Goal: Task Accomplishment & Management: Complete application form

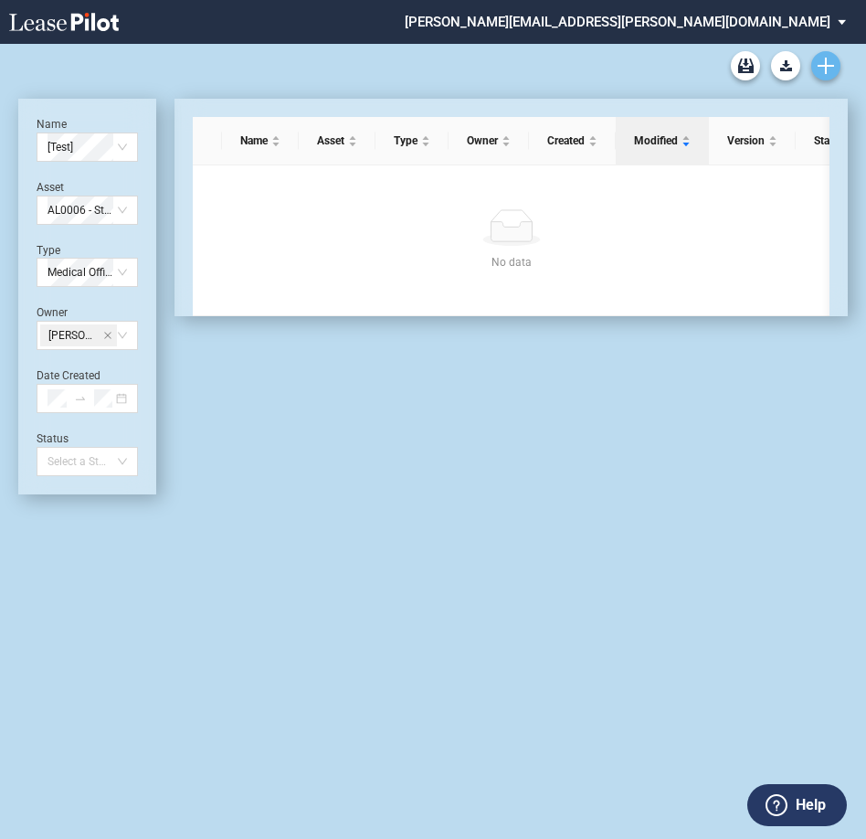
click at [835, 68] on link "Create new document" at bounding box center [825, 65] width 29 height 29
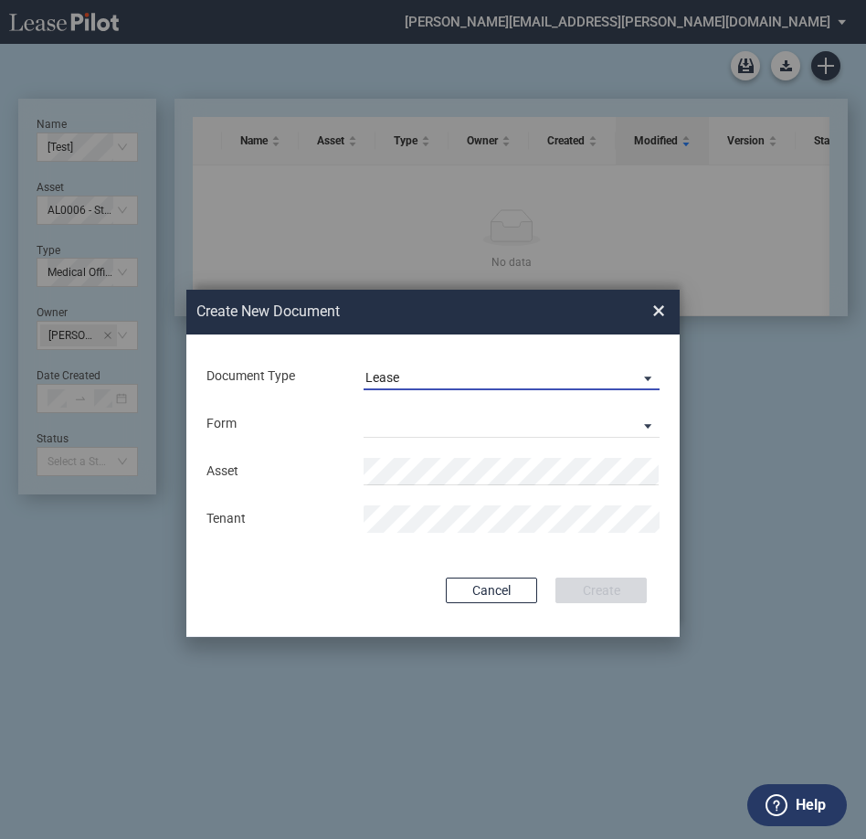
click at [503, 378] on span "Lease" at bounding box center [496, 378] width 263 height 18
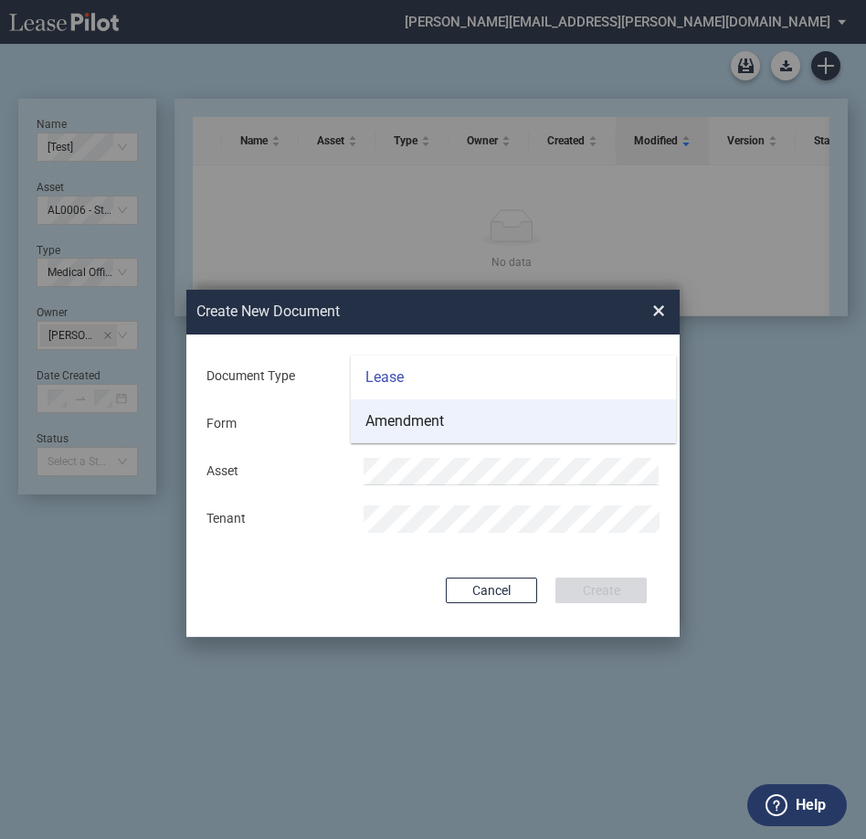
click at [484, 416] on md-option "Amendment" at bounding box center [513, 421] width 325 height 44
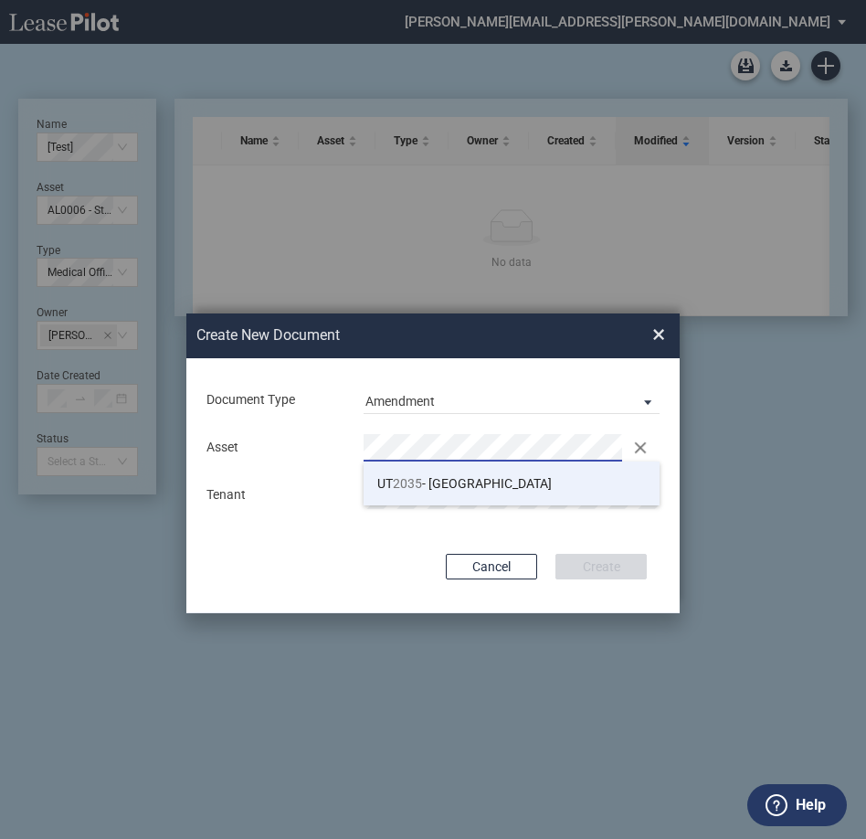
click at [448, 482] on span "UT 2035 - Lone Peak" at bounding box center [464, 483] width 175 height 15
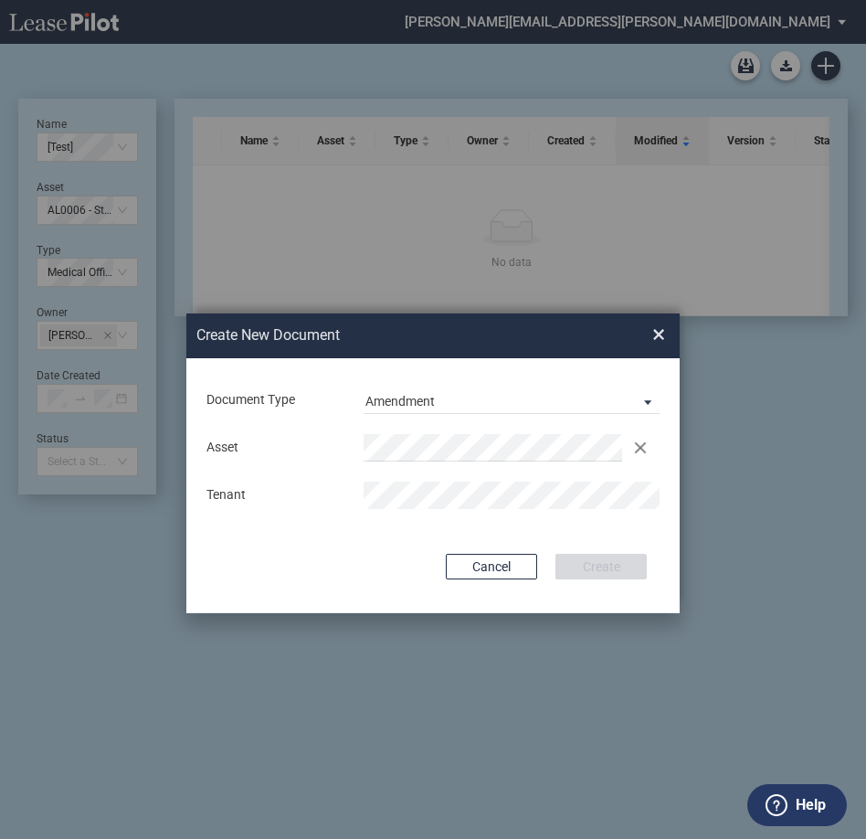
click at [514, 527] on md-input-container "Use Conformed Deal The selected building was not in your LeasePilot platform wh…" at bounding box center [433, 529] width 457 height 4
click at [610, 566] on button "Create" at bounding box center [601, 567] width 91 height 26
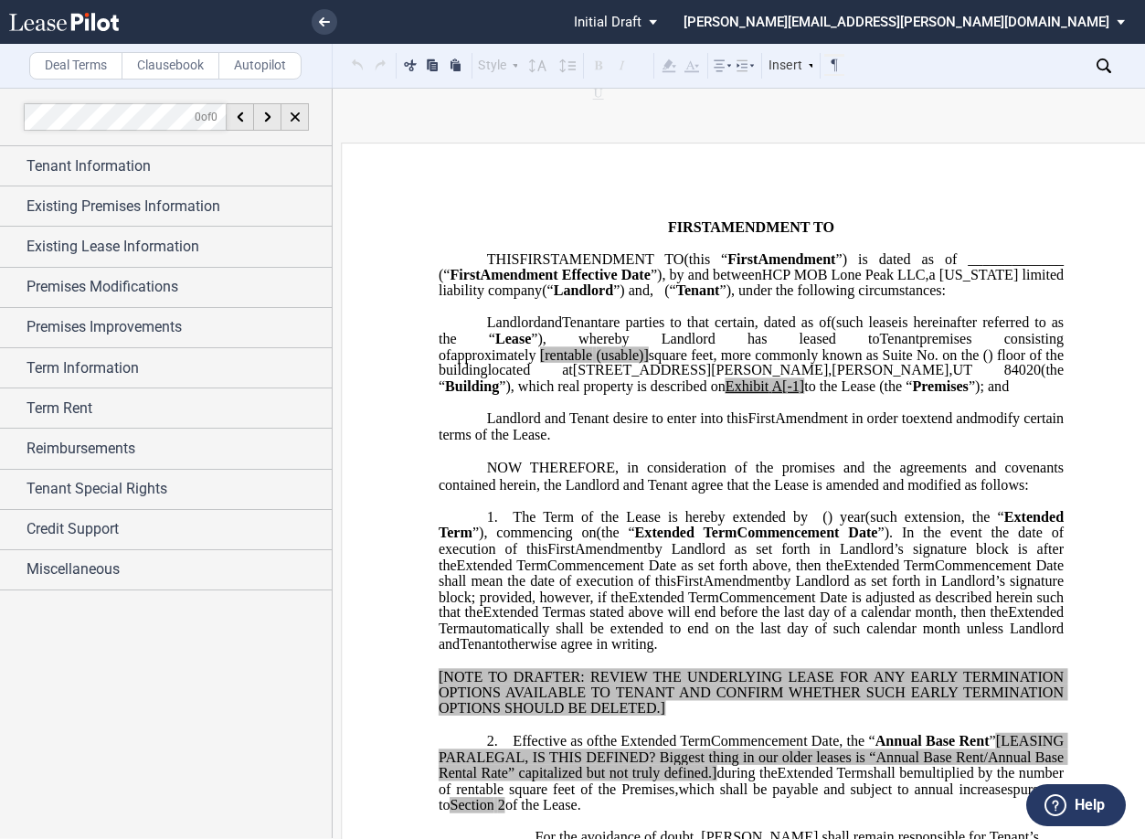
click at [683, 263] on span "AMENDMENT TO" at bounding box center [620, 258] width 125 height 16
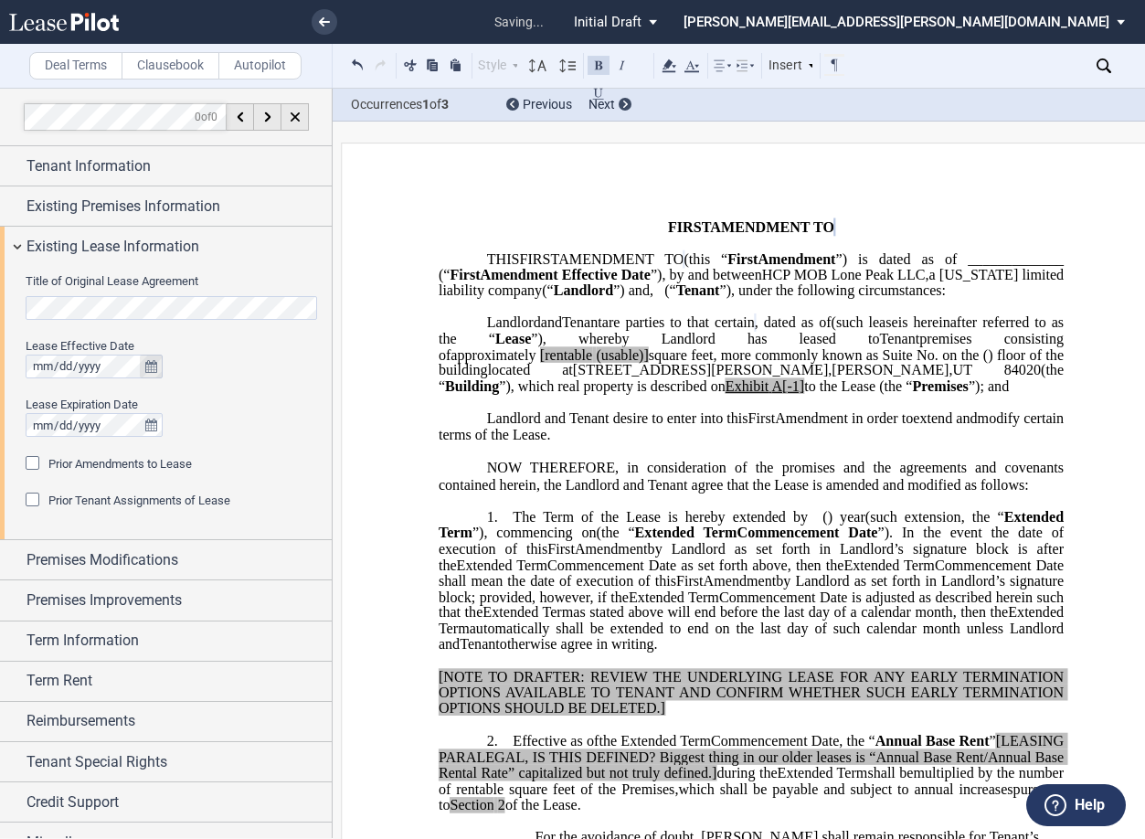
click at [154, 366] on icon "true" at bounding box center [151, 366] width 12 height 13
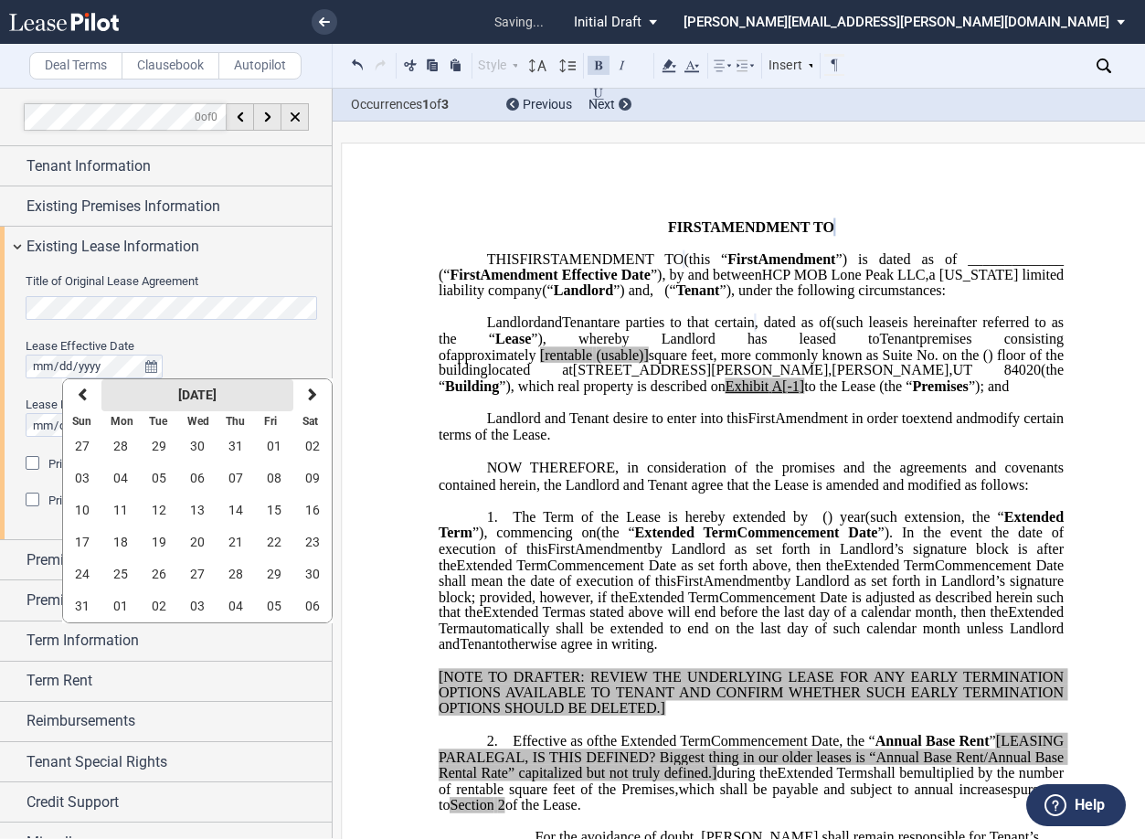
click at [178, 396] on strong "August 2025" at bounding box center [197, 394] width 38 height 15
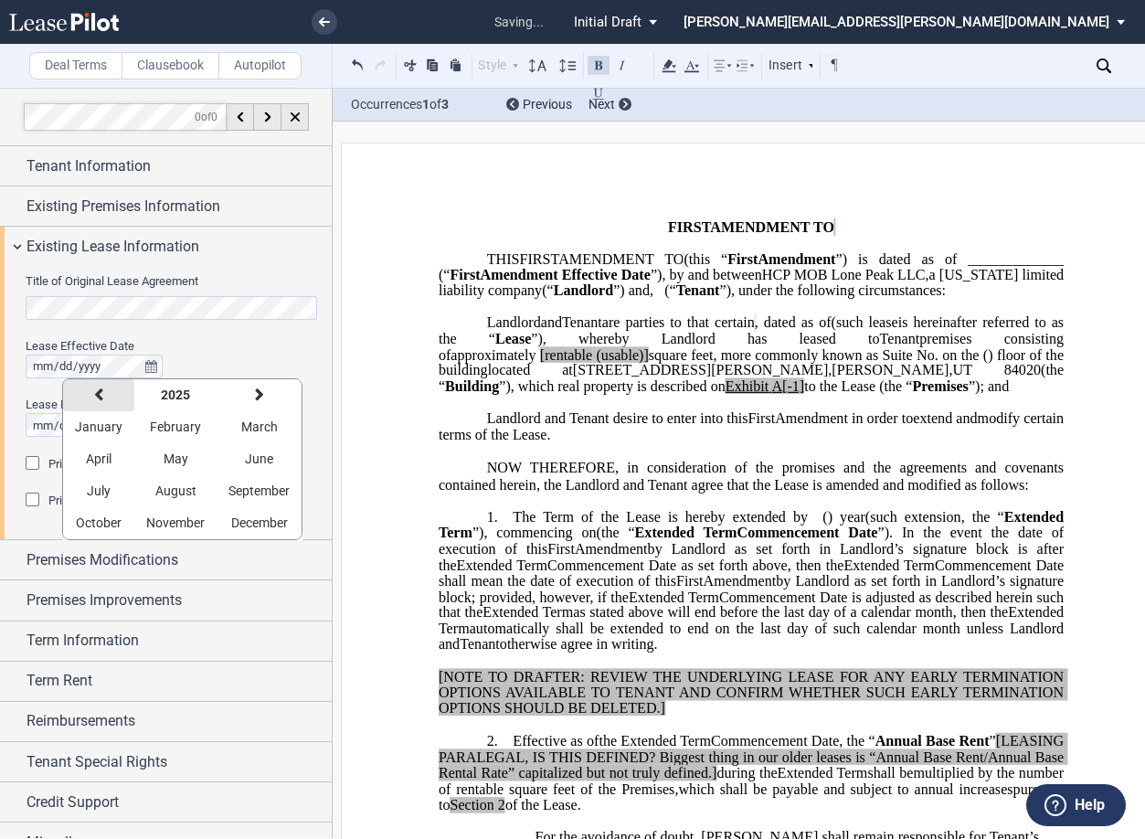
click at [94, 394] on icon "button" at bounding box center [98, 394] width 9 height 15
click at [97, 391] on icon "button" at bounding box center [98, 394] width 9 height 15
click at [166, 463] on span "May" at bounding box center [176, 458] width 25 height 15
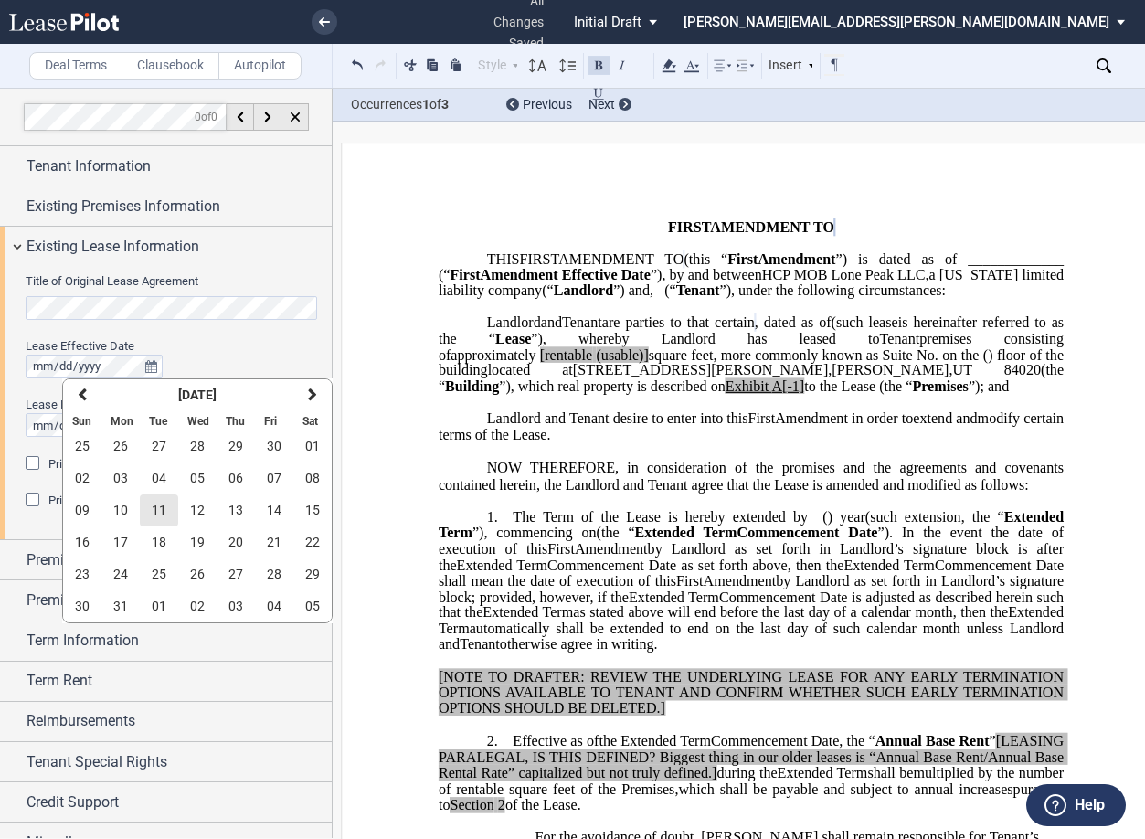
click at [146, 504] on button "11" at bounding box center [159, 510] width 38 height 32
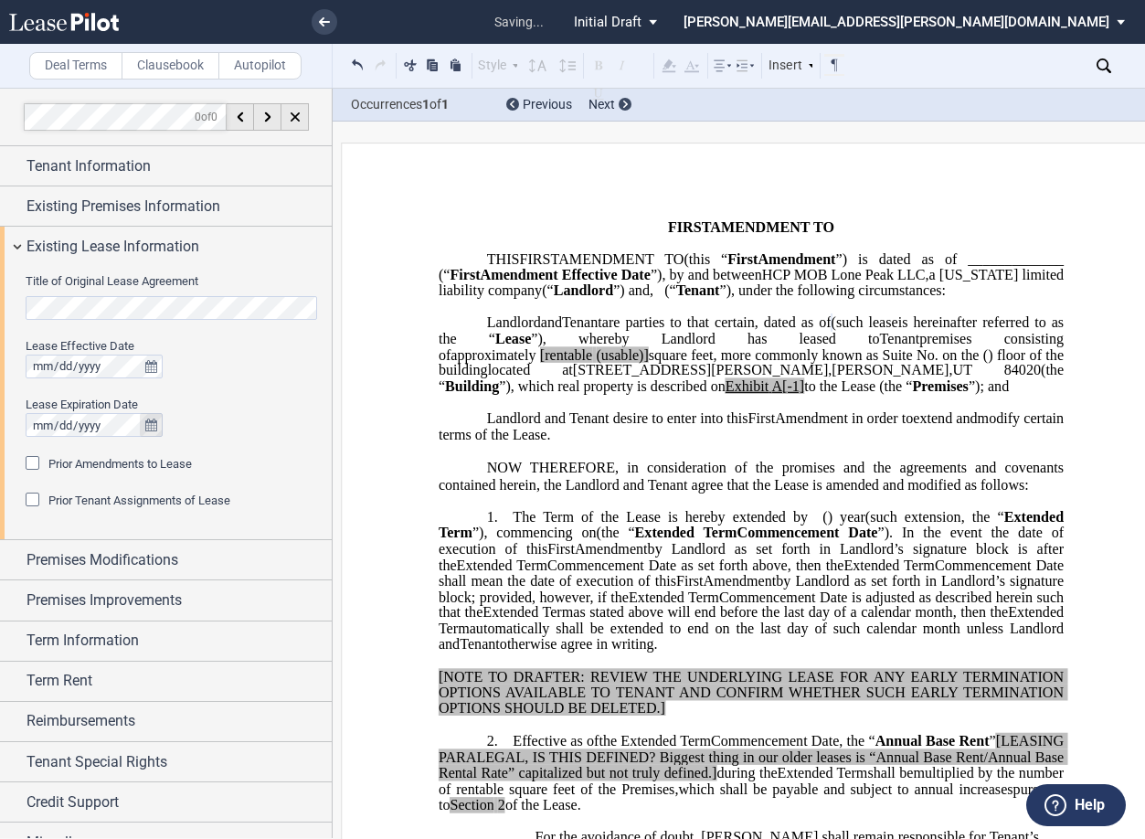
click at [148, 430] on icon "true" at bounding box center [151, 424] width 12 height 13
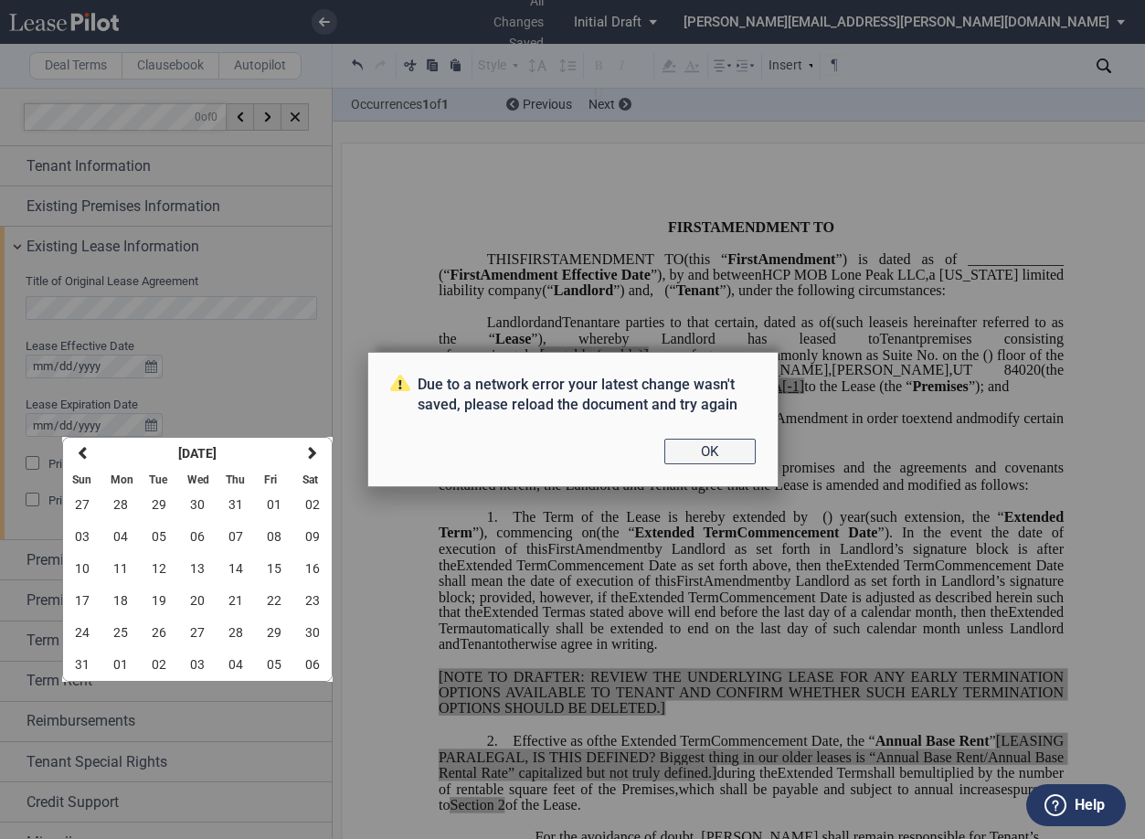
click at [679, 447] on button "OK" at bounding box center [709, 452] width 91 height 26
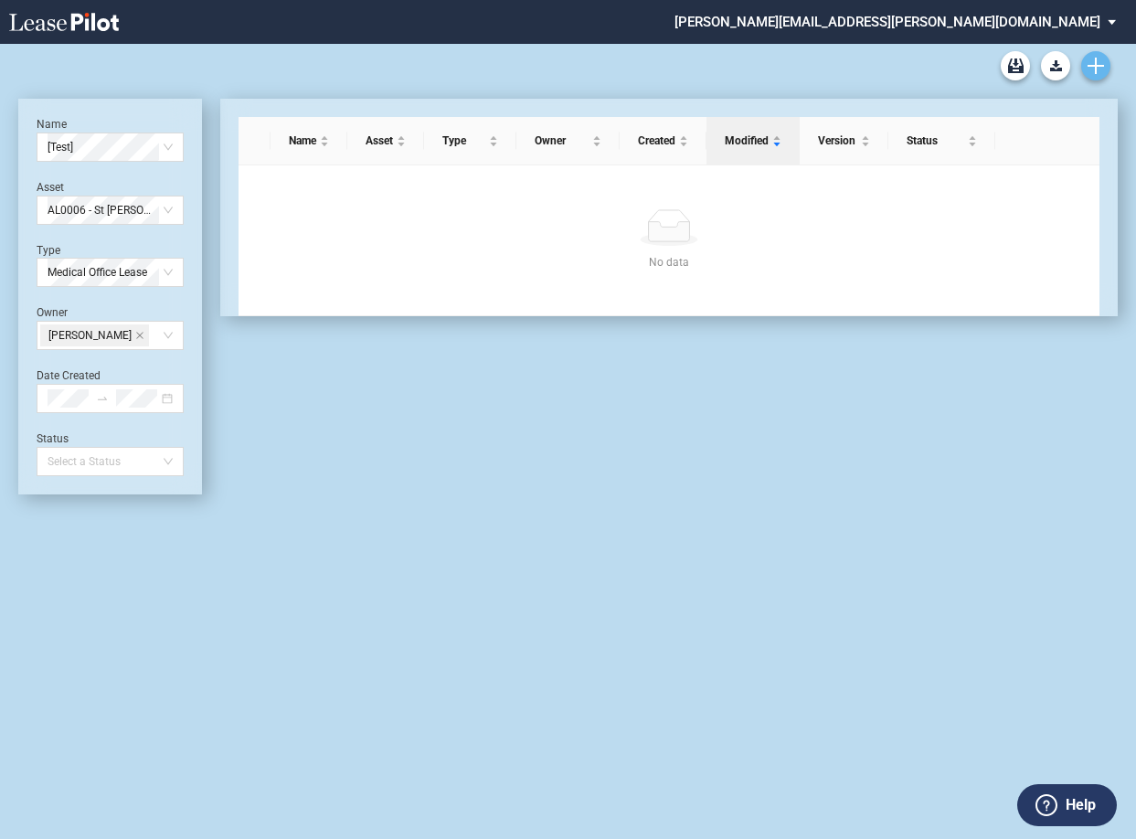
click at [1091, 72] on icon "Create new document" at bounding box center [1095, 66] width 16 height 16
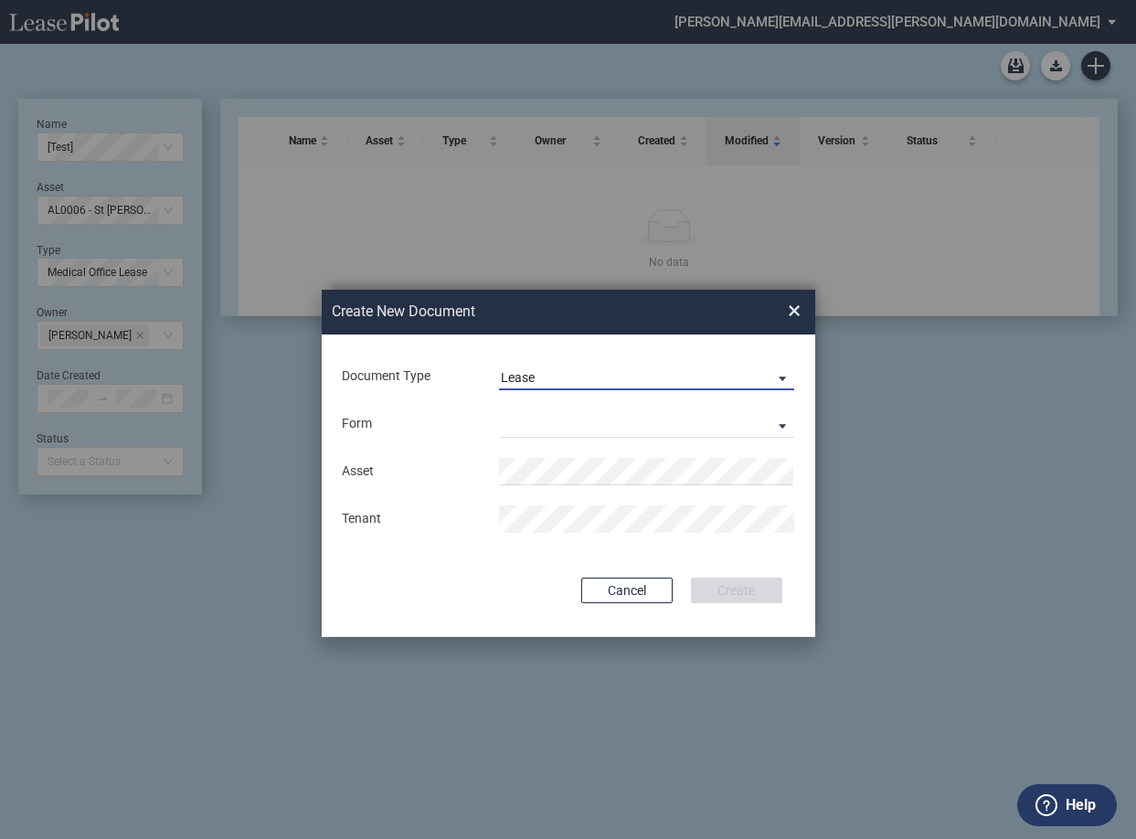
click at [629, 384] on span "Lease" at bounding box center [632, 378] width 262 height 18
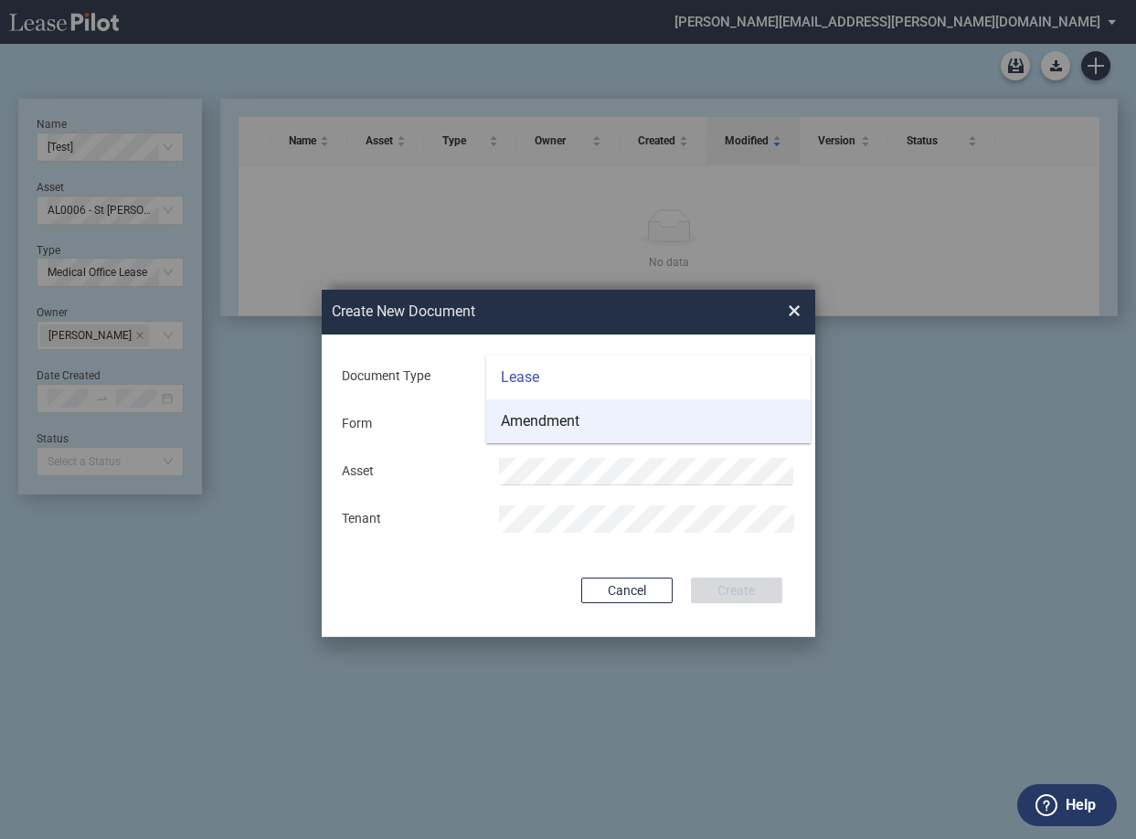
click at [624, 409] on md-option "Amendment" at bounding box center [648, 421] width 324 height 44
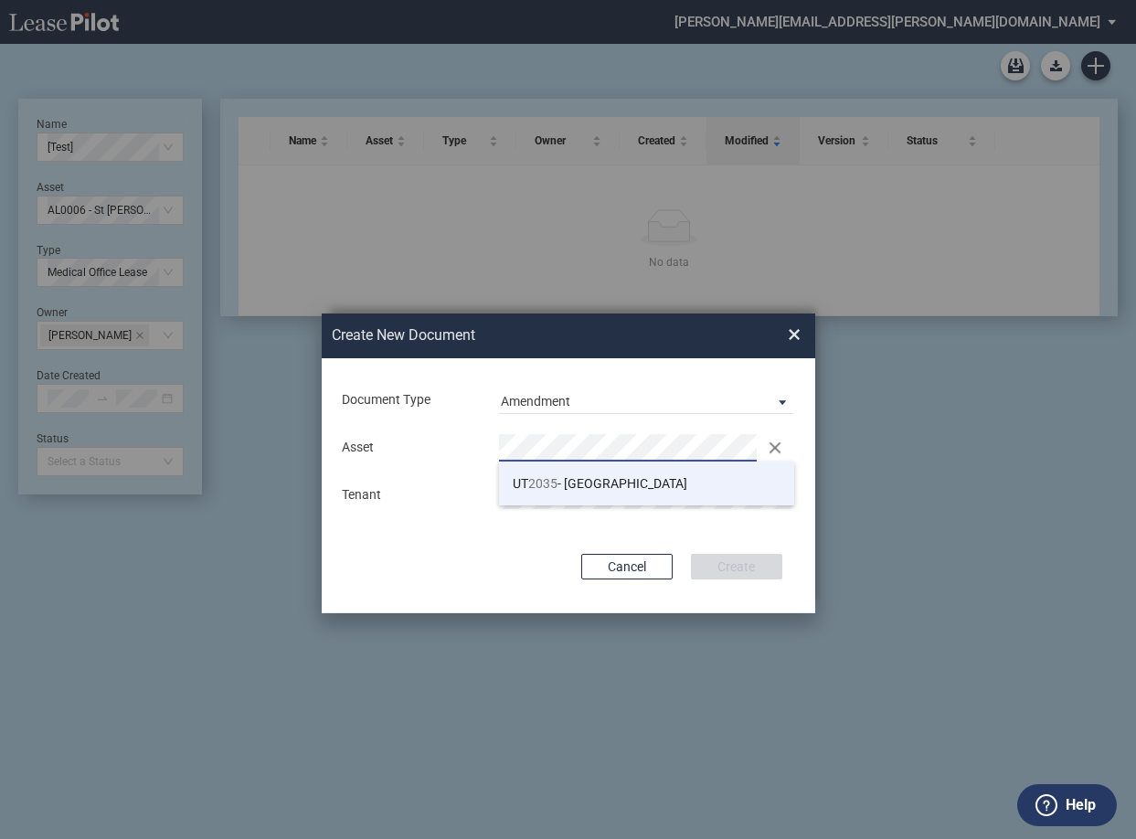
click at [605, 490] on span "UT 2035 - Lone Peak" at bounding box center [600, 483] width 175 height 15
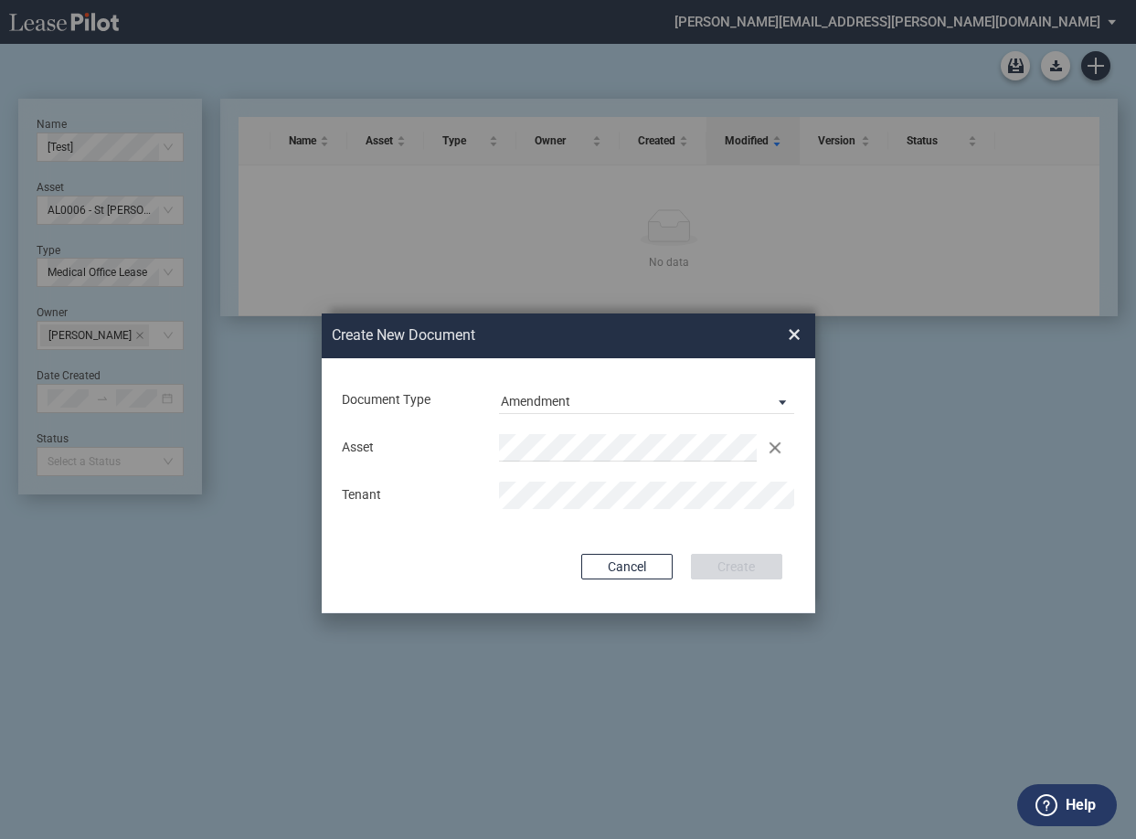
click at [675, 535] on div "Document Type Amendment Deal Type Office Deal Type Office Form Amendment & Assi…" at bounding box center [568, 485] width 493 height 255
click at [707, 560] on button "Create" at bounding box center [736, 567] width 91 height 26
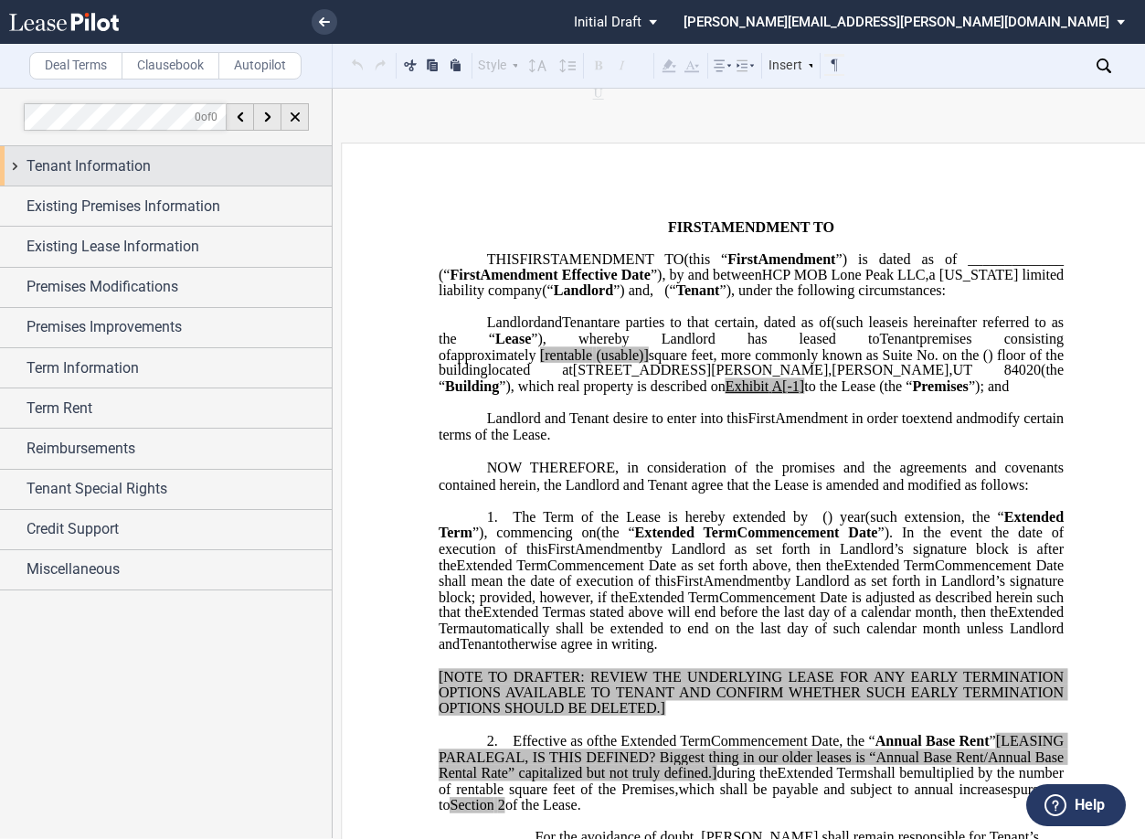
click at [174, 175] on div "Tenant Information" at bounding box center [178, 166] width 305 height 22
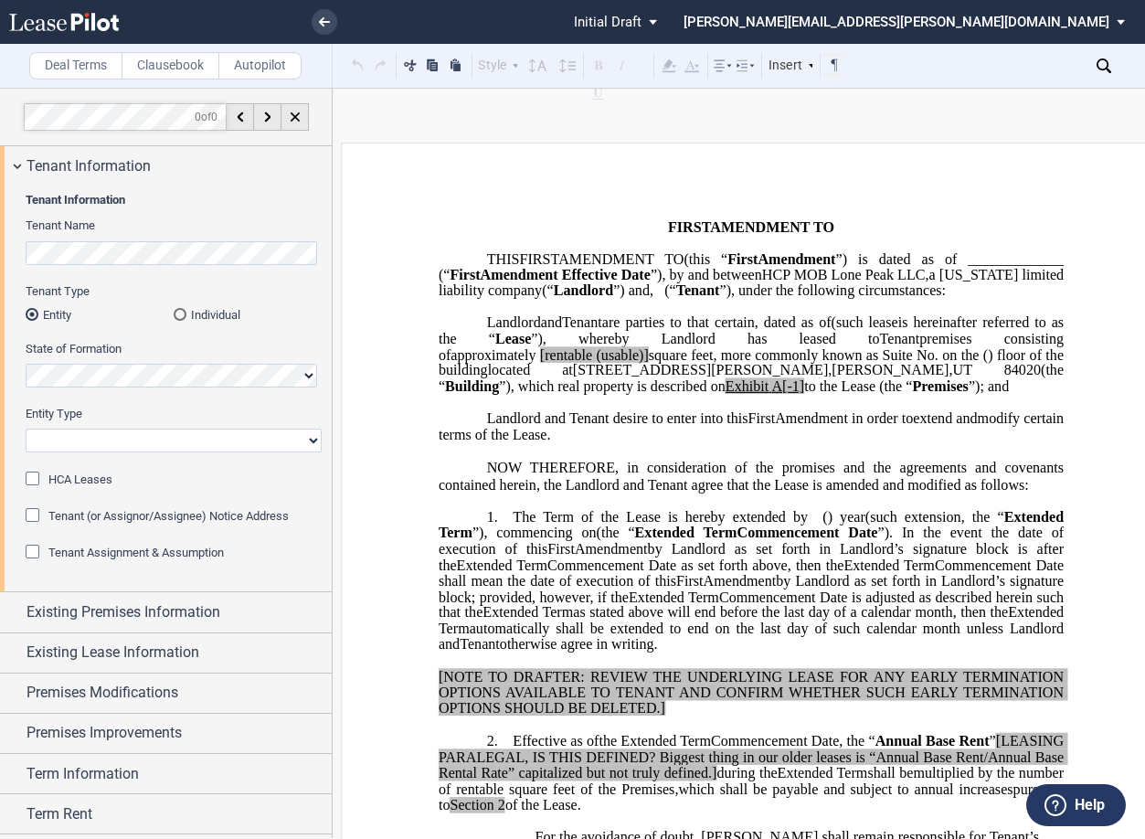
click at [178, 314] on div "Individual" at bounding box center [180, 314] width 13 height 13
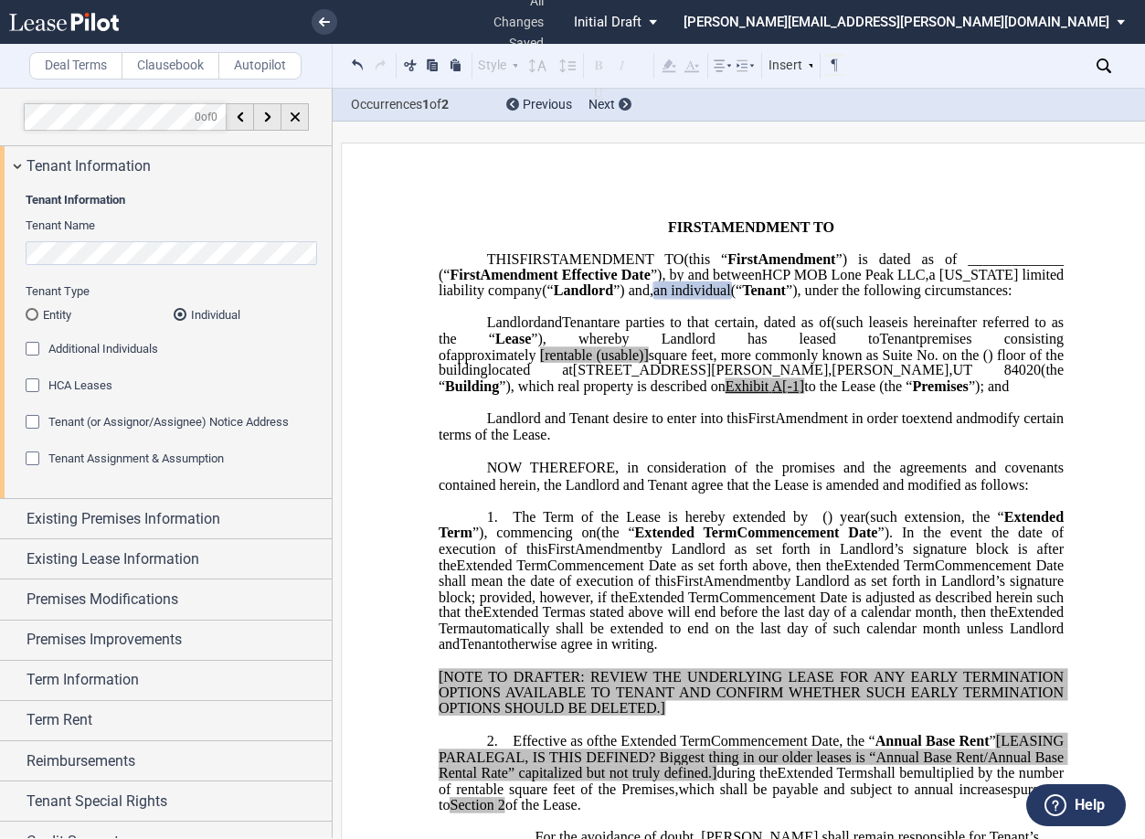
click at [878, 315] on p "﻿" at bounding box center [751, 308] width 625 height 16
click at [849, 299] on p "THIS ﻿ ﻿ FIRST AMENDMENT TO ﻿ ﻿ (this “ ﻿ ﻿ First Amendment ”) is dated as of _…" at bounding box center [751, 275] width 625 height 48
click at [736, 299] on span "(" at bounding box center [733, 290] width 5 height 16
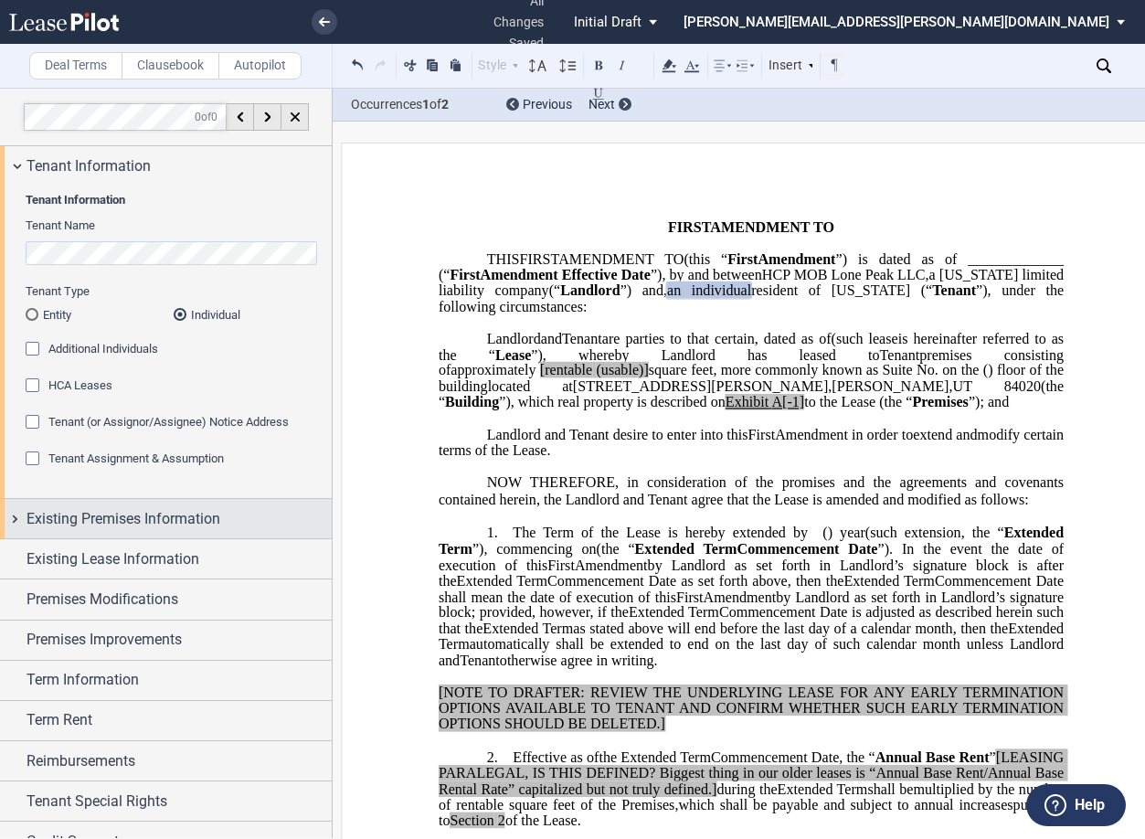
click at [22, 519] on div "Existing Premises Information" at bounding box center [166, 518] width 332 height 39
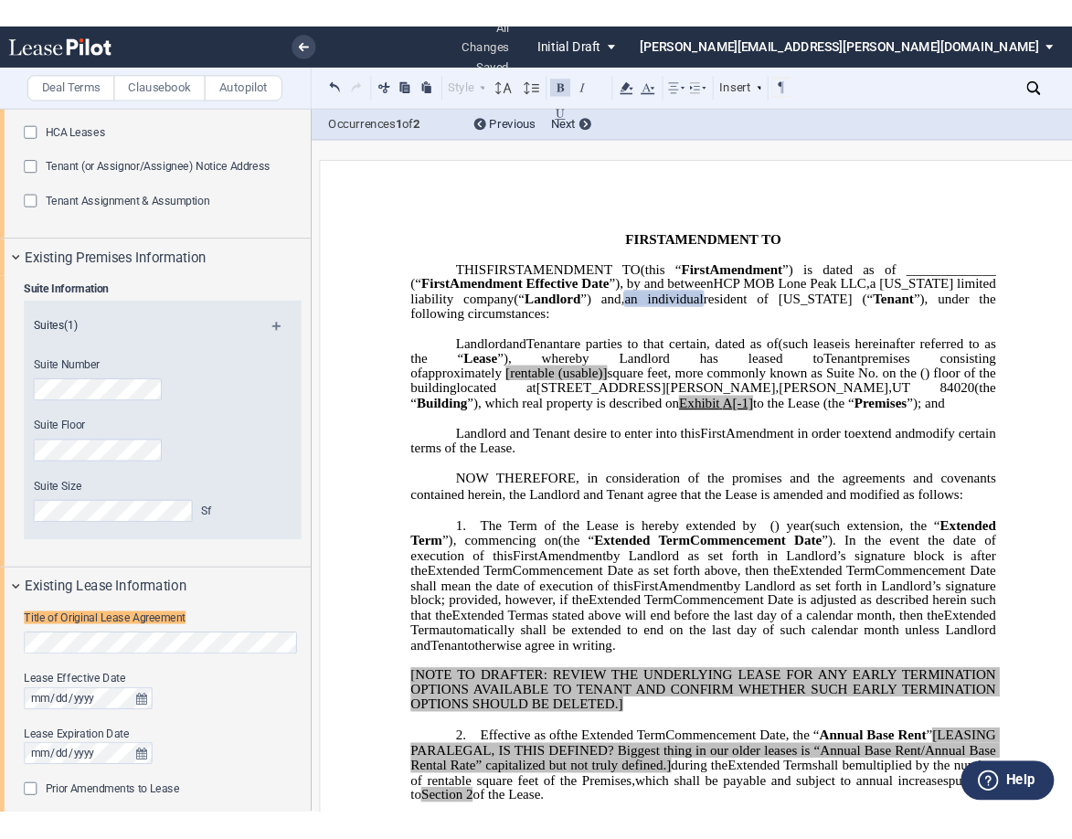
scroll to position [440, 0]
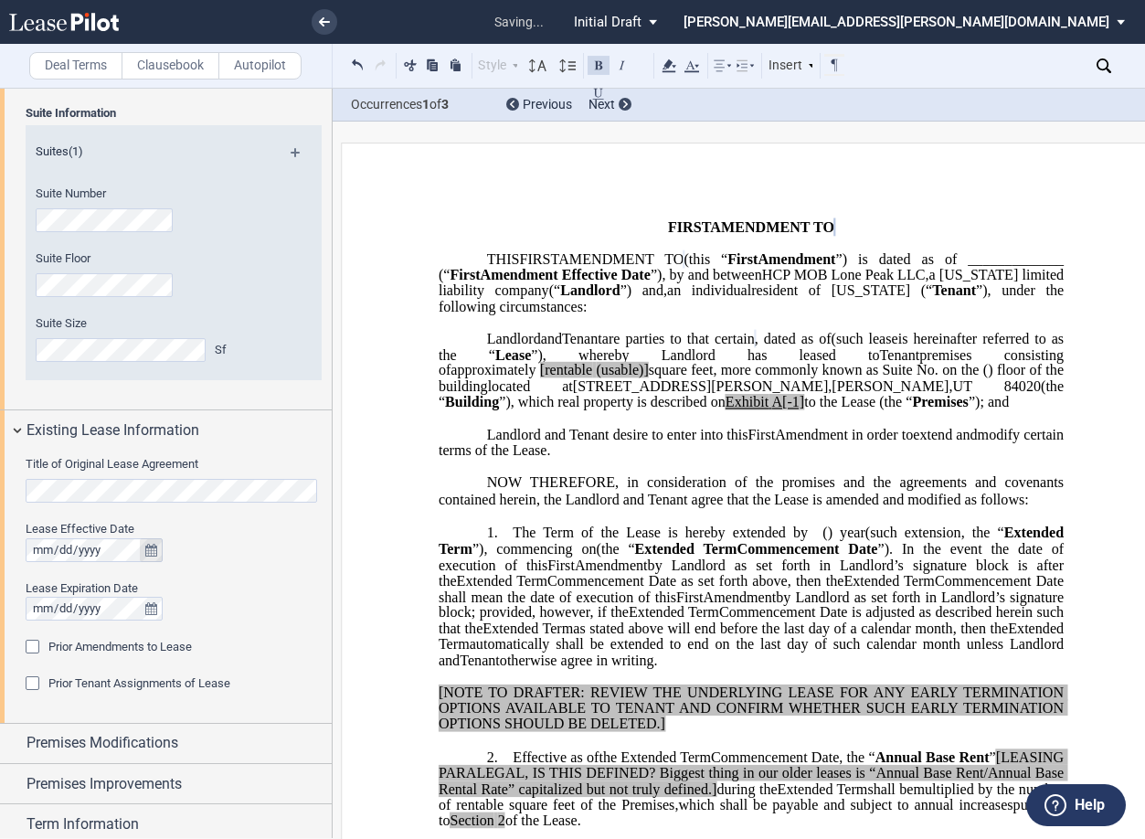
click at [150, 548] on icon "true" at bounding box center [151, 550] width 12 height 13
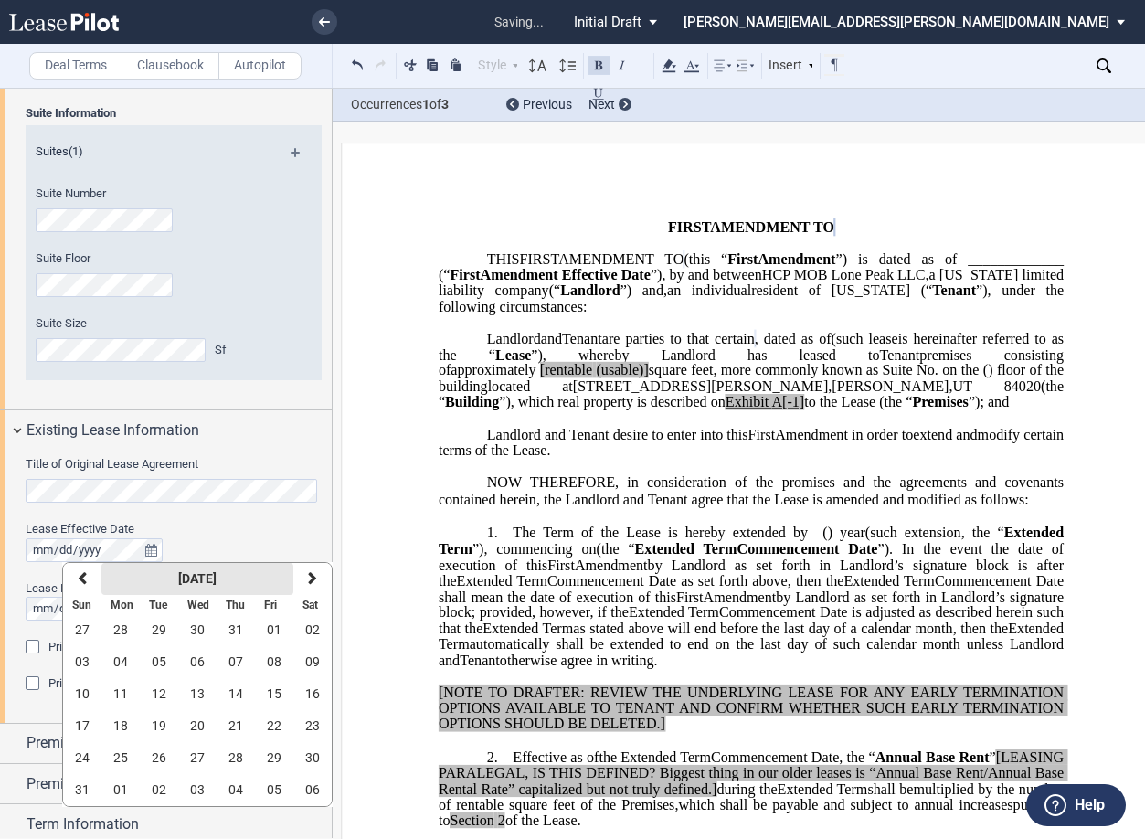
click at [137, 580] on button "August 2025" at bounding box center [197, 579] width 192 height 32
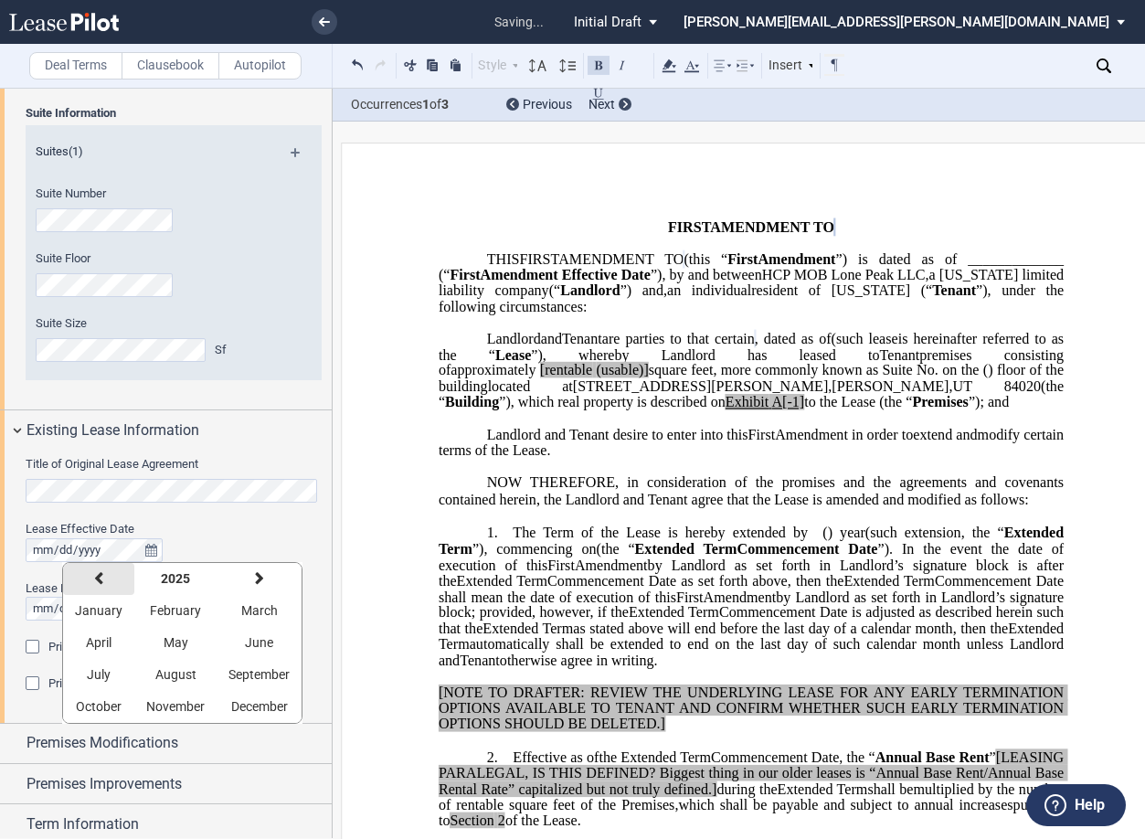
click at [90, 581] on button "previous" at bounding box center [98, 579] width 71 height 32
click at [172, 651] on button "May" at bounding box center [175, 643] width 82 height 32
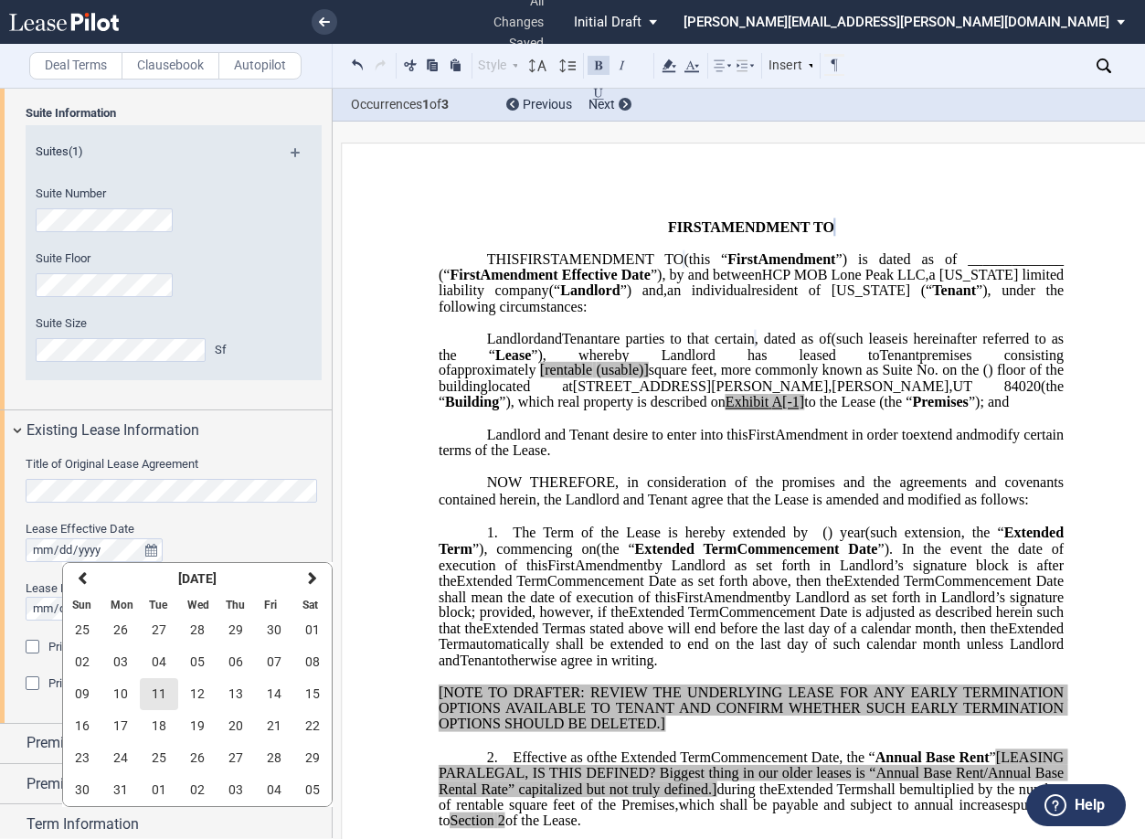
click at [168, 688] on button "11" at bounding box center [159, 694] width 38 height 32
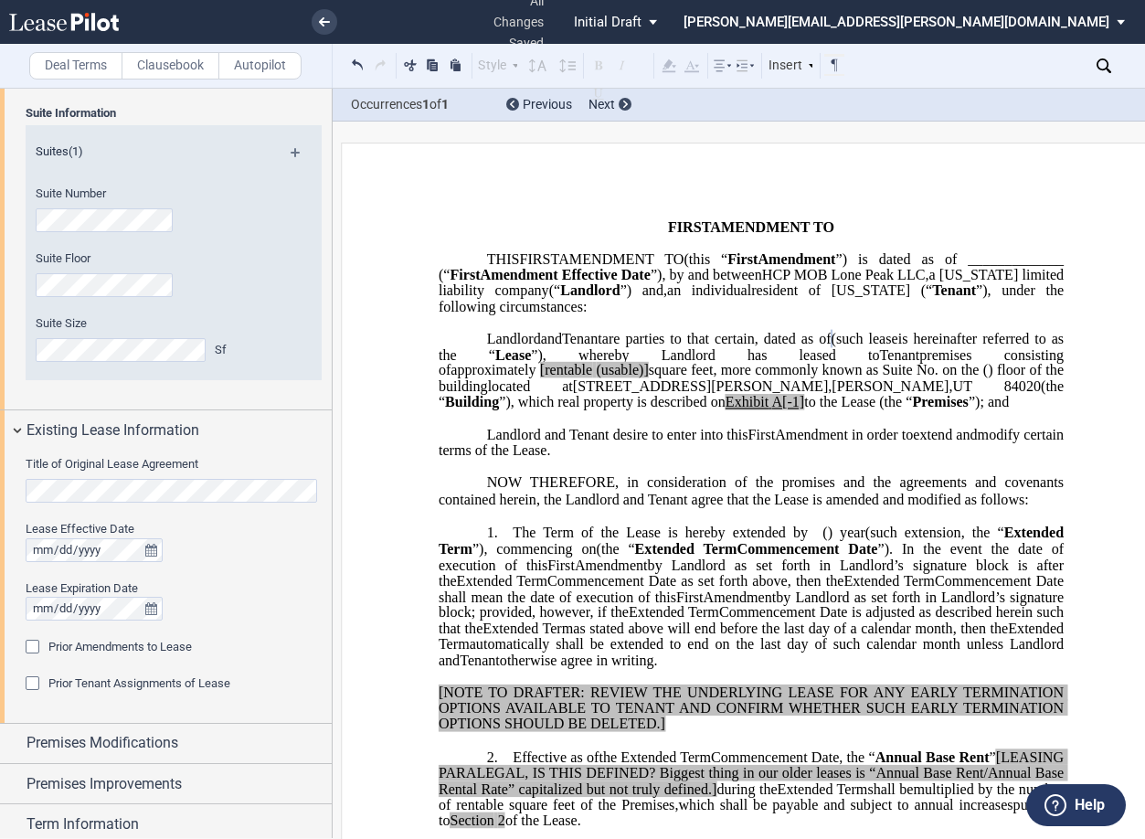
click at [1004, 395] on span "84020" at bounding box center [1022, 386] width 37 height 16
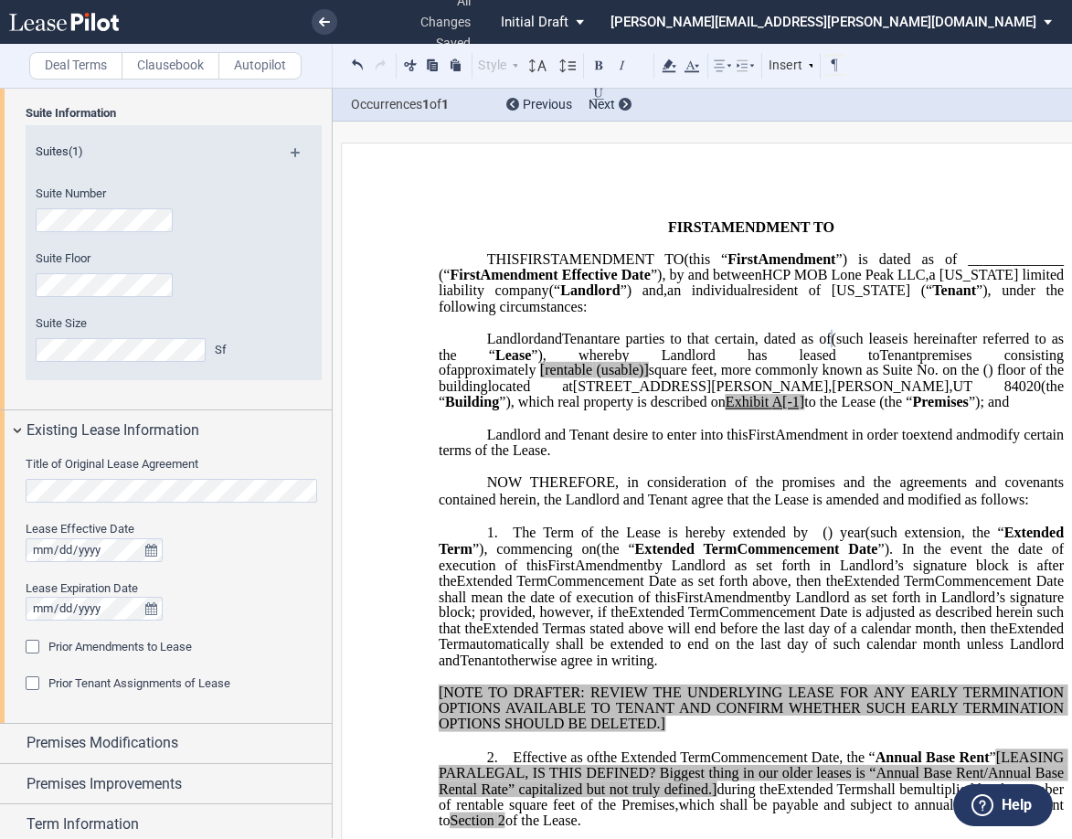
click at [32, 646] on div "Prior Amendments to Lease" at bounding box center [35, 649] width 18 height 18
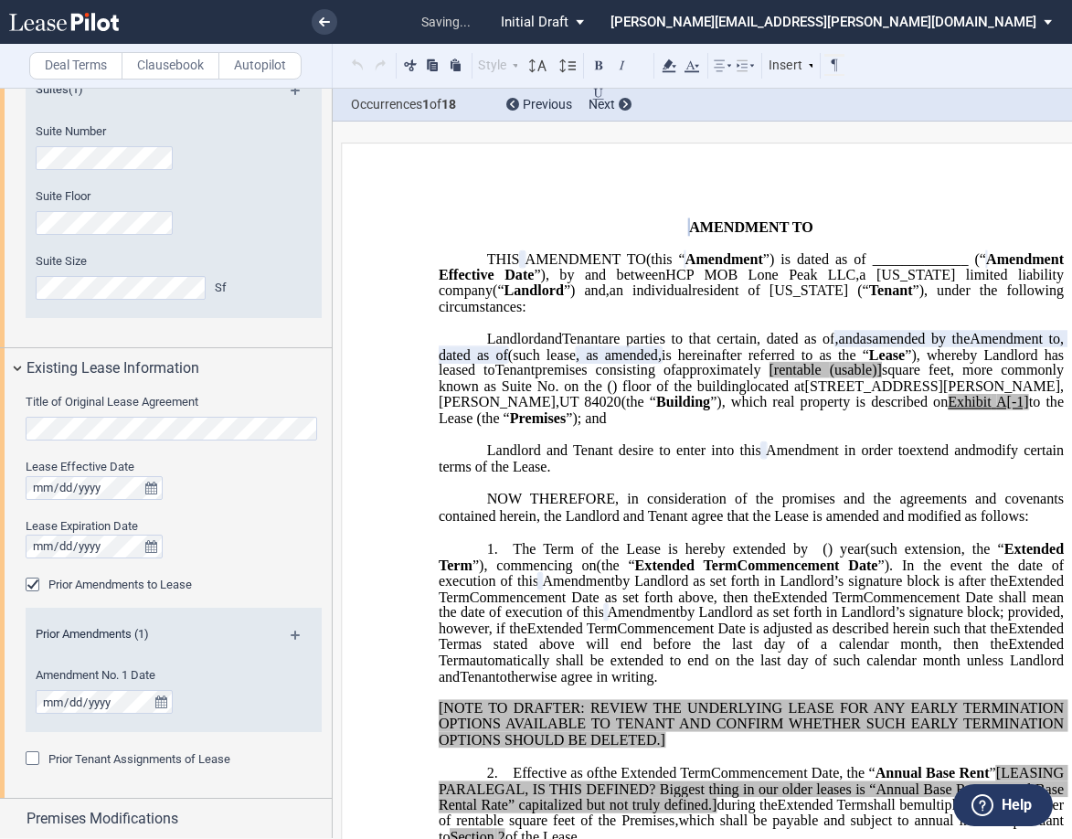
scroll to position [531, 0]
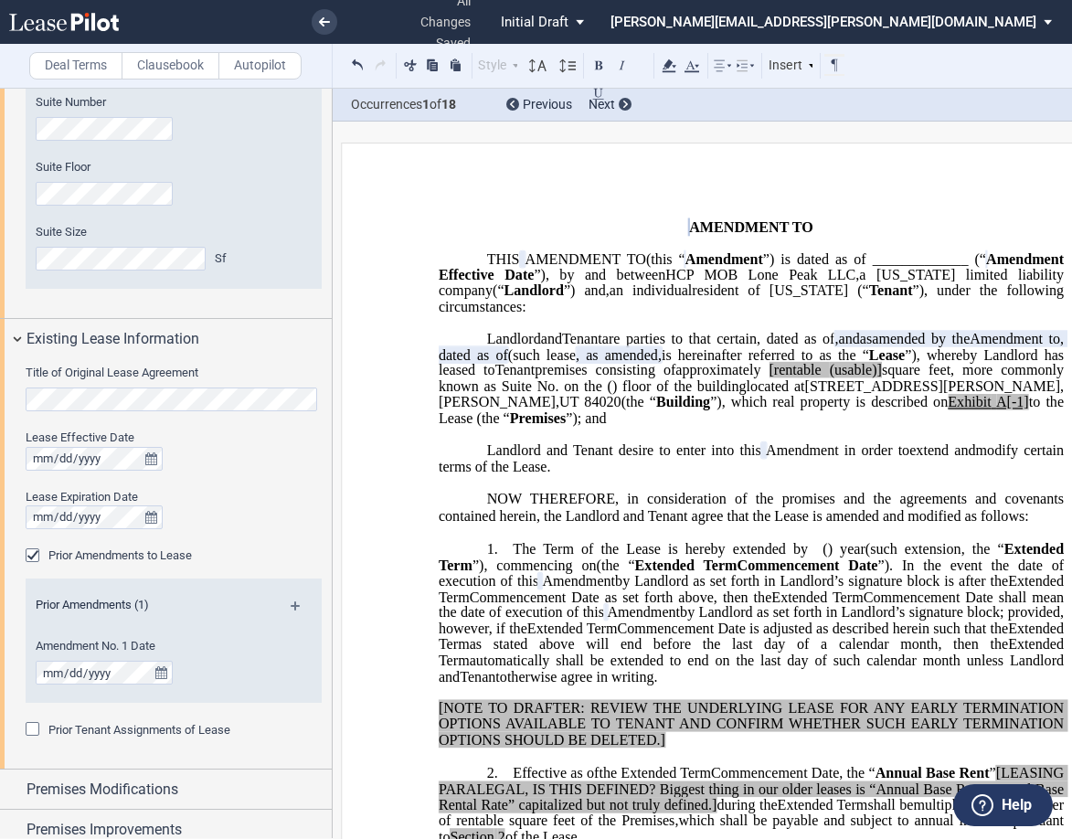
click at [325, 296] on div "Suite Information Suites (1) Suite Number Suite Floor Suite Size Sf" at bounding box center [166, 162] width 332 height 311
click at [158, 671] on icon "true" at bounding box center [161, 672] width 12 height 13
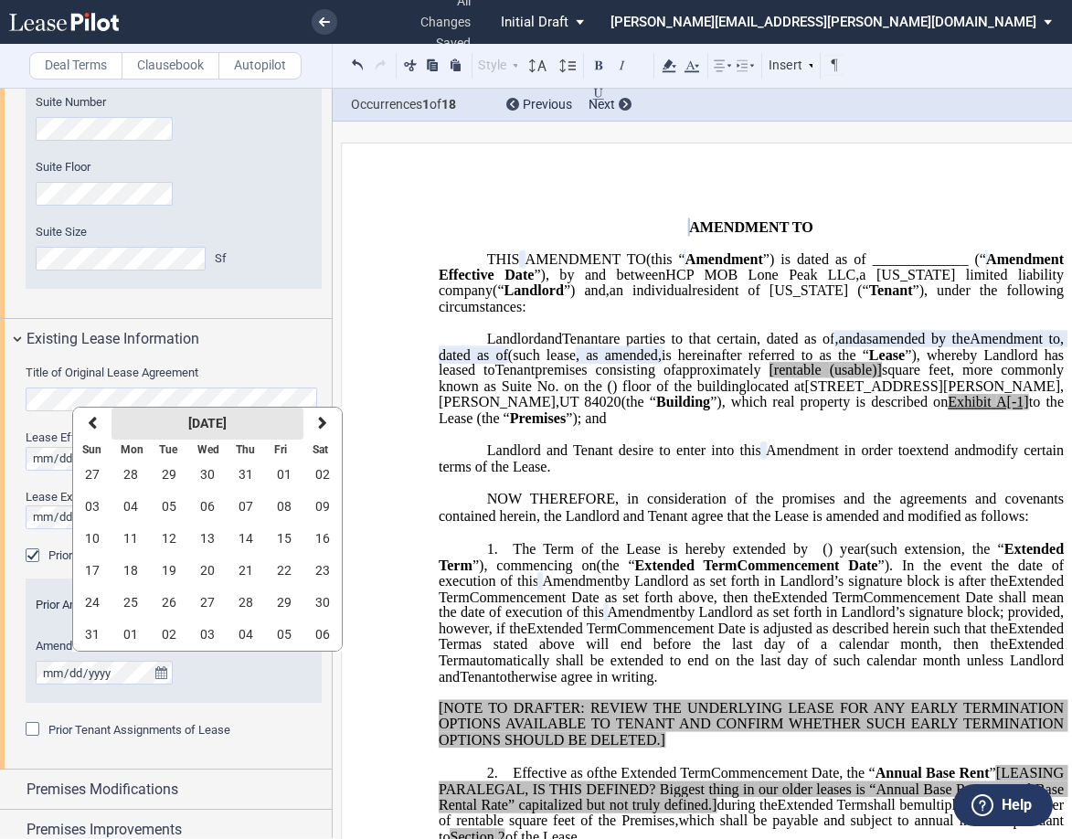
click at [158, 428] on button "August 2025" at bounding box center [207, 424] width 192 height 32
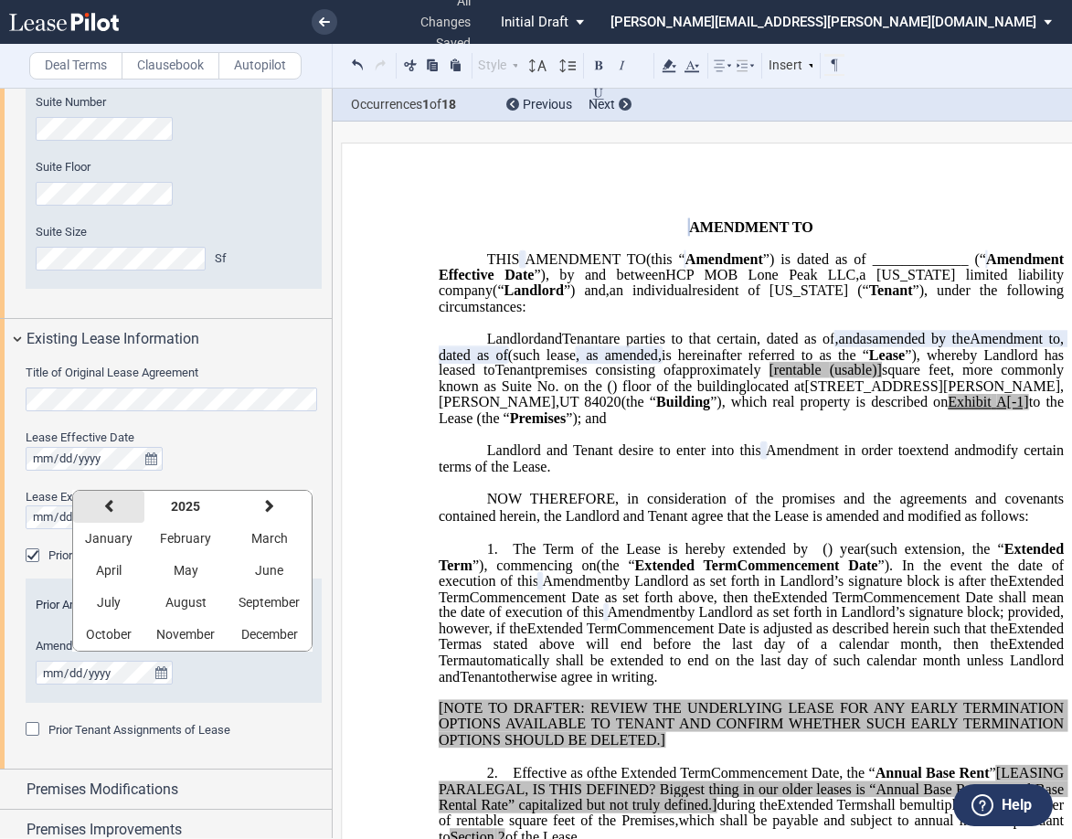
click at [111, 503] on icon "button" at bounding box center [108, 506] width 9 height 15
click at [180, 564] on span "May" at bounding box center [186, 570] width 25 height 15
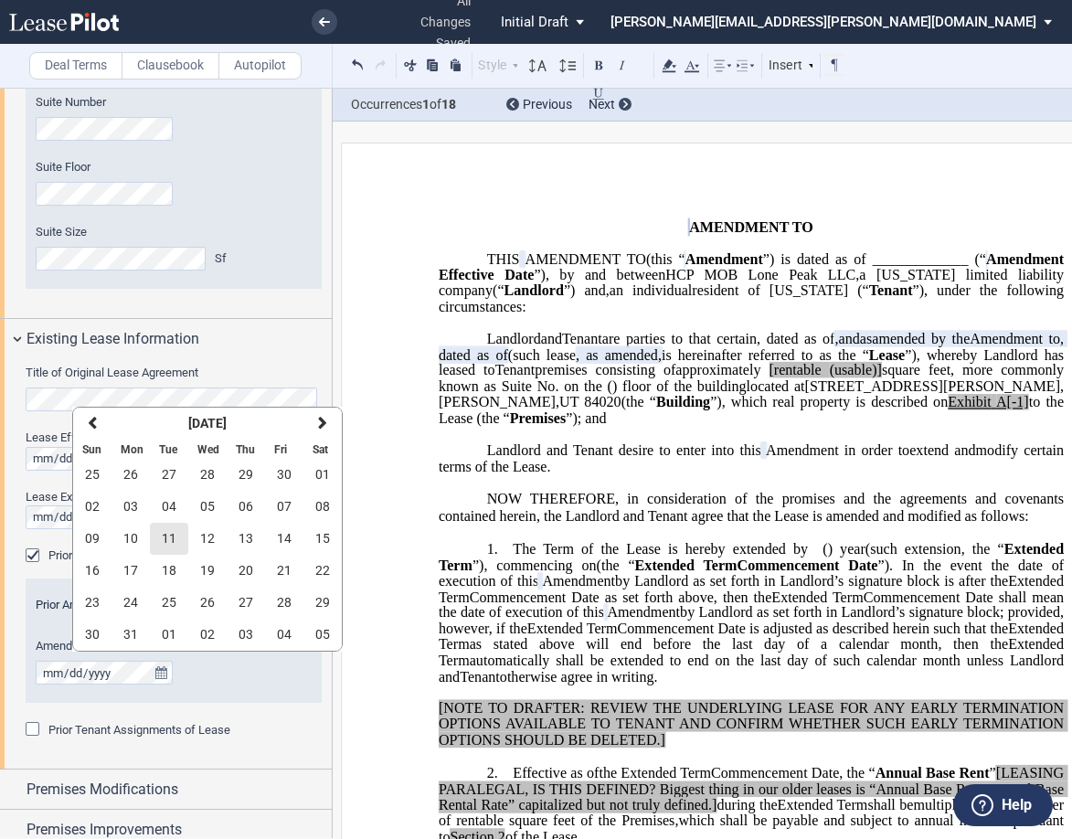
click at [176, 529] on button "11" at bounding box center [169, 539] width 38 height 32
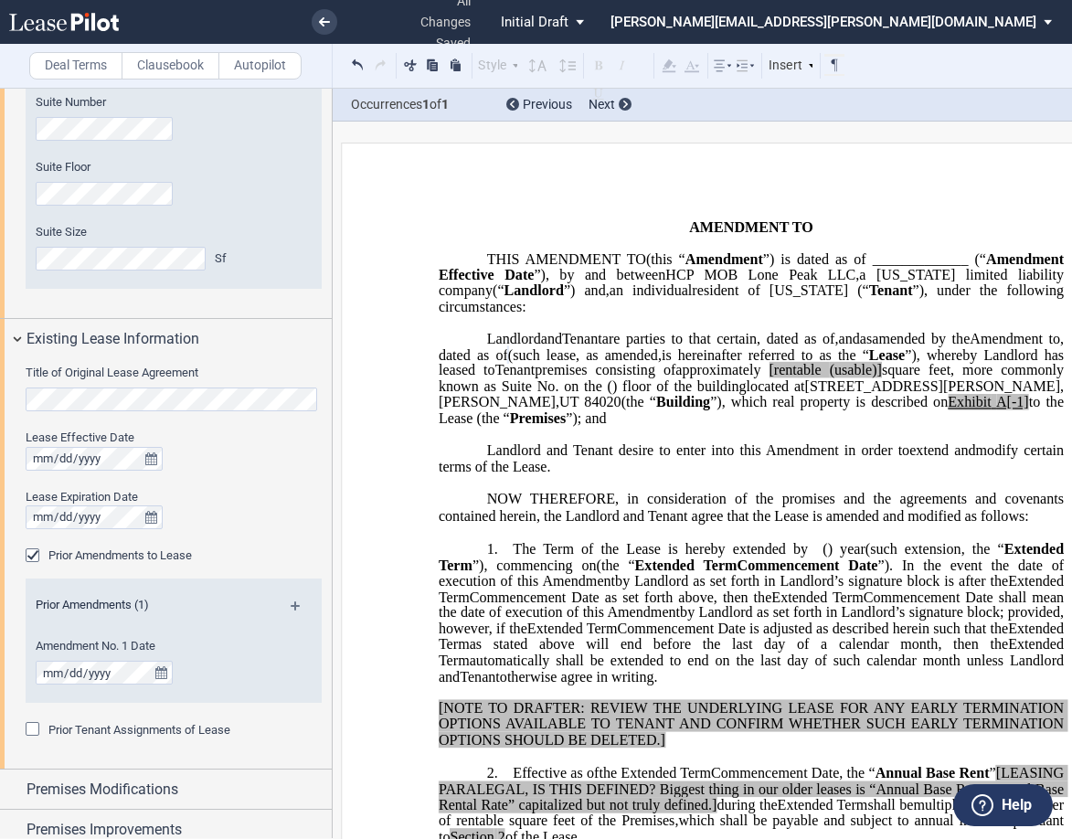
click at [470, 442] on p "﻿" at bounding box center [751, 435] width 625 height 16
click at [514, 426] on span "to the Lease (the “" at bounding box center [753, 410] width 629 height 32
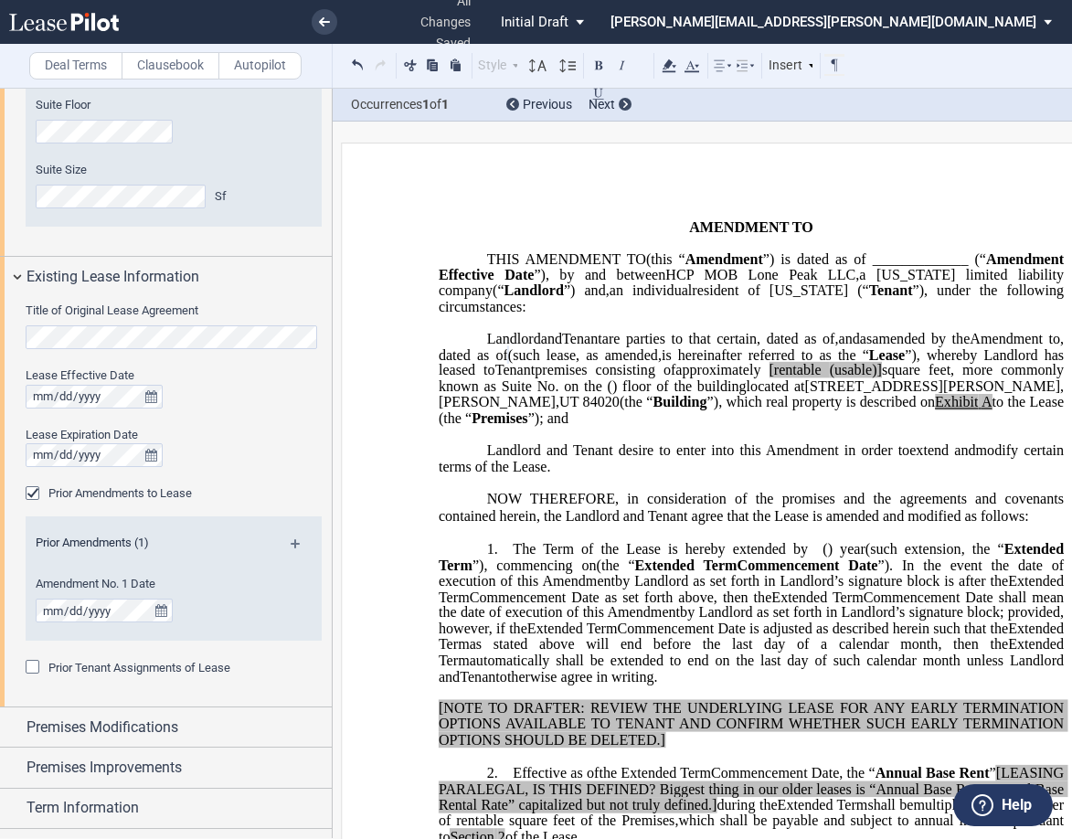
scroll to position [622, 0]
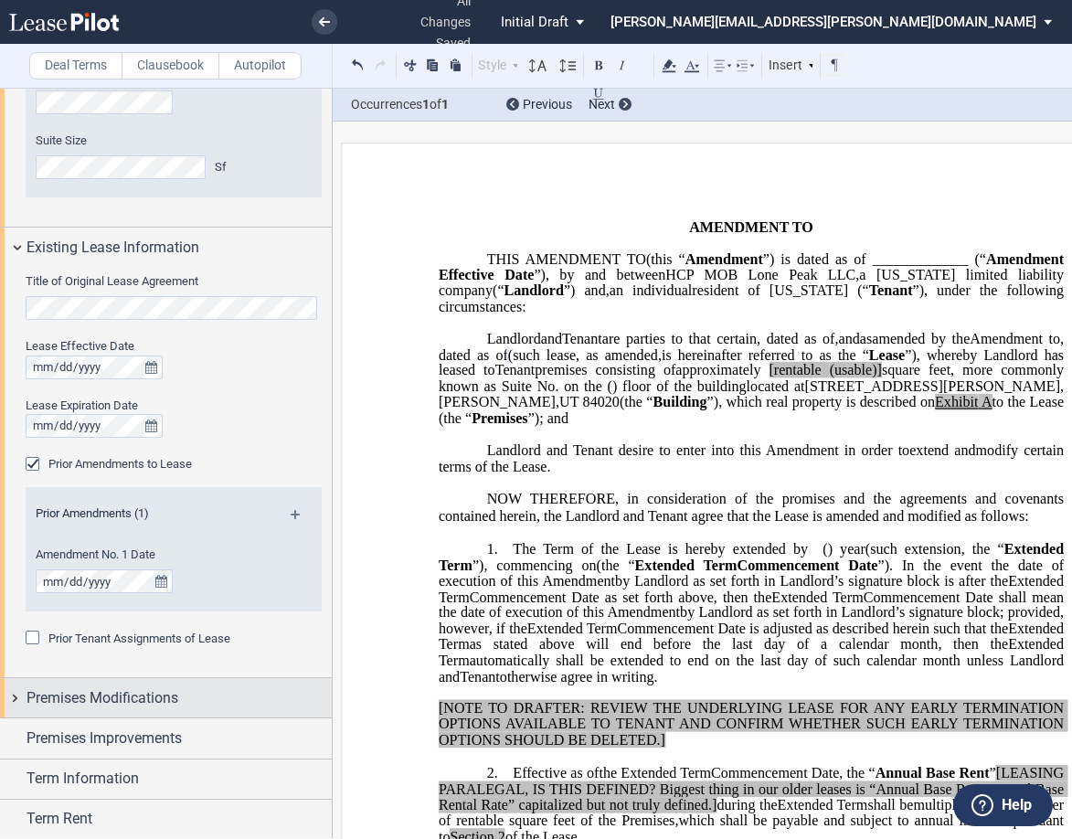
click at [15, 698] on div "Premises Modifications" at bounding box center [166, 697] width 332 height 39
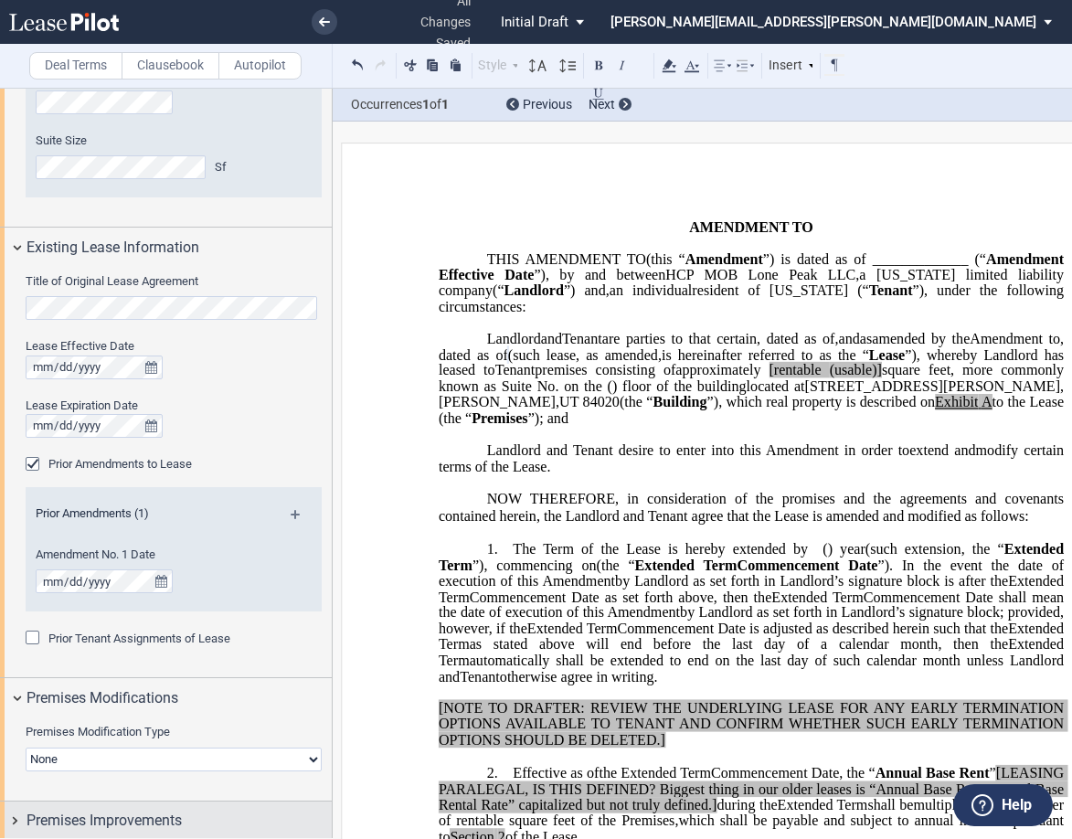
scroll to position [714, 0]
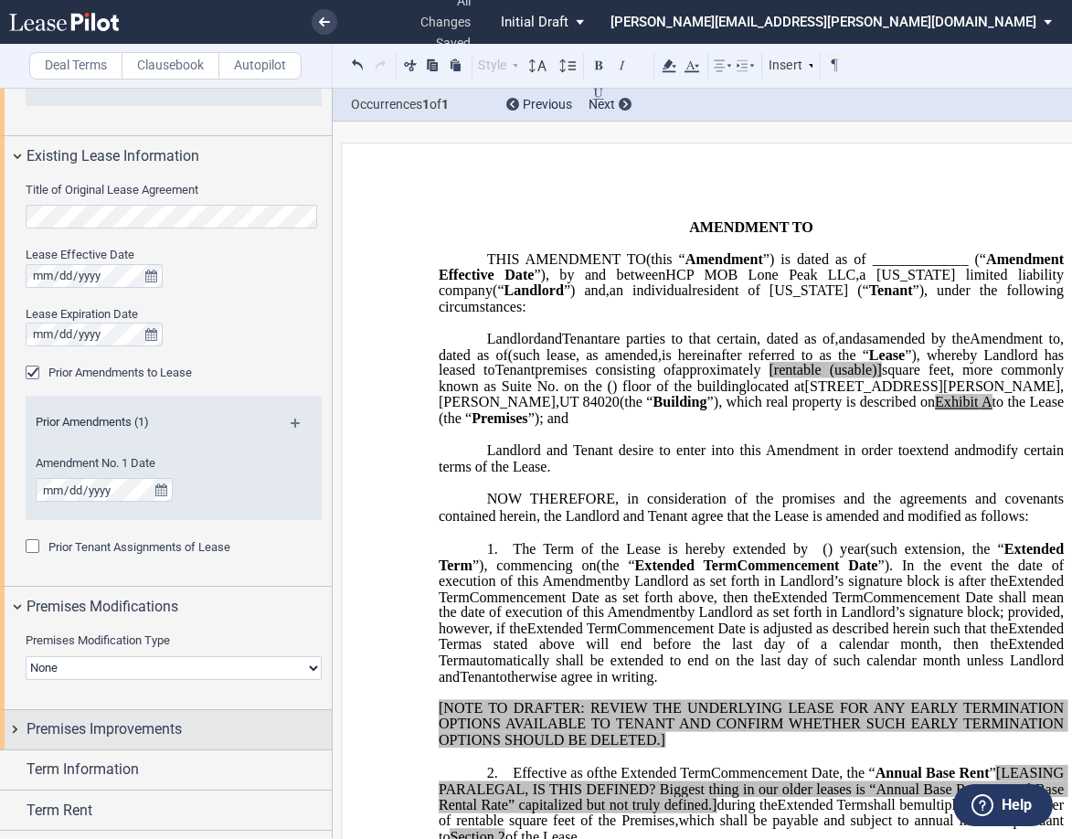
click at [10, 735] on div "Premises Improvements" at bounding box center [166, 729] width 332 height 39
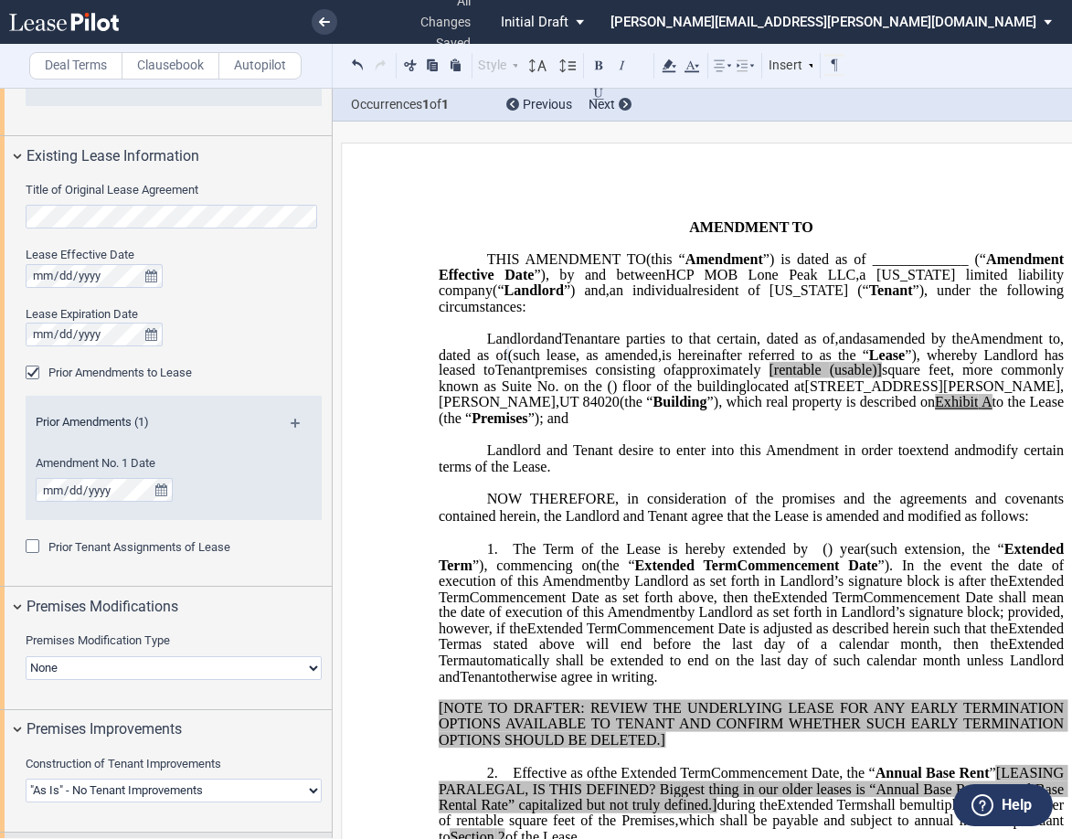
click at [17, 832] on div "Term Information" at bounding box center [166, 851] width 332 height 39
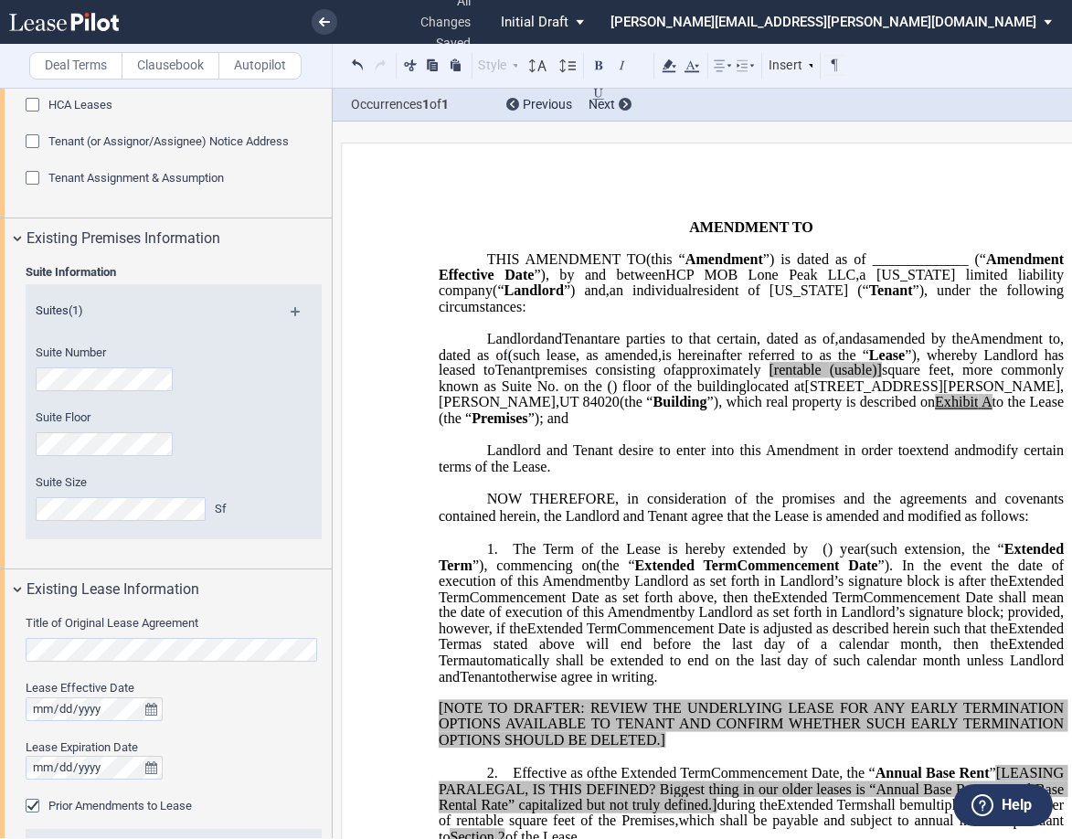
scroll to position [257, 0]
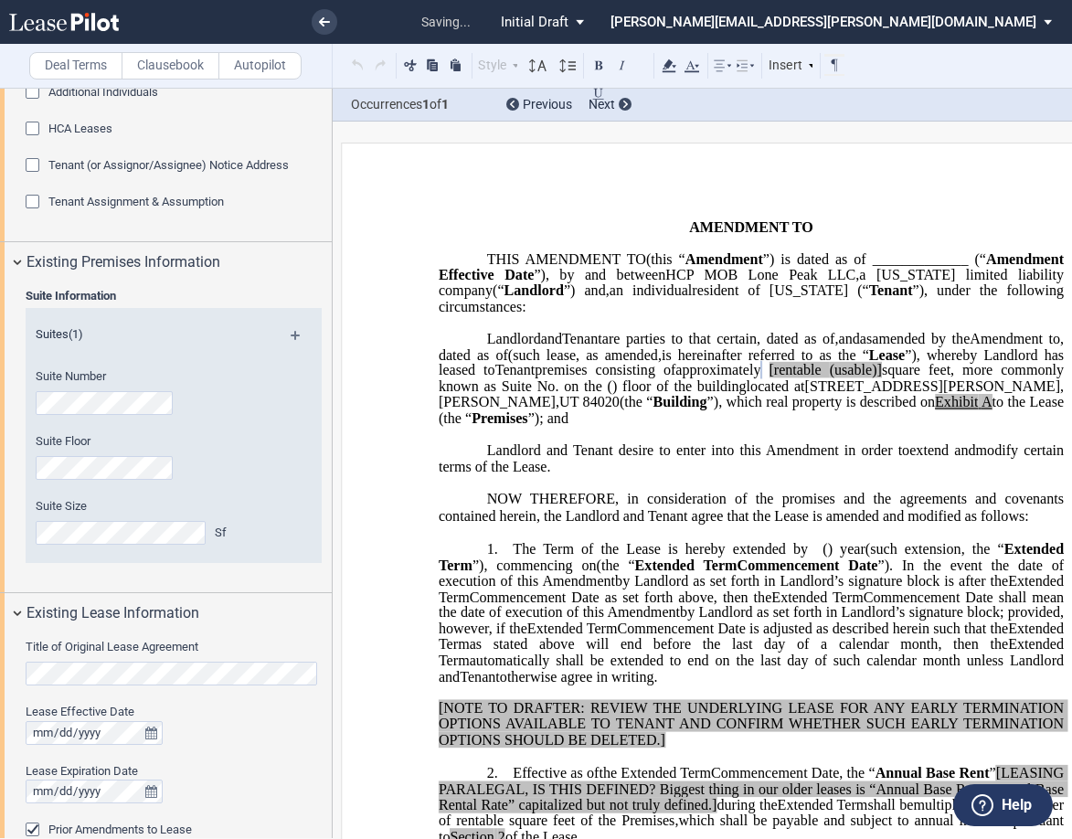
click at [821, 378] on span "[rentable" at bounding box center [794, 370] width 52 height 16
click at [880, 378] on span "(usable)]" at bounding box center [854, 370] width 52 height 16
click at [482, 394] on span "square feet, more commonly known as Suite No." at bounding box center [753, 378] width 629 height 32
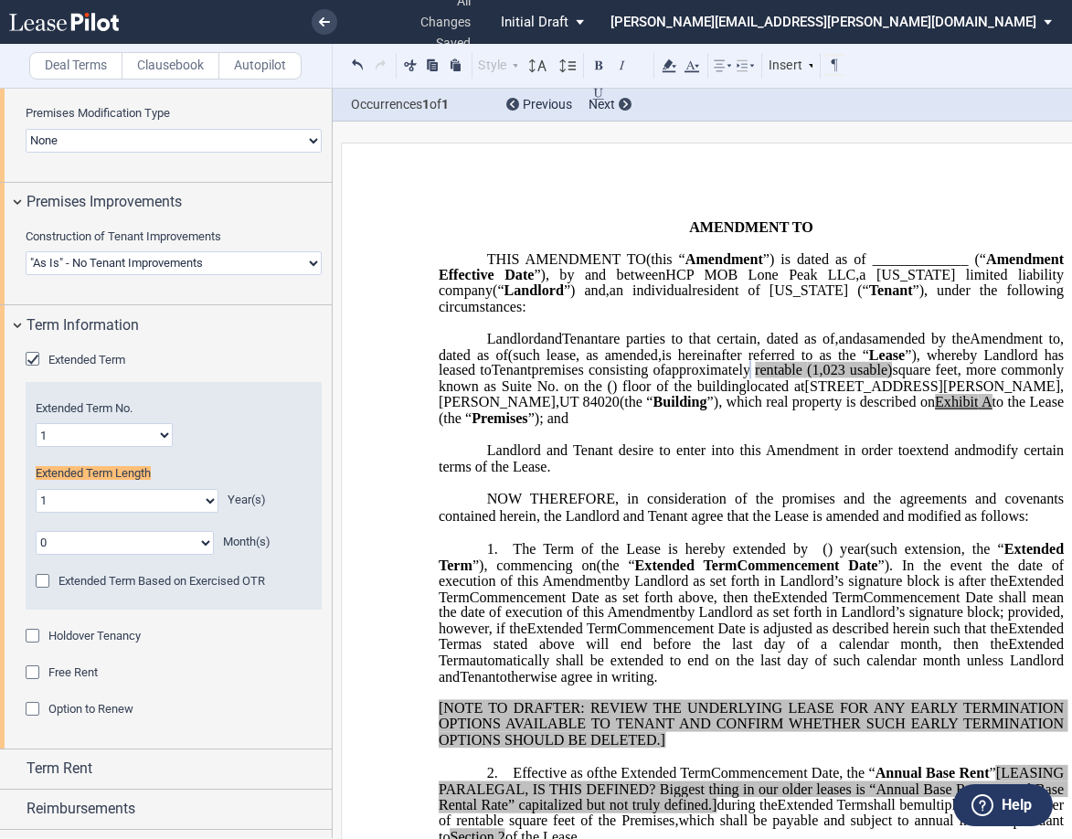
scroll to position [1251, 0]
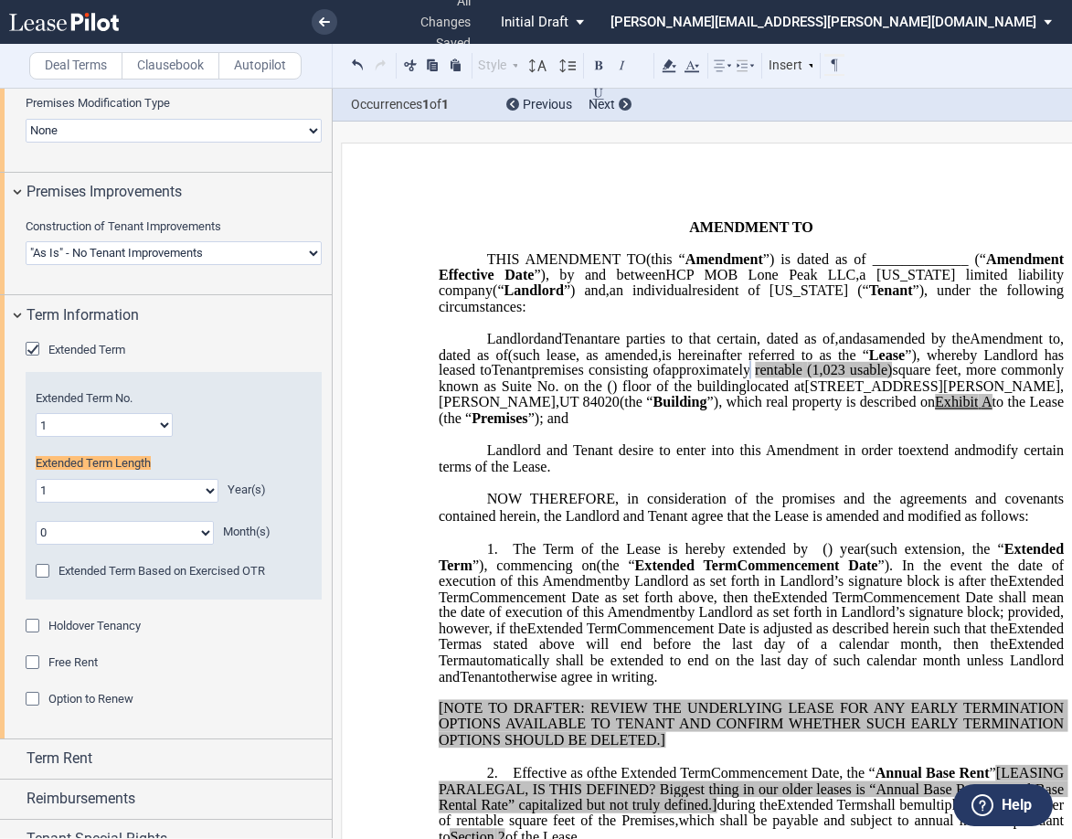
click at [160, 426] on select "1 2 3 4 5 6 7 8 9 10 11 12 13 14 15 16 17 18 19 20" at bounding box center [104, 425] width 137 height 24
click at [226, 154] on div "Premises Modification Type None Expansion Relocation Expansion Space Suite Numb…" at bounding box center [174, 127] width 296 height 65
click at [142, 498] on select "0 1 2 3 4 5 6 7 8 9 10 11 12 13 14 15 16 17 18 19 20" at bounding box center [127, 491] width 183 height 24
select select "number:5"
click at [36, 479] on select "0 1 2 3 4 5 6 7 8 9 10 11 12 13 14 15 16 17 18 19 20" at bounding box center [127, 491] width 183 height 24
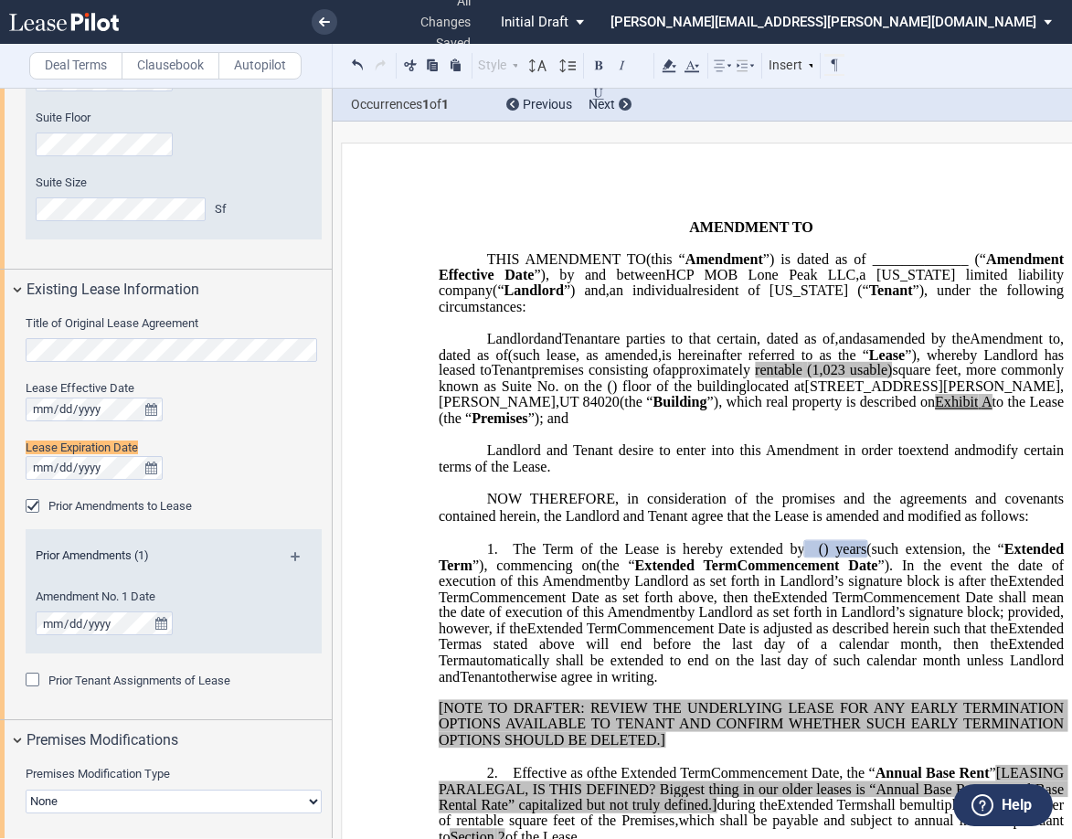
scroll to position [565, 0]
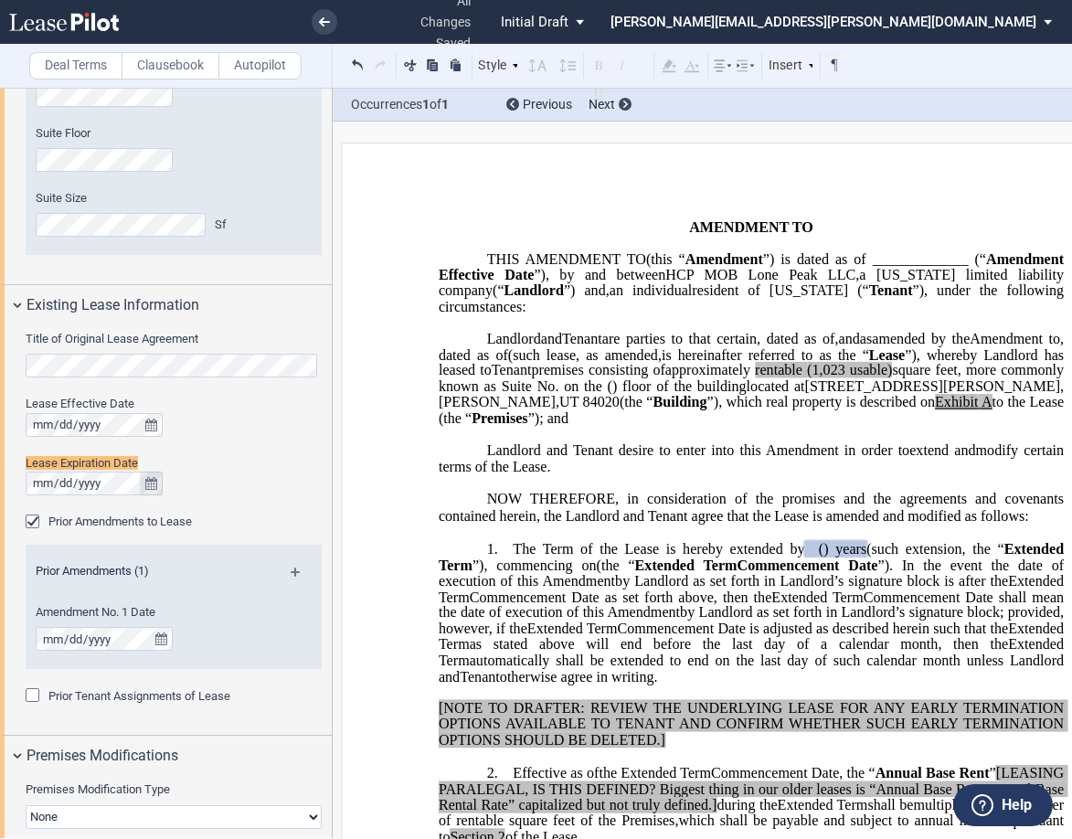
click at [151, 487] on icon "true" at bounding box center [151, 483] width 12 height 13
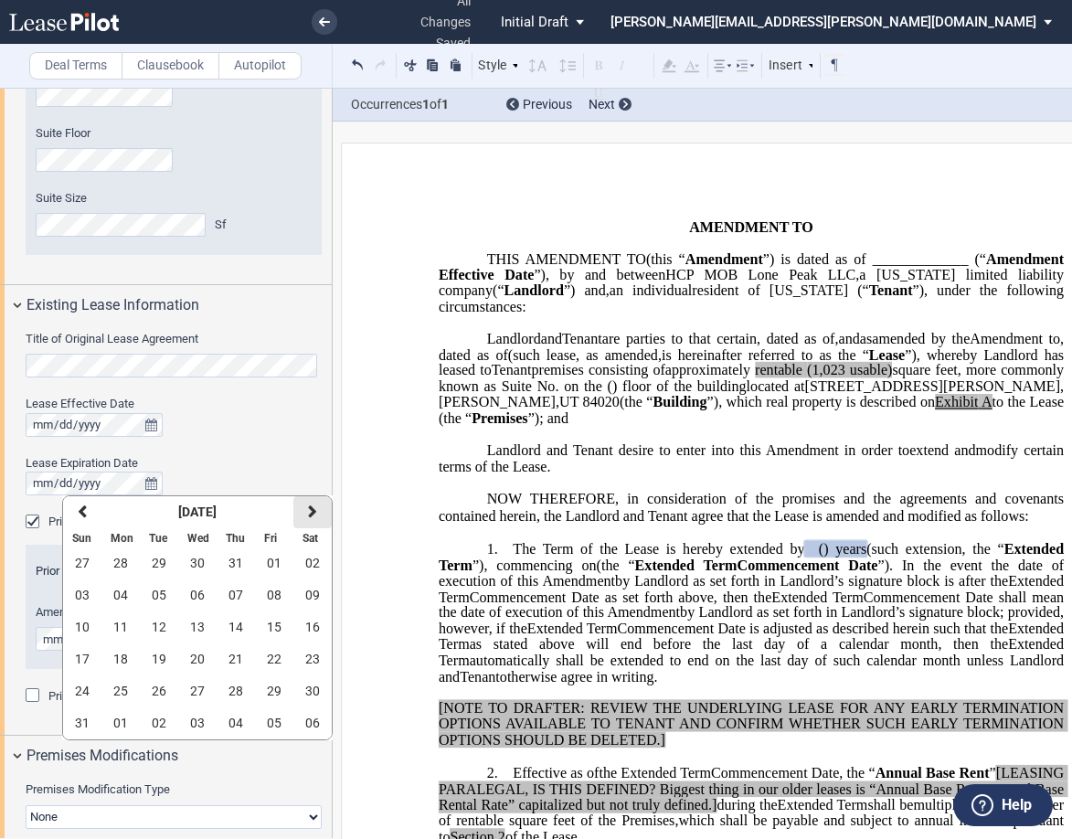
click at [308, 518] on icon "button" at bounding box center [312, 511] width 9 height 15
click at [195, 514] on strong "September 2025" at bounding box center [197, 511] width 38 height 15
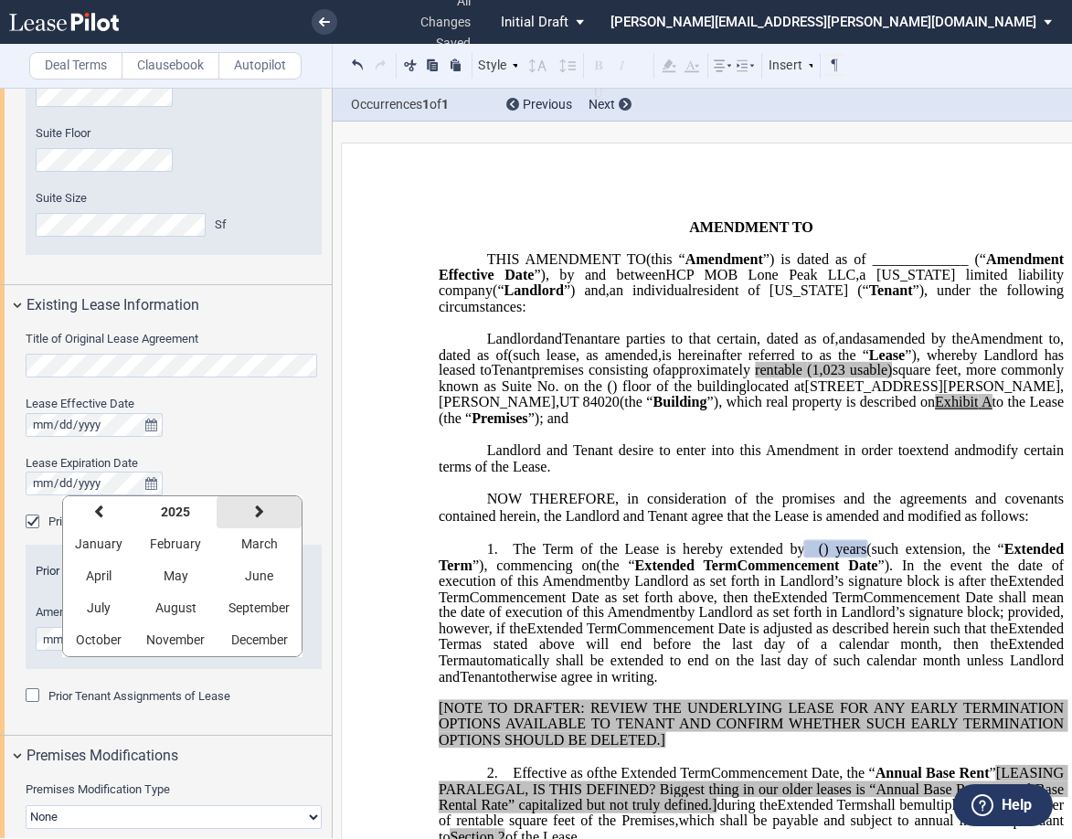
click at [264, 516] on button "next" at bounding box center [259, 512] width 85 height 32
click at [158, 604] on span "August" at bounding box center [175, 607] width 41 height 15
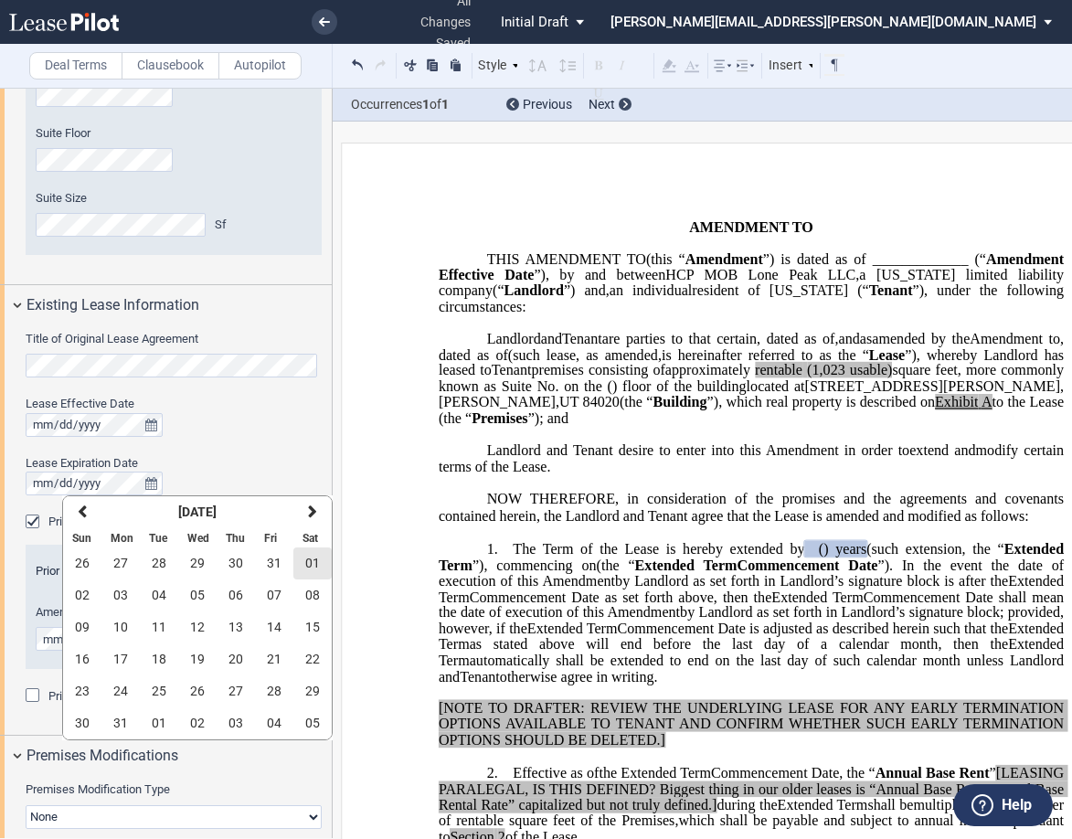
click at [311, 564] on span "01" at bounding box center [312, 563] width 15 height 15
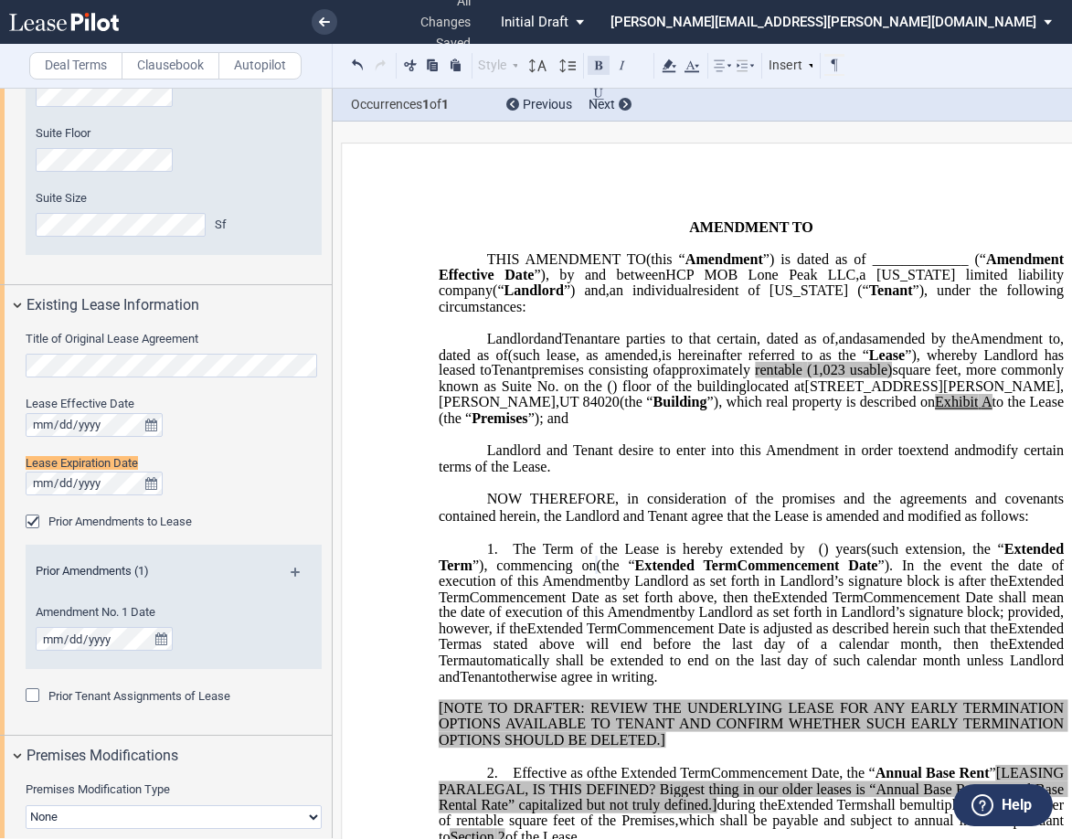
click at [600, 69] on button at bounding box center [599, 65] width 22 height 22
click at [668, 66] on use at bounding box center [669, 65] width 14 height 13
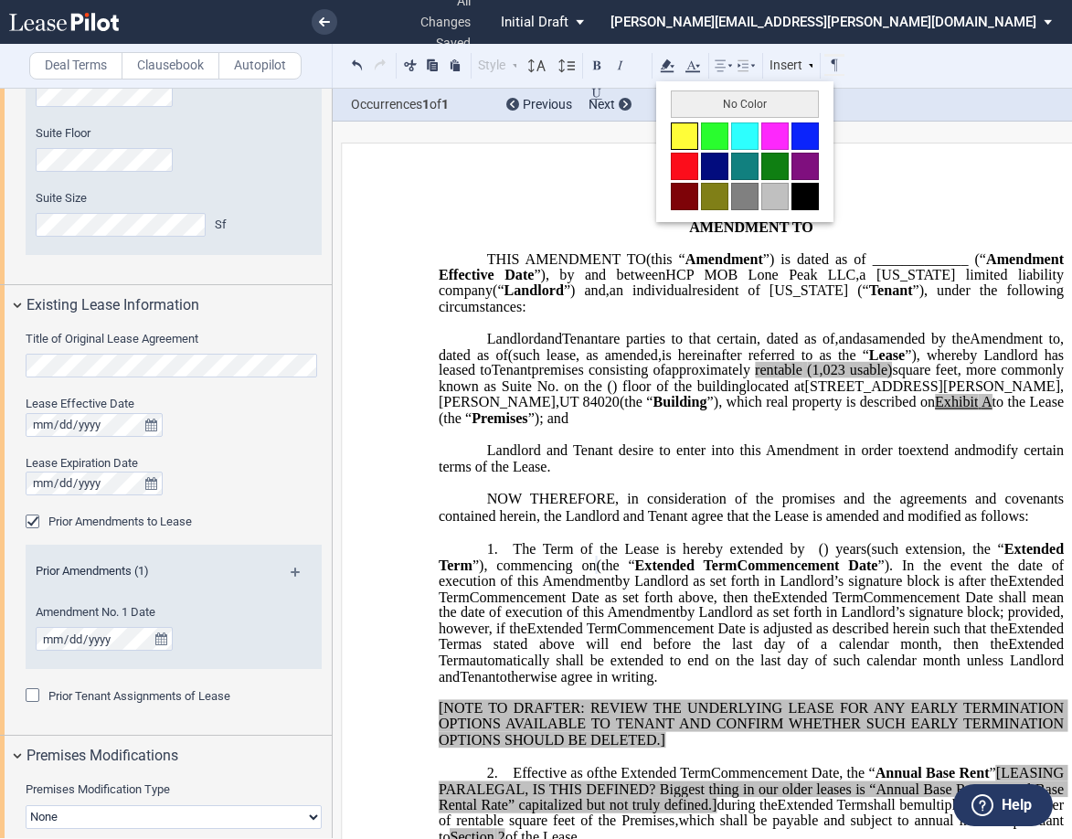
click at [680, 131] on button at bounding box center [684, 135] width 27 height 27
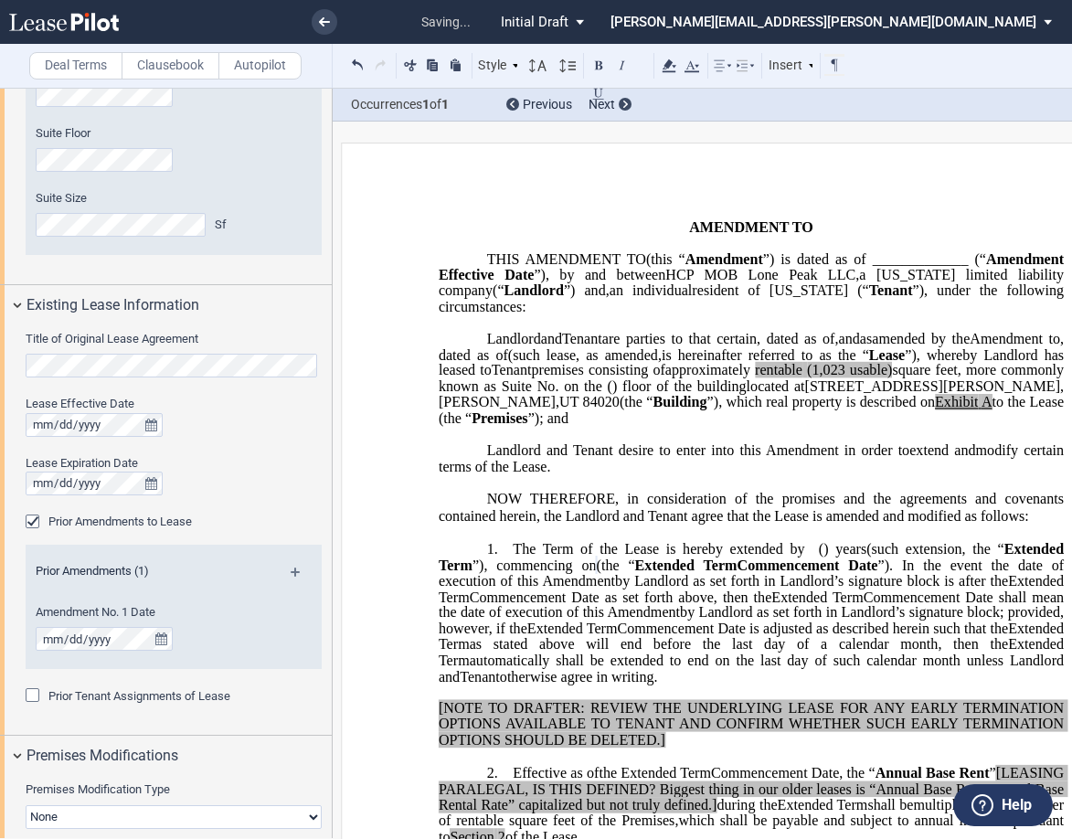
click at [661, 540] on p "﻿" at bounding box center [751, 532] width 625 height 16
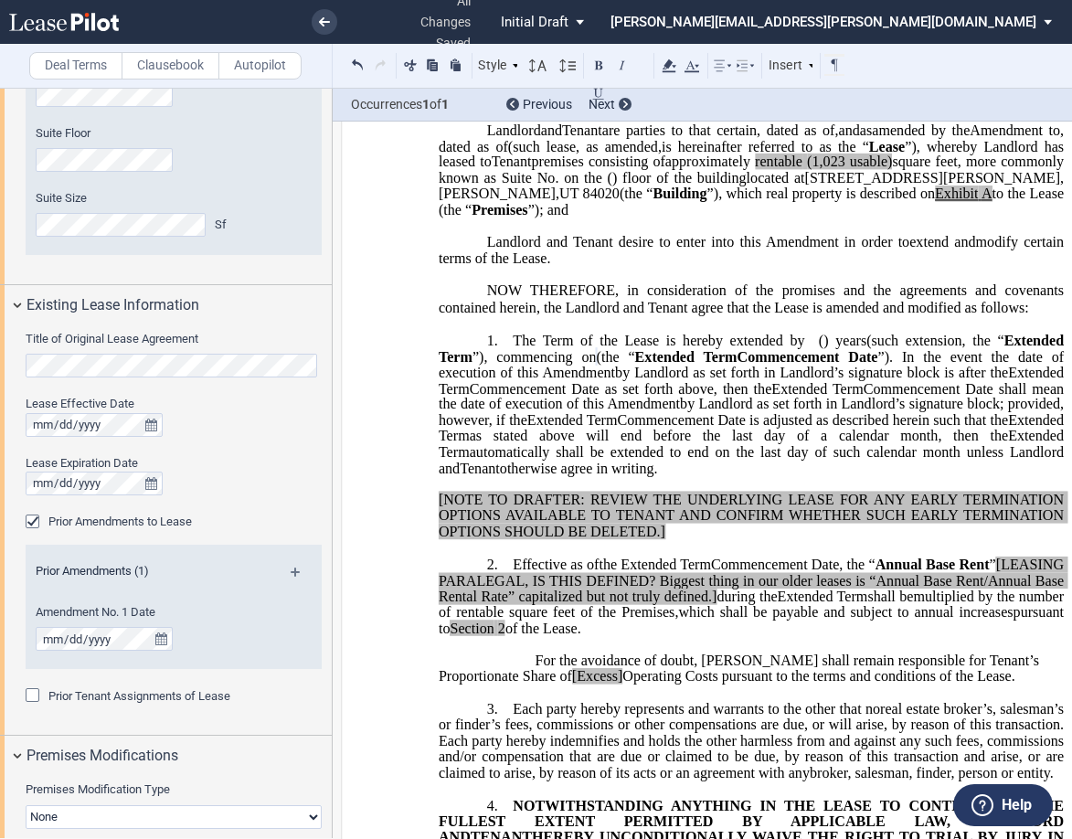
scroll to position [274, 0]
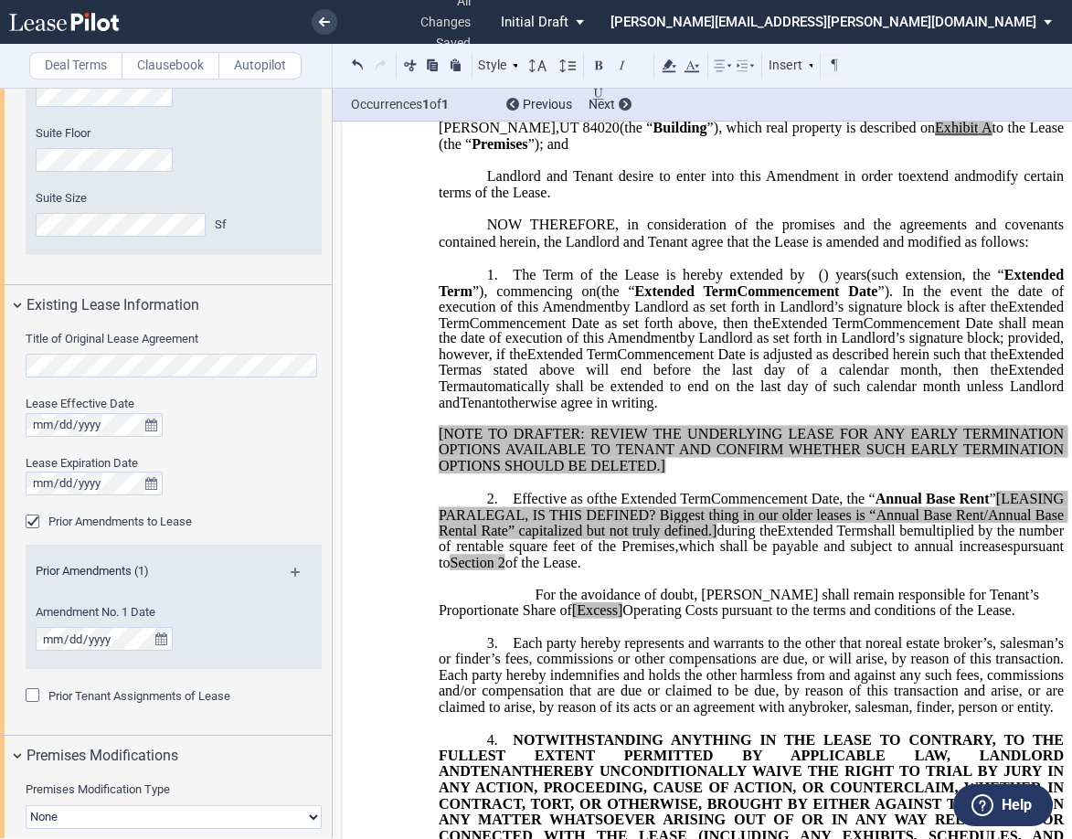
click at [513, 283] on span "The Term of the Lease is hereby extended by" at bounding box center [658, 275] width 291 height 16
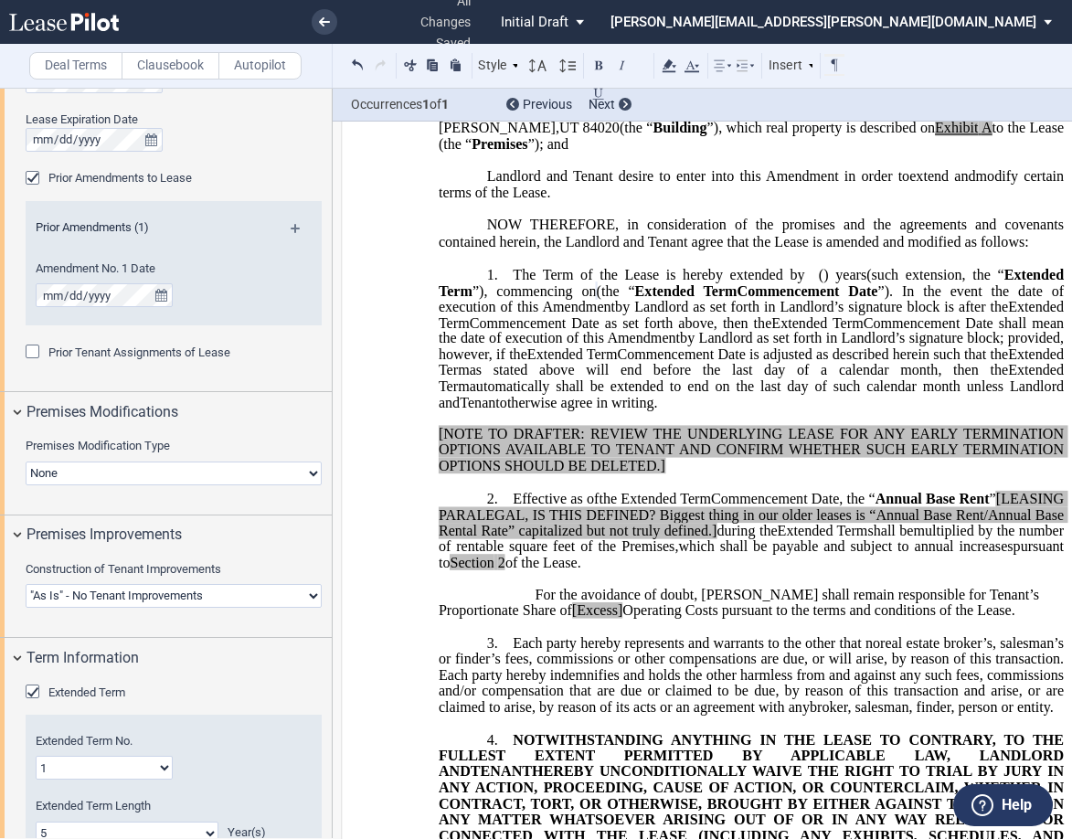
scroll to position [930, 0]
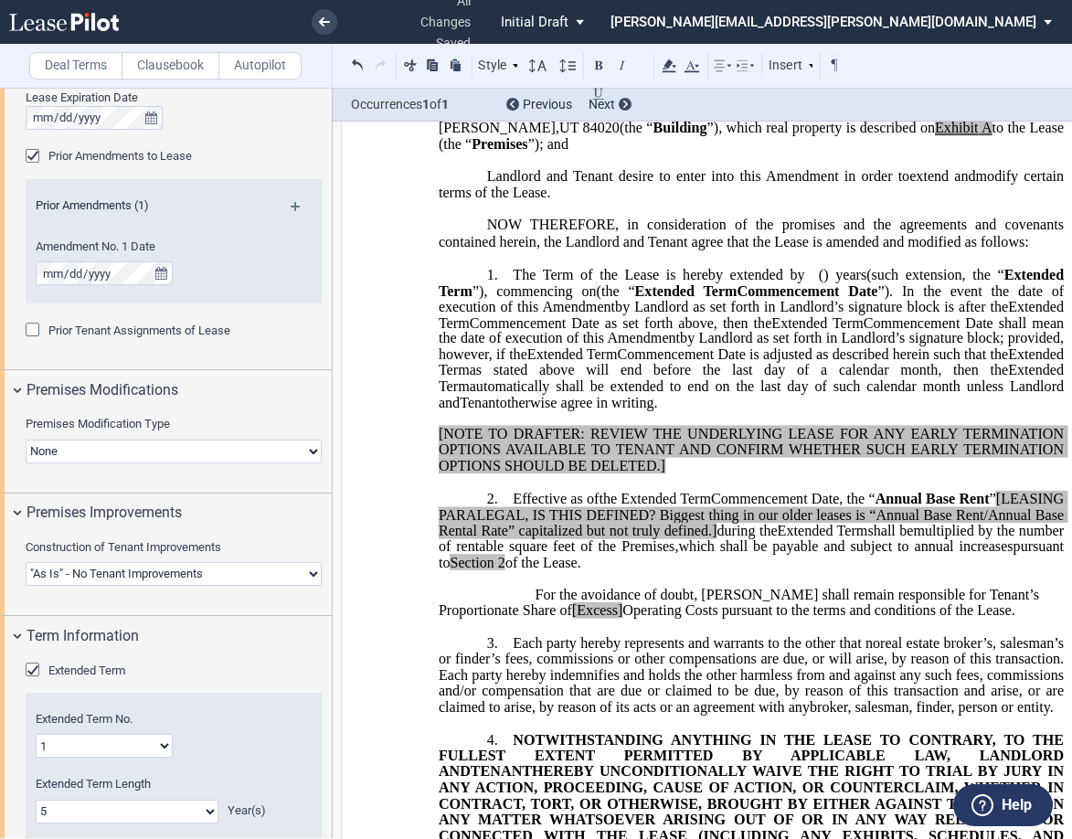
click at [500, 299] on p "1. The Term of the Lease is hereby extended by [__________] ﻿ ﻿ ( ﻿ ﻿ ) year s …" at bounding box center [751, 339] width 625 height 144
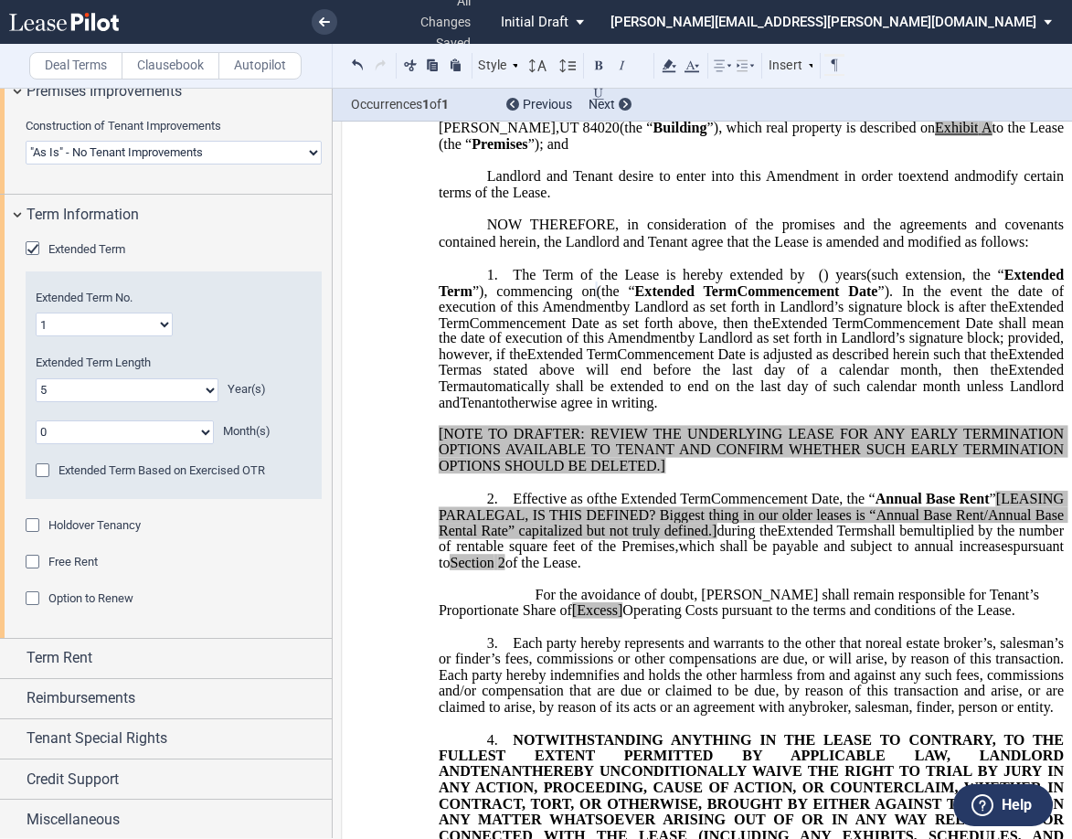
scroll to position [1353, 0]
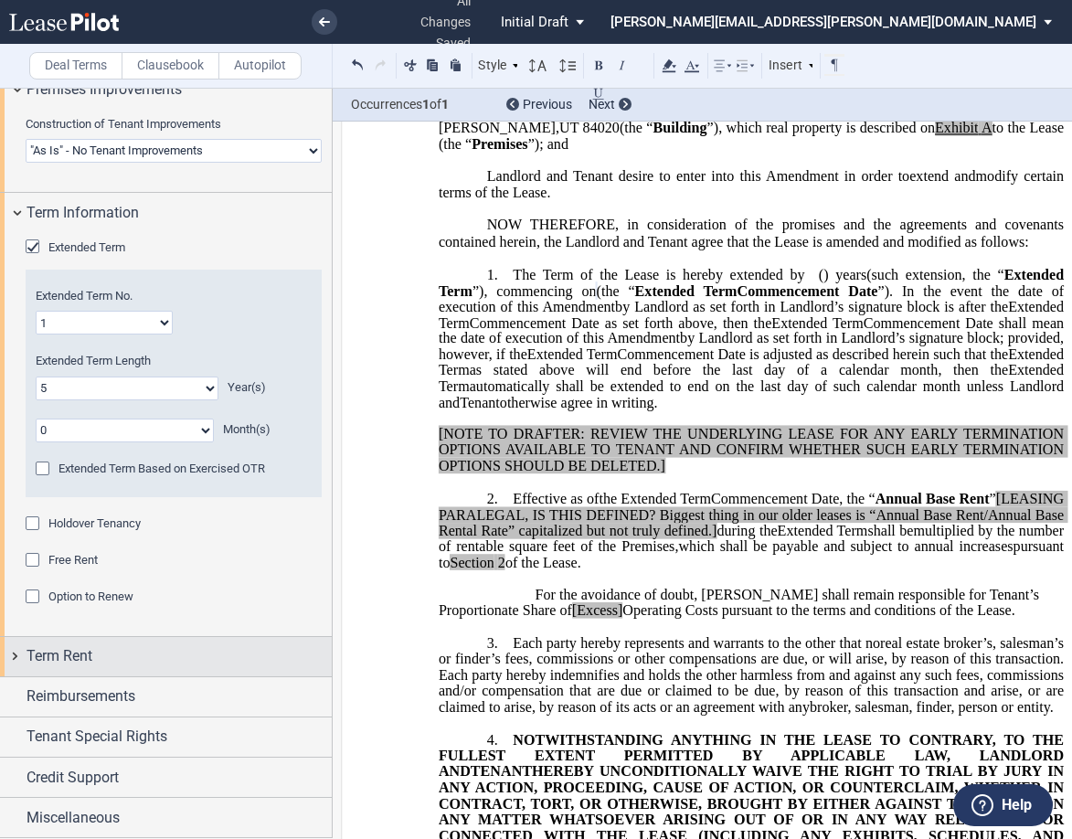
click at [38, 656] on span "Term Rent" at bounding box center [59, 656] width 66 height 22
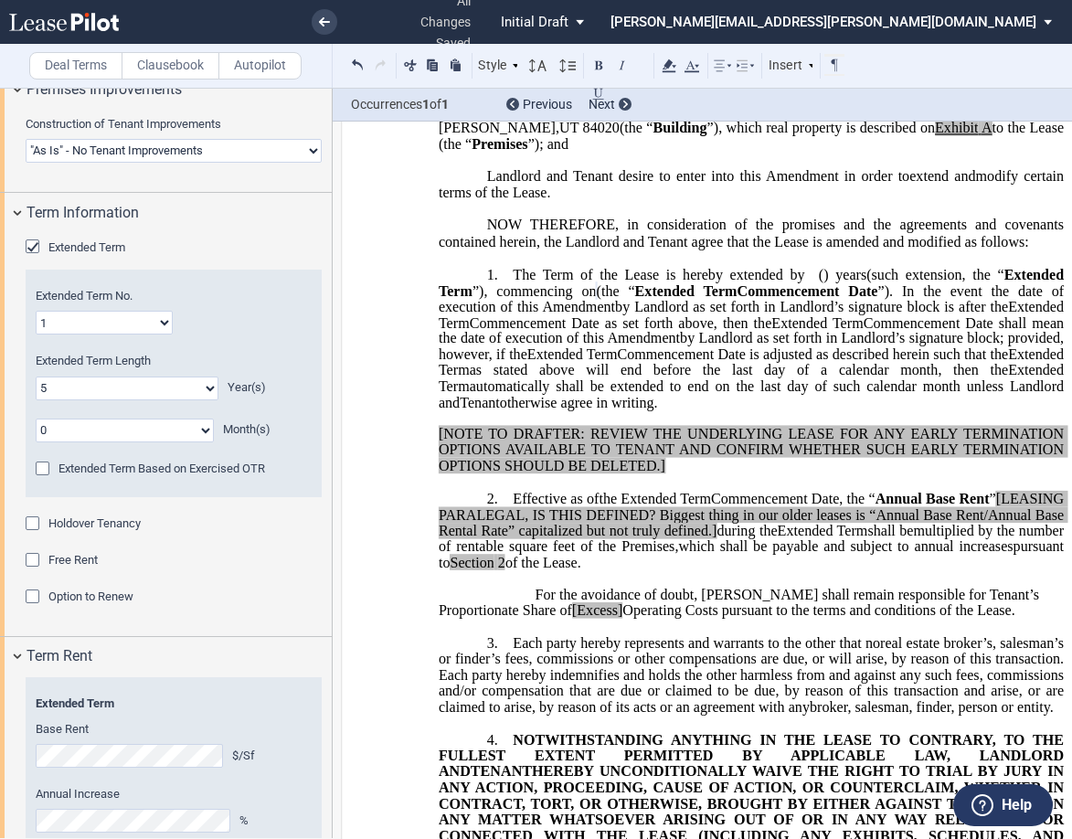
scroll to position [1558, 0]
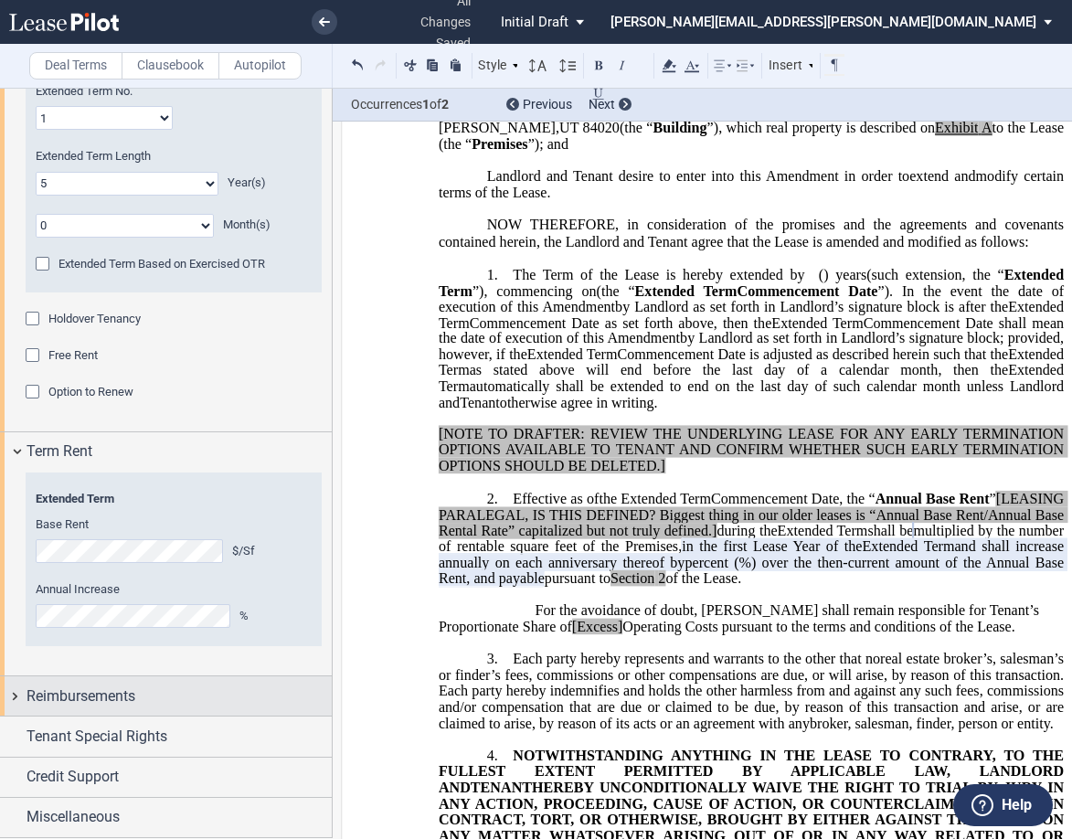
click at [14, 702] on div "Reimbursements" at bounding box center [166, 695] width 332 height 39
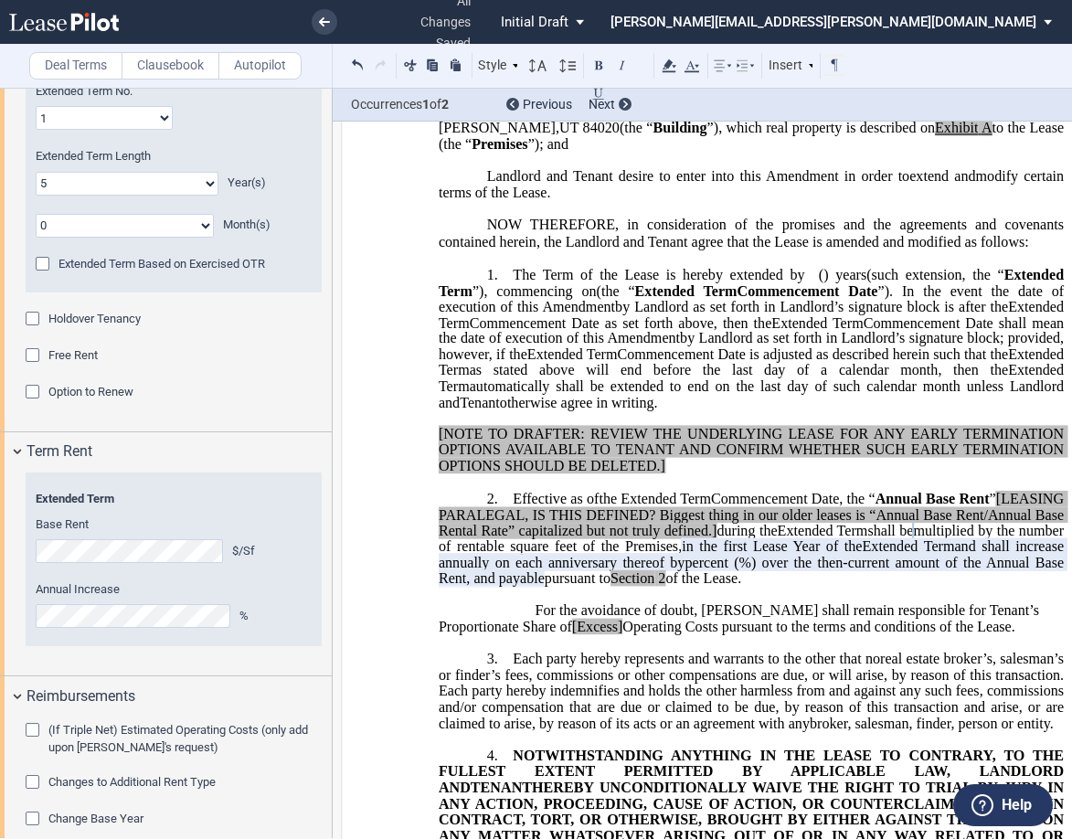
scroll to position [1649, 0]
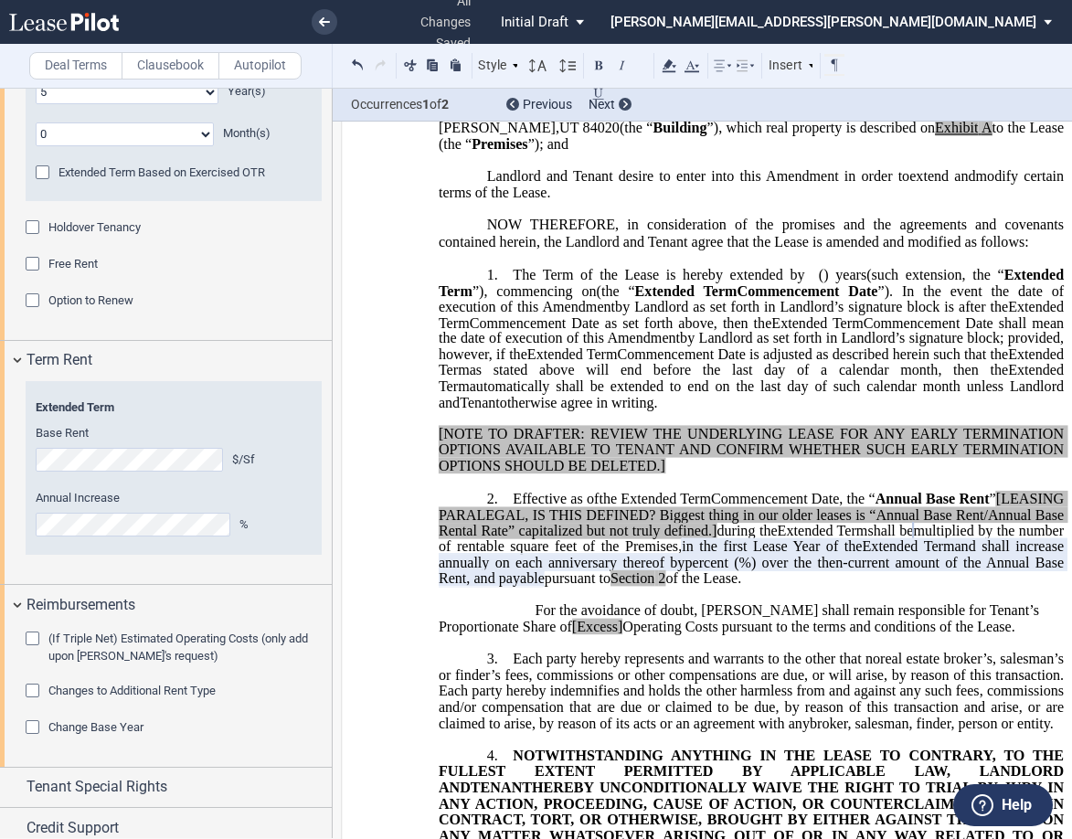
click at [32, 637] on div "(If Triple Net) Estimated Operating Costs (only add upon Tenant's request)" at bounding box center [35, 640] width 18 height 18
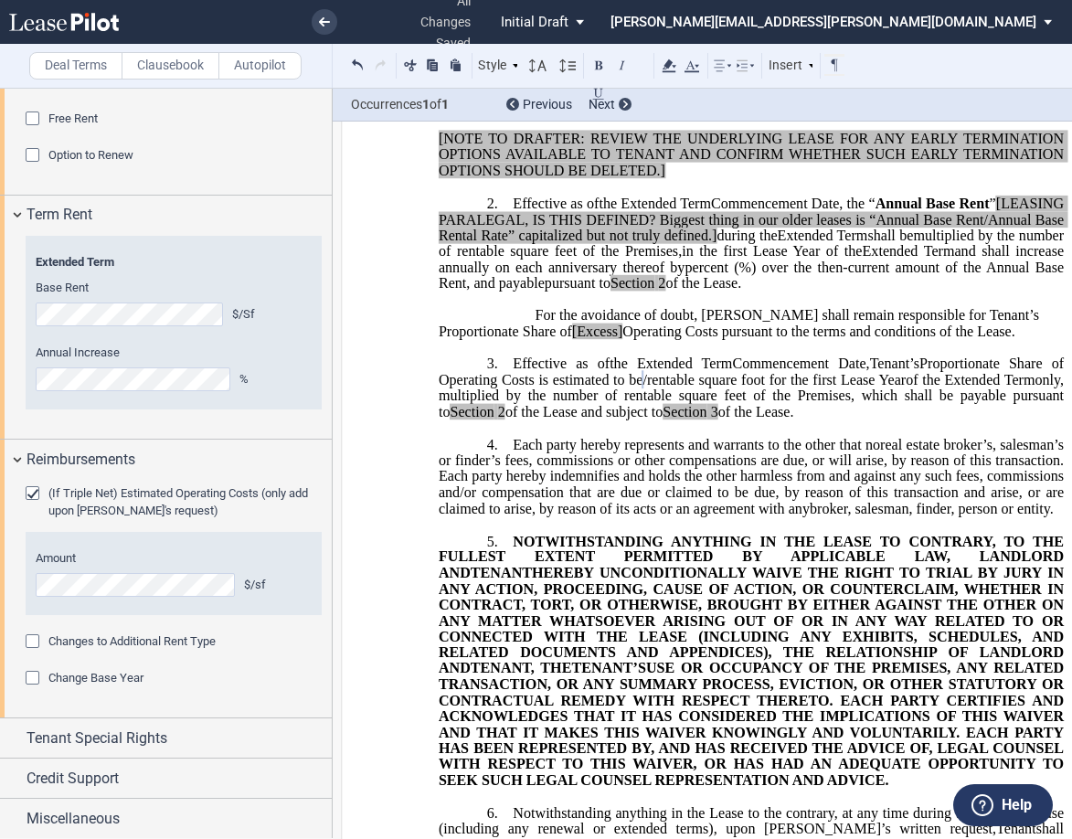
scroll to position [1796, 0]
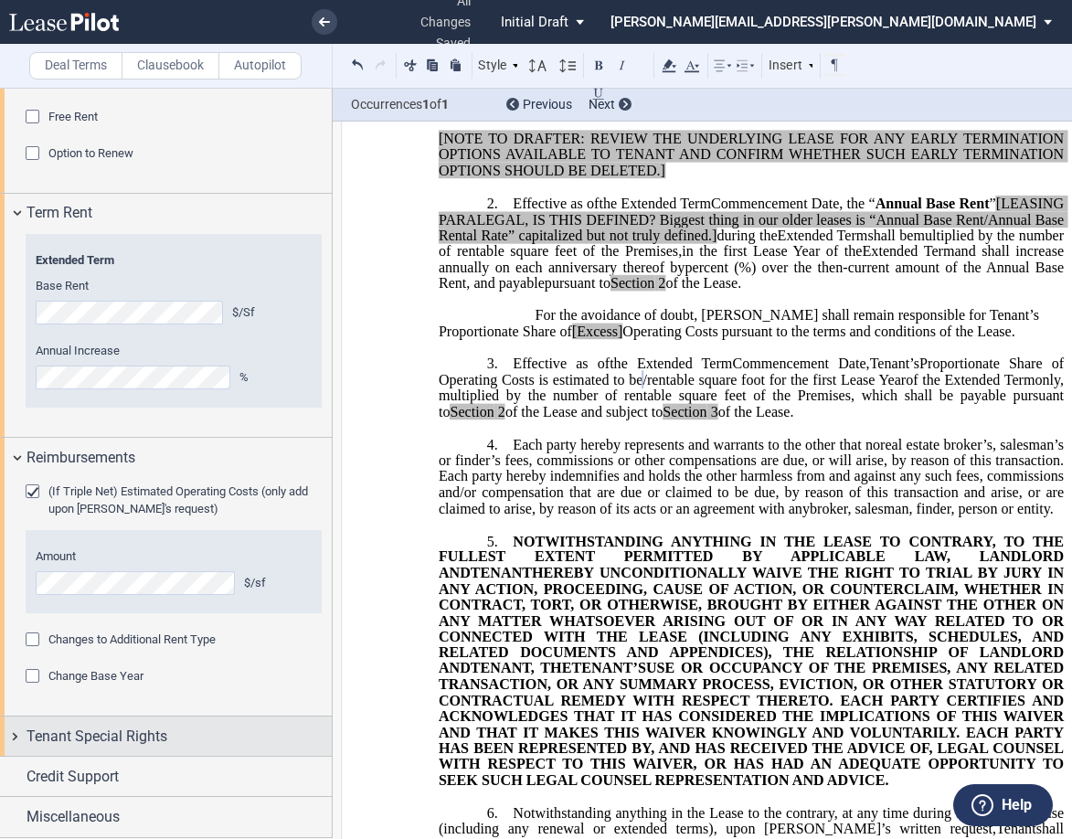
click at [20, 735] on div "Tenant Special Rights" at bounding box center [166, 735] width 332 height 39
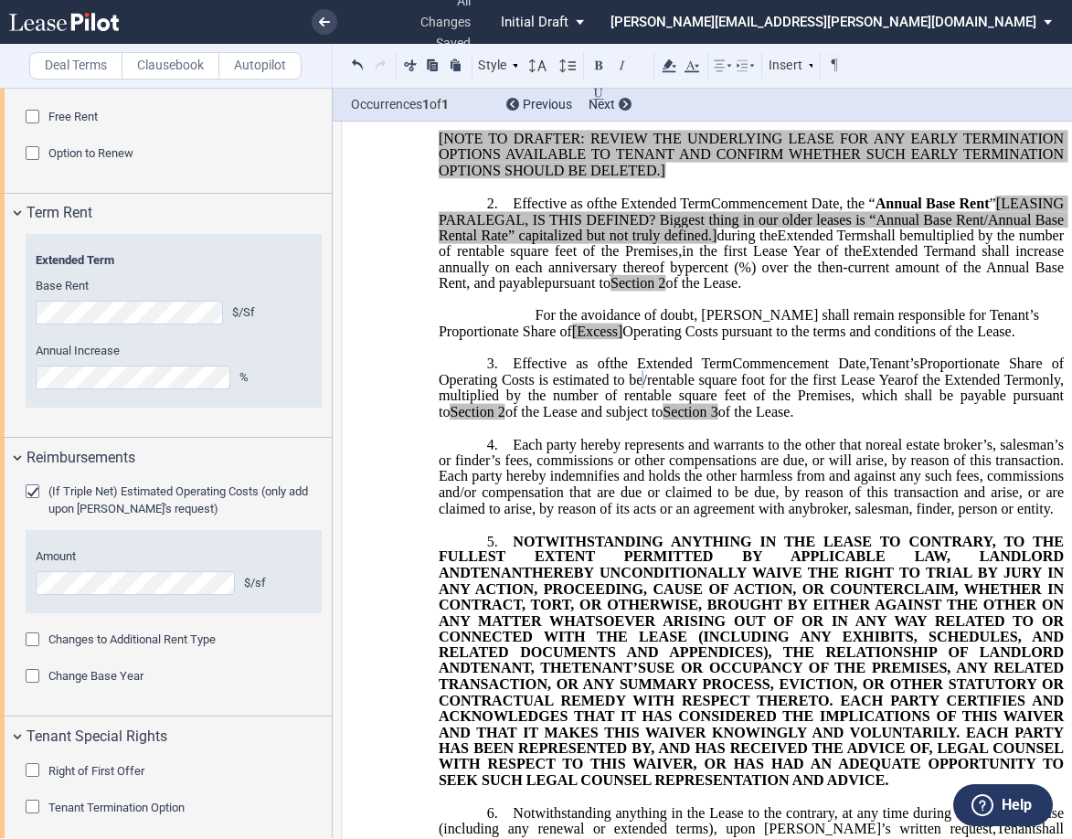
scroll to position [1887, 0]
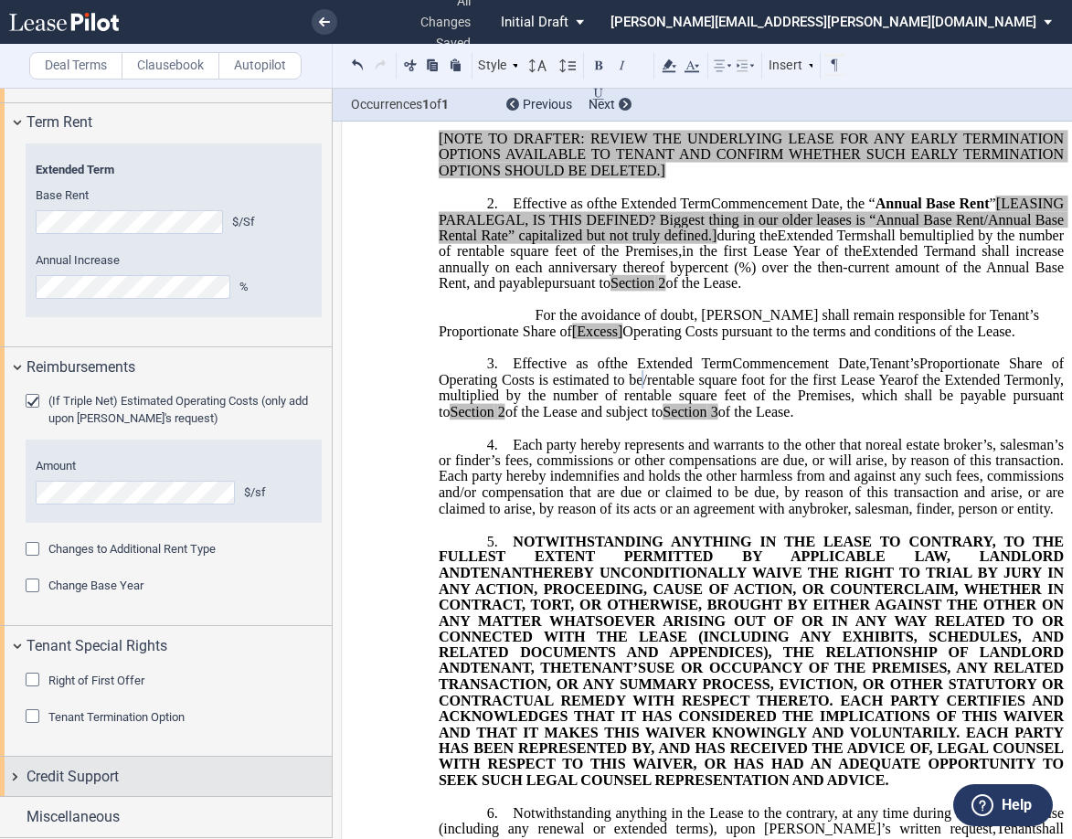
click at [18, 775] on div "Credit Support" at bounding box center [166, 776] width 332 height 39
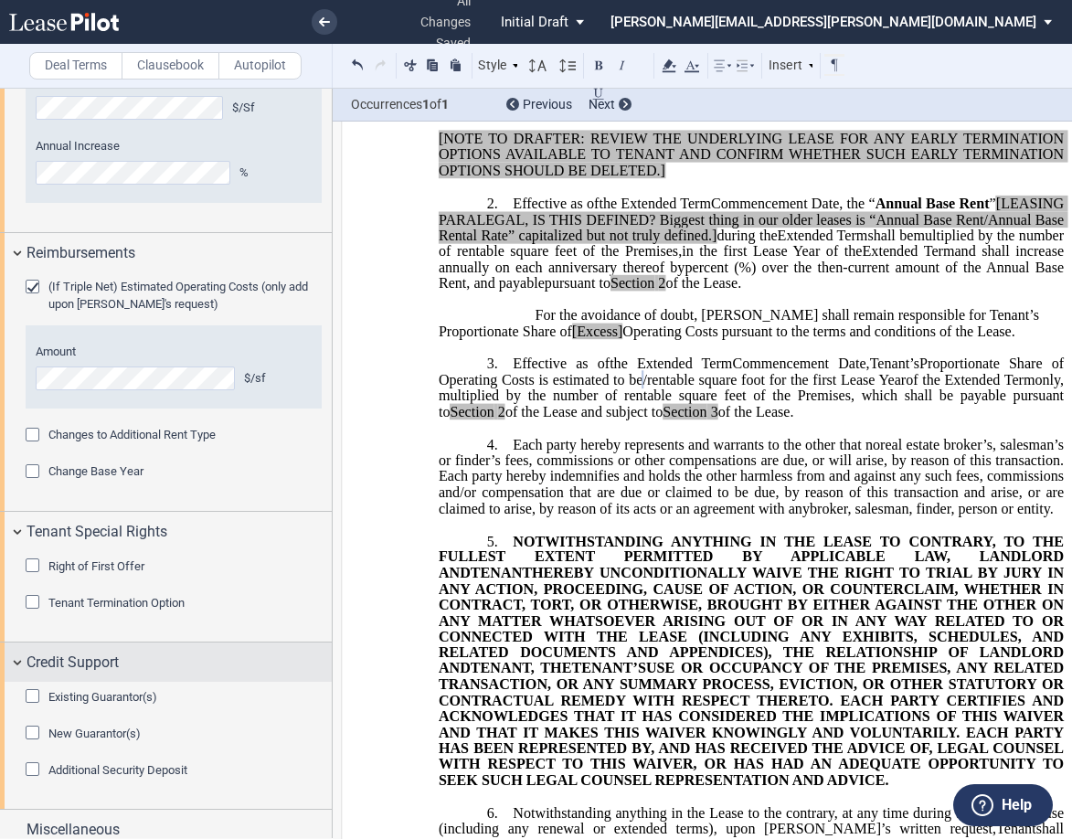
scroll to position [2014, 0]
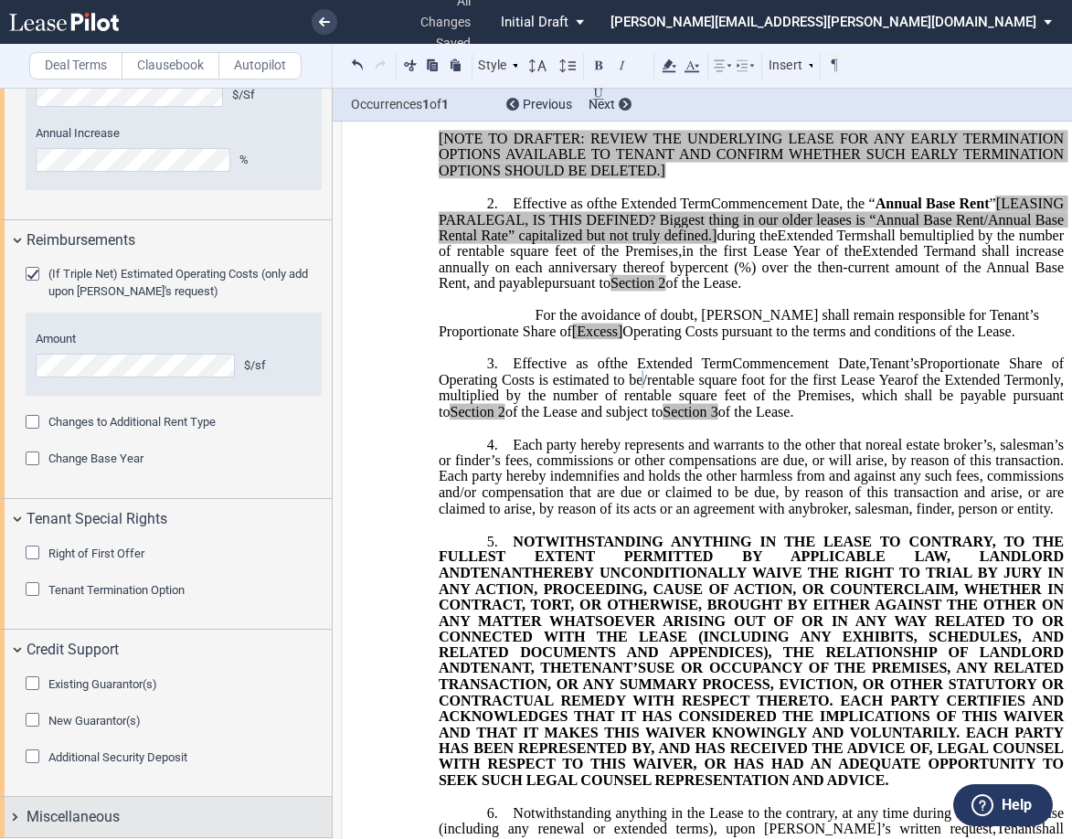
click at [18, 821] on div "Miscellaneous" at bounding box center [166, 816] width 332 height 39
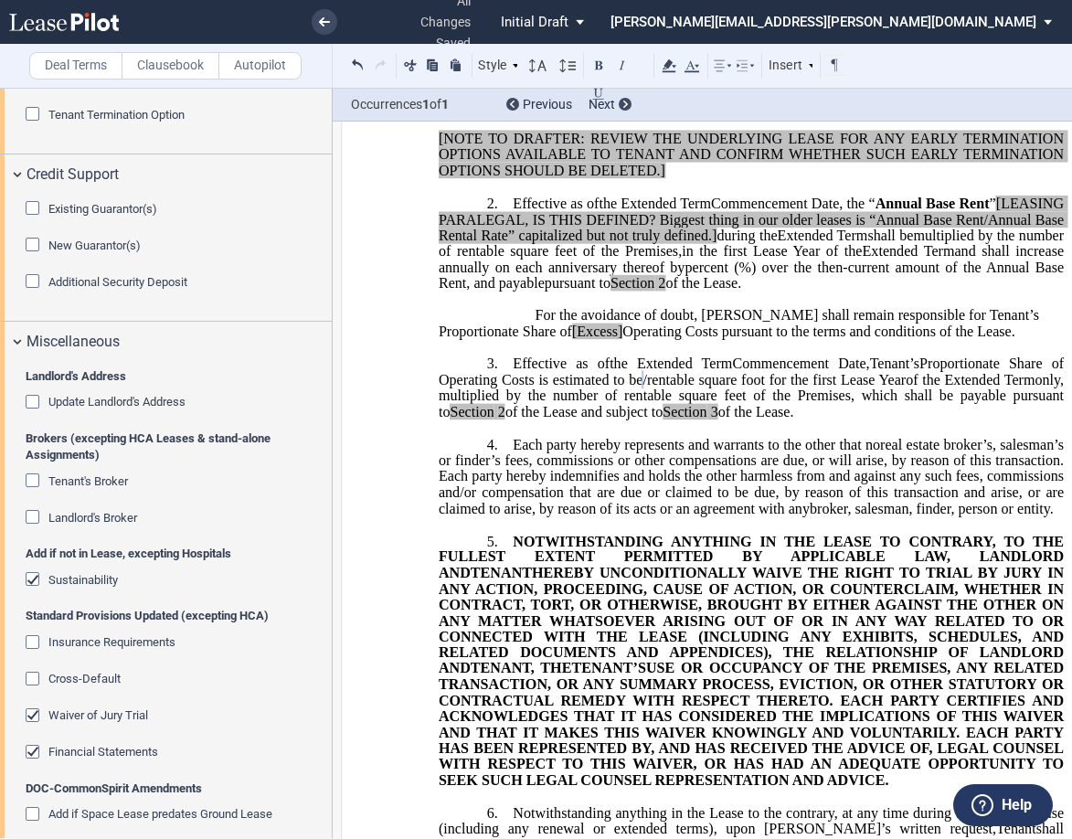
scroll to position [2562, 0]
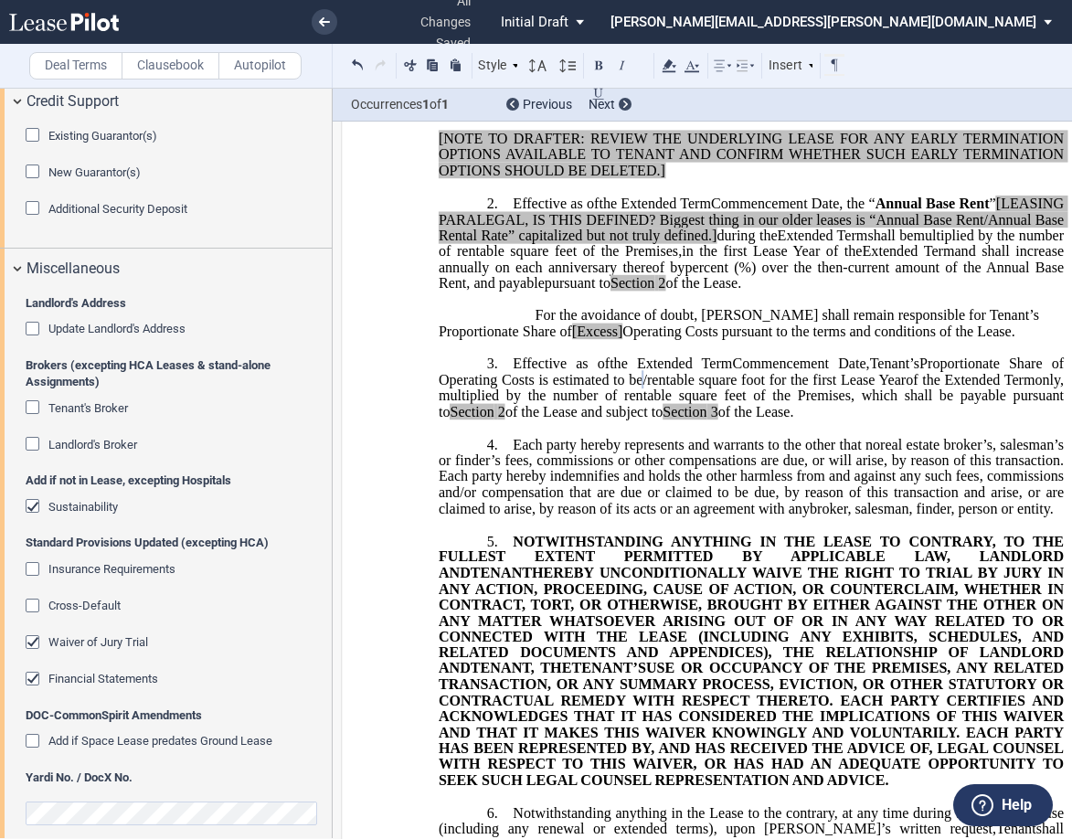
click at [229, 306] on span "Landlord's Address" at bounding box center [174, 303] width 296 height 16
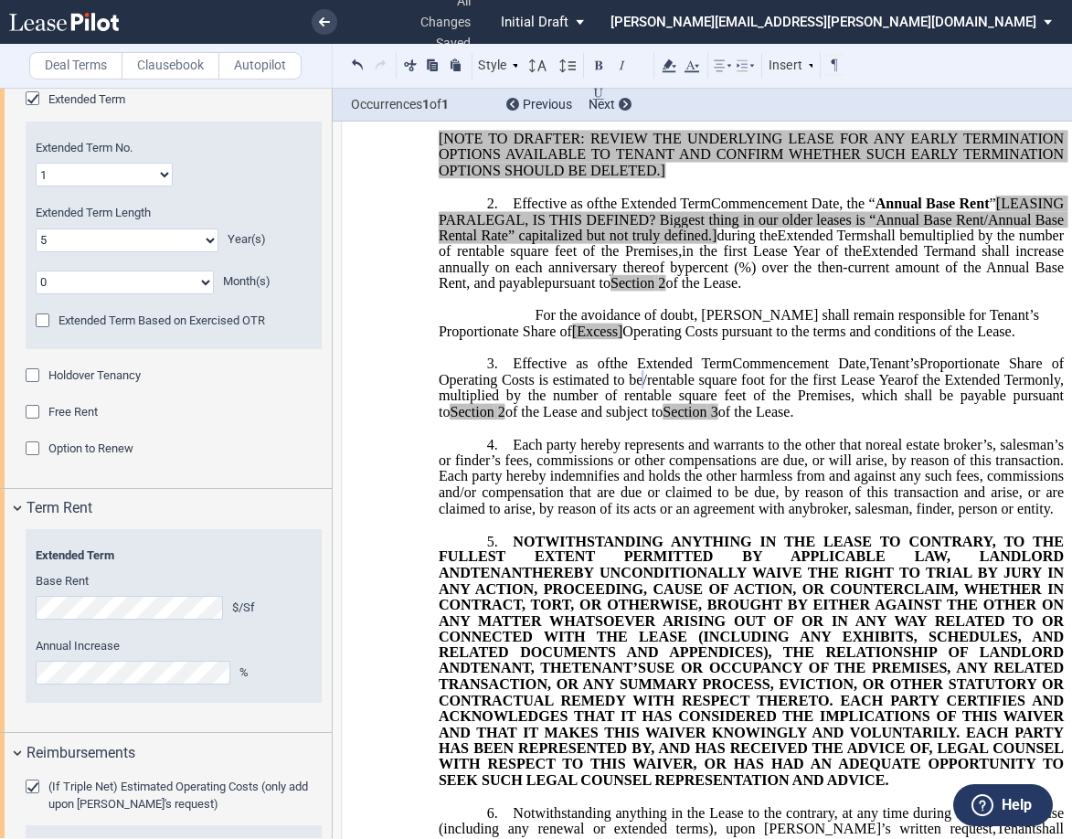
scroll to position [1374, 0]
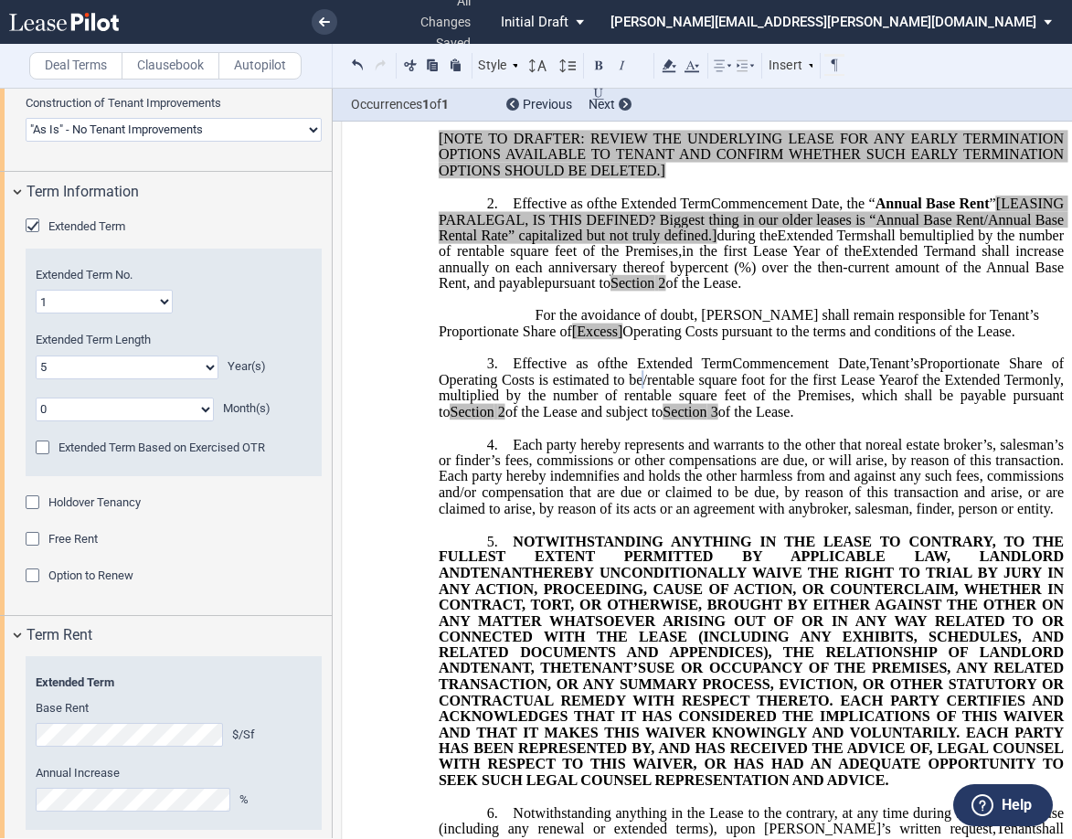
click at [174, 411] on select "0 1 2 3 4 5 6 7 8 9 10 11" at bounding box center [125, 409] width 178 height 24
click at [261, 289] on div "Extended Term No. 1 2 3 4 5 6 7 8 9 10 11 12 13 14 15 16 17 18 19 20" at bounding box center [174, 290] width 276 height 47
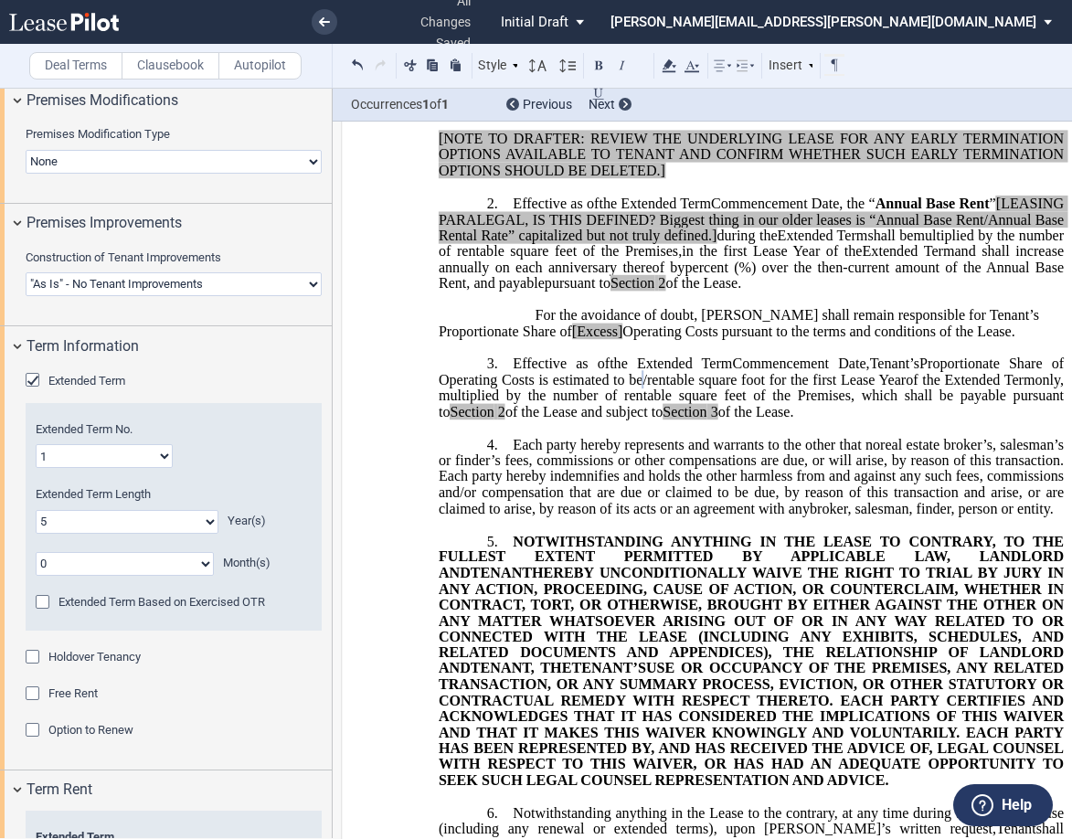
scroll to position [1191, 0]
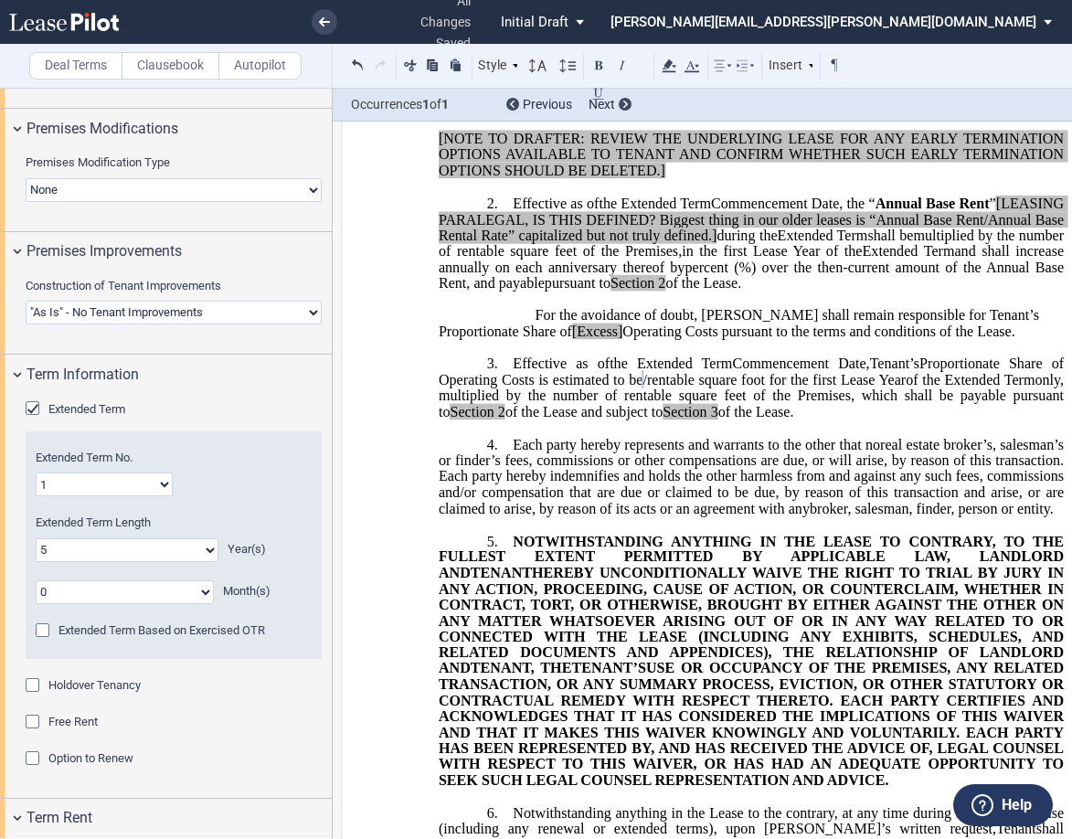
click at [185, 313] on select "Landlord Constructs Tenant Improvements Tenant Constructs Tenant Improvements "…" at bounding box center [174, 313] width 296 height 24
click at [166, 308] on select "Landlord Constructs Tenant Improvements Tenant Constructs Tenant Improvements "…" at bounding box center [174, 313] width 296 height 24
select select "landlord"
click at [26, 301] on select "Landlord Constructs Tenant Improvements Tenant Constructs Tenant Improvements "…" at bounding box center [174, 313] width 296 height 24
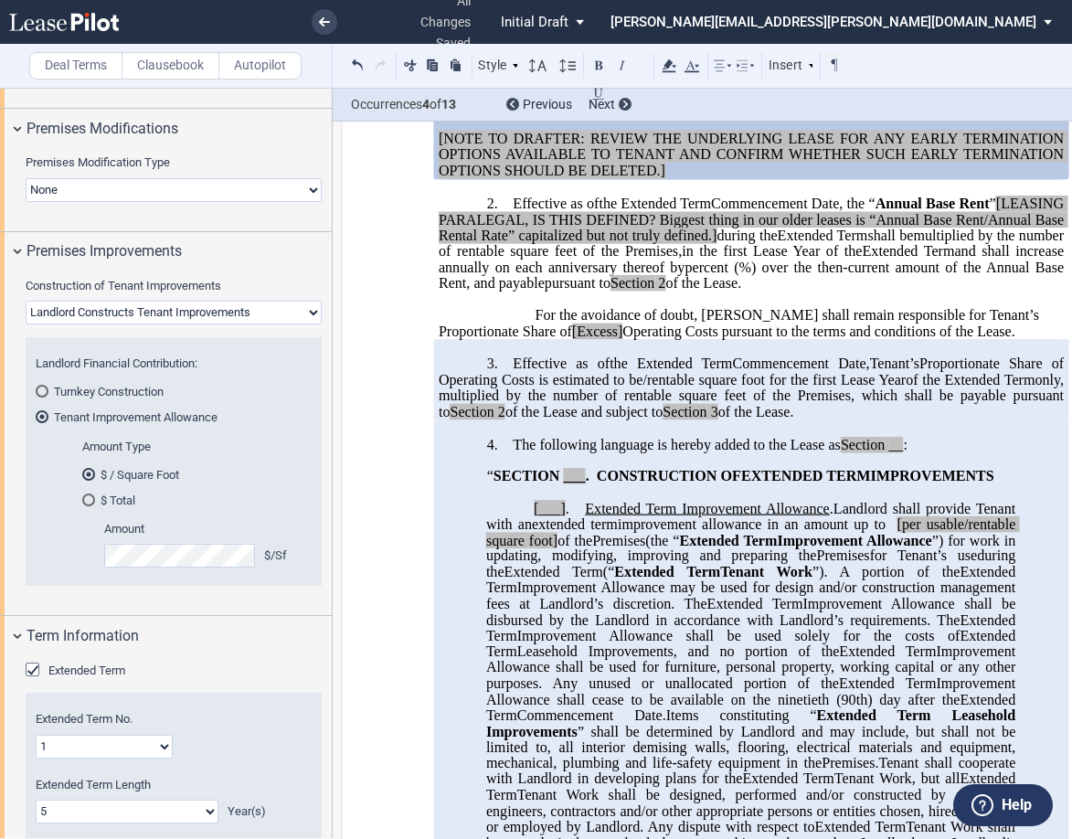
drag, startPoint x: 539, startPoint y: 360, endPoint x: 583, endPoint y: 431, distance: 83.7
click at [622, 339] on span "Operating Costs pursuant to the terms and conditions of the Lease." at bounding box center [818, 331] width 392 height 16
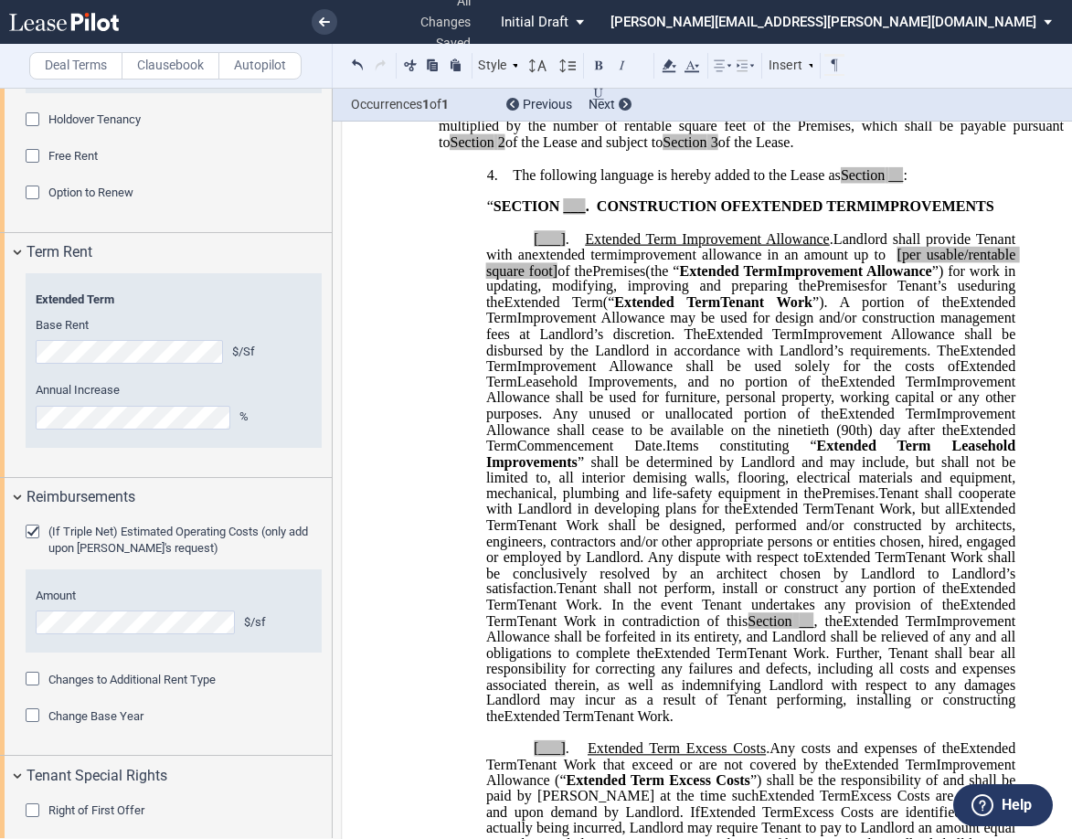
scroll to position [569, 0]
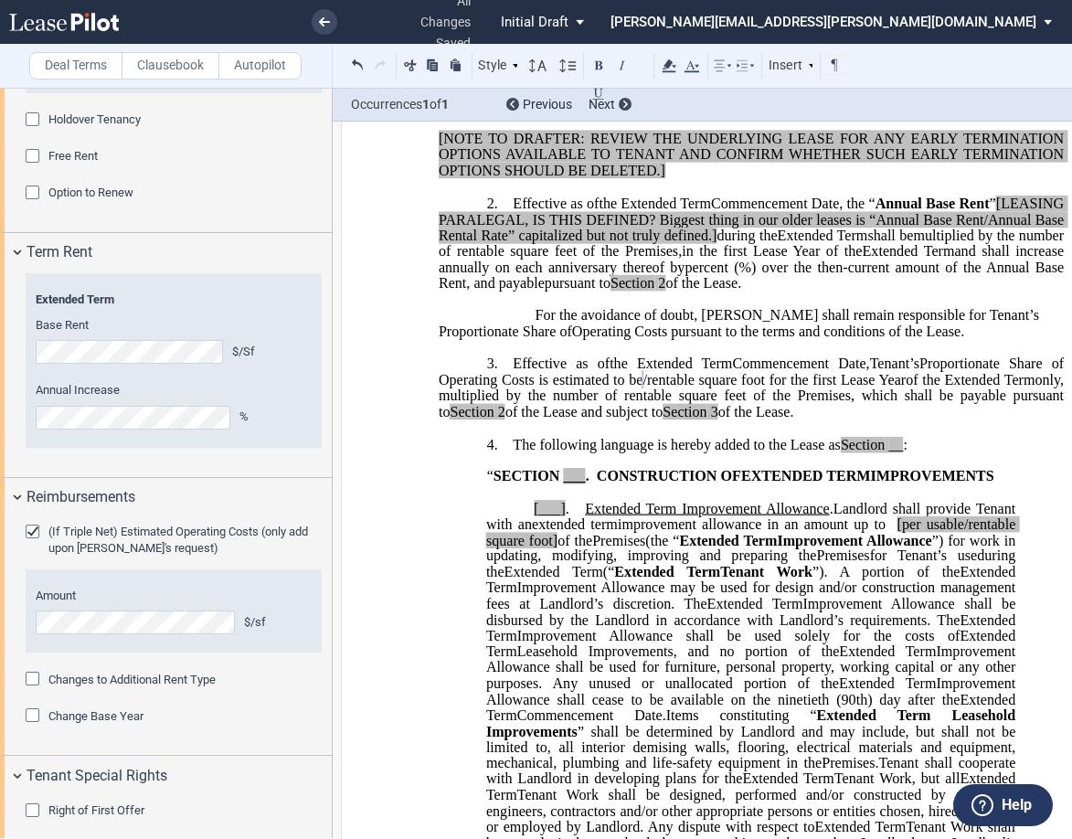
click at [545, 516] on span "[___]" at bounding box center [550, 508] width 32 height 16
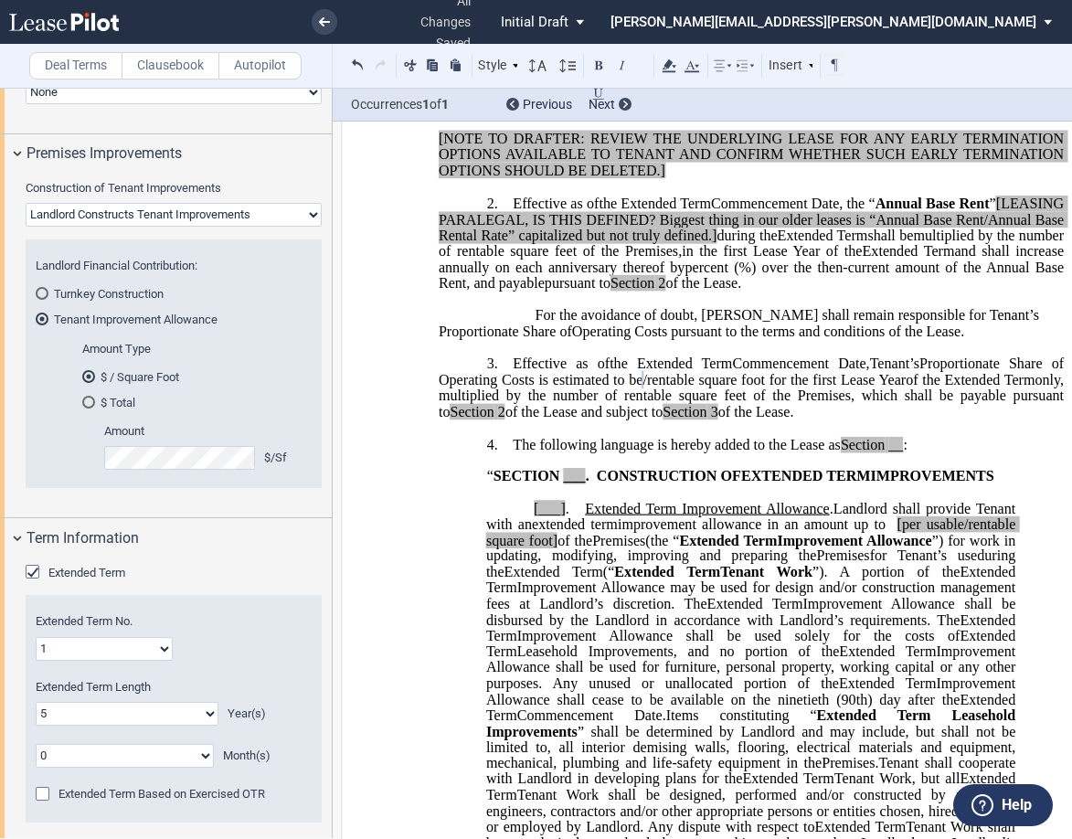
scroll to position [1287, 0]
click at [567, 564] on span "”) for work in updating, modifying, improving and preparing the" at bounding box center [752, 548] width 533 height 32
drag, startPoint x: 523, startPoint y: 569, endPoint x: 591, endPoint y: 679, distance: 129.3
click at [523, 547] on span "[per usable/rentable square foot]" at bounding box center [752, 531] width 533 height 32
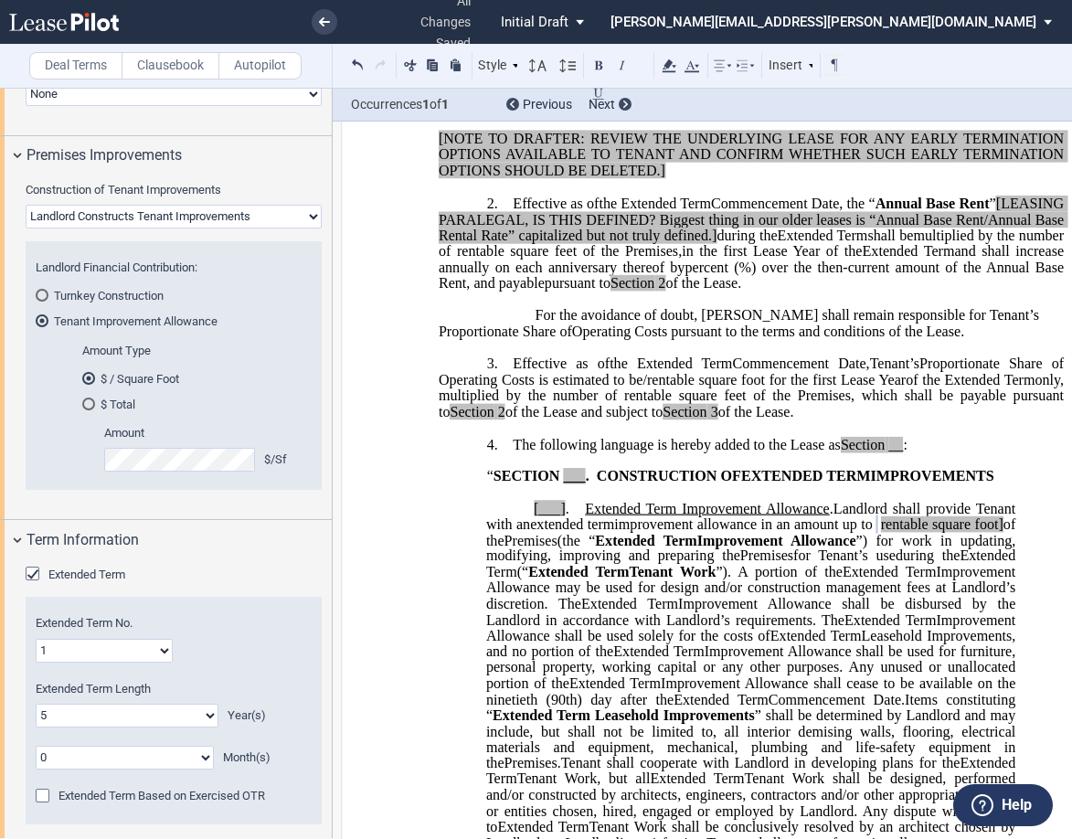
click at [510, 547] on span "of the" at bounding box center [752, 531] width 533 height 32
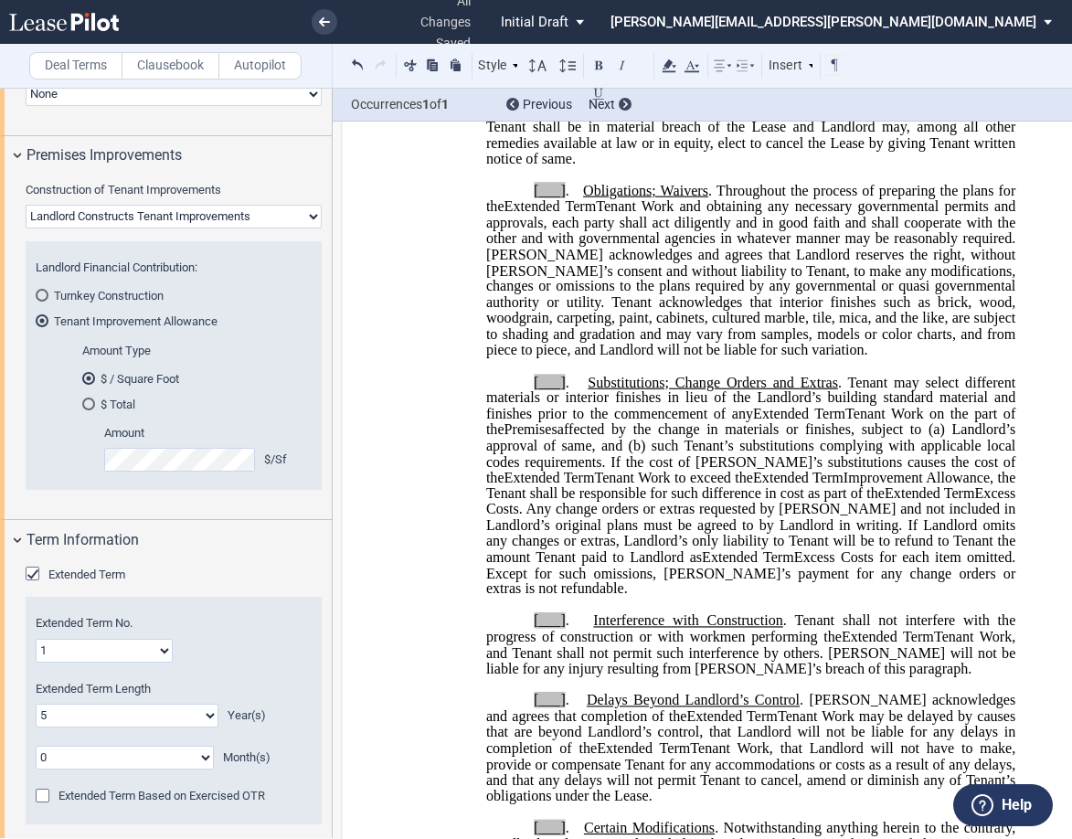
scroll to position [2031, 0]
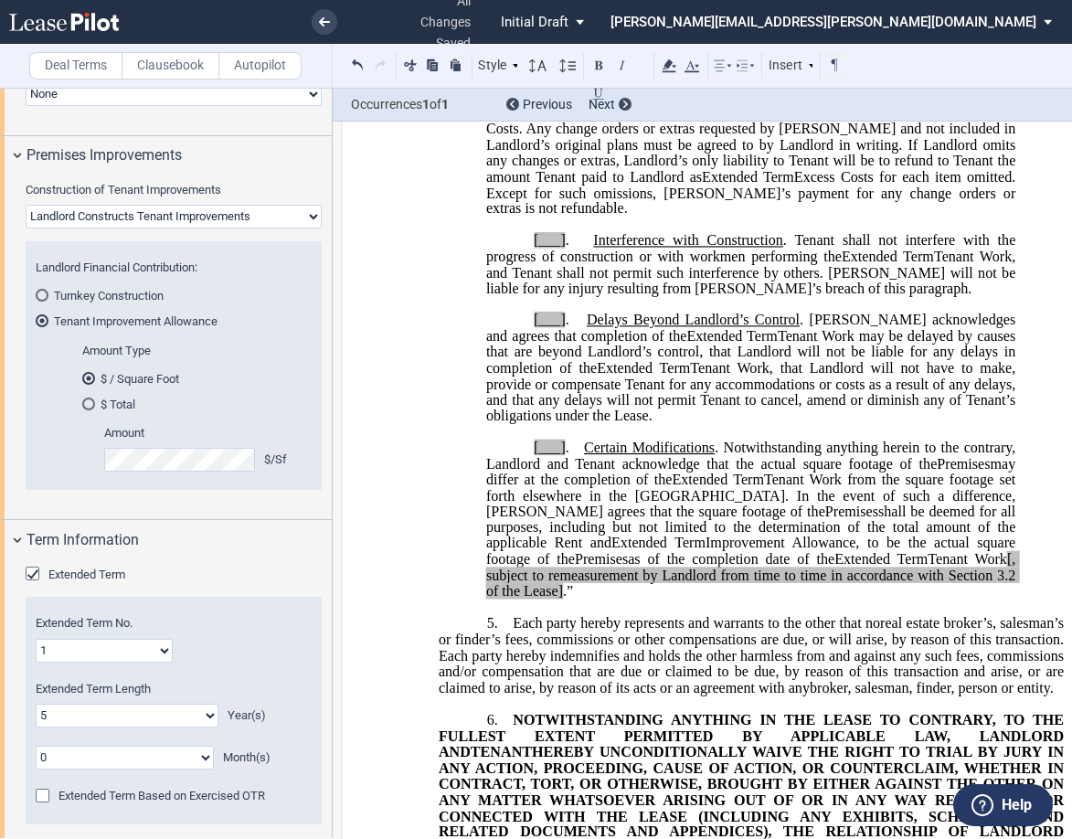
click at [819, 581] on span "[, subject to remeasurement by Landlord from time to time in accordance with Se…" at bounding box center [752, 567] width 533 height 32
click at [573, 593] on span ".”" at bounding box center [568, 591] width 10 height 16
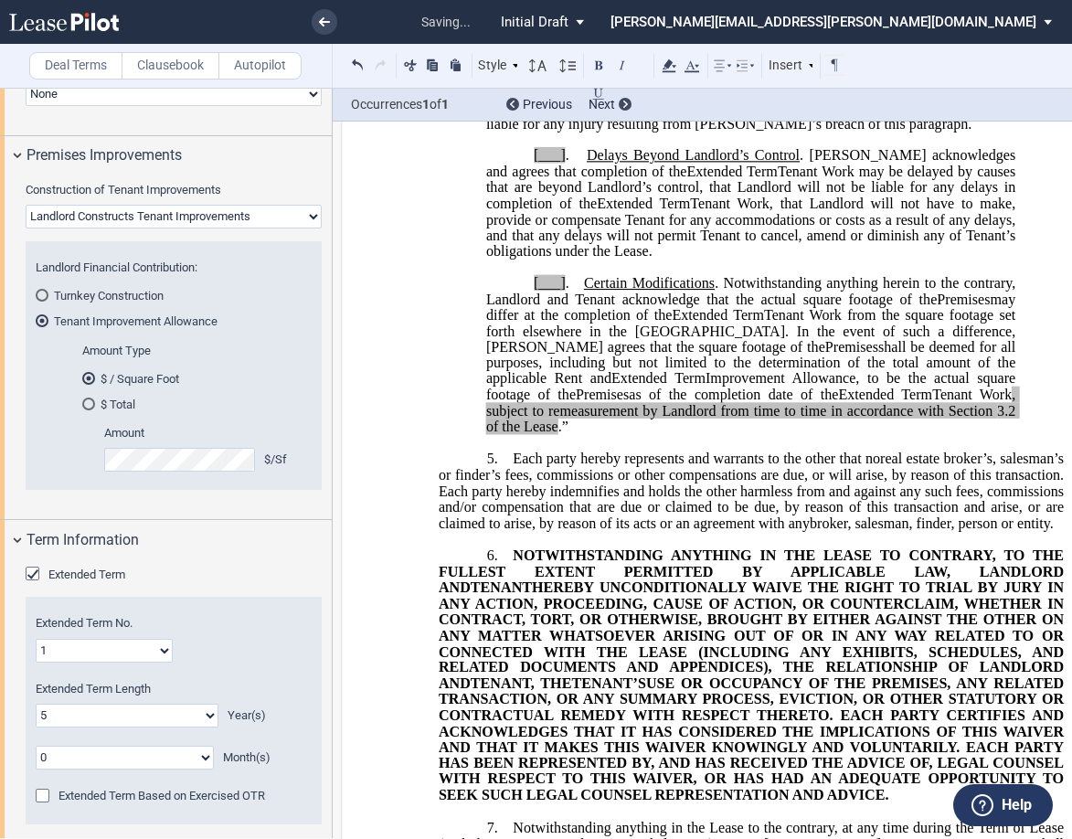
scroll to position [2397, 0]
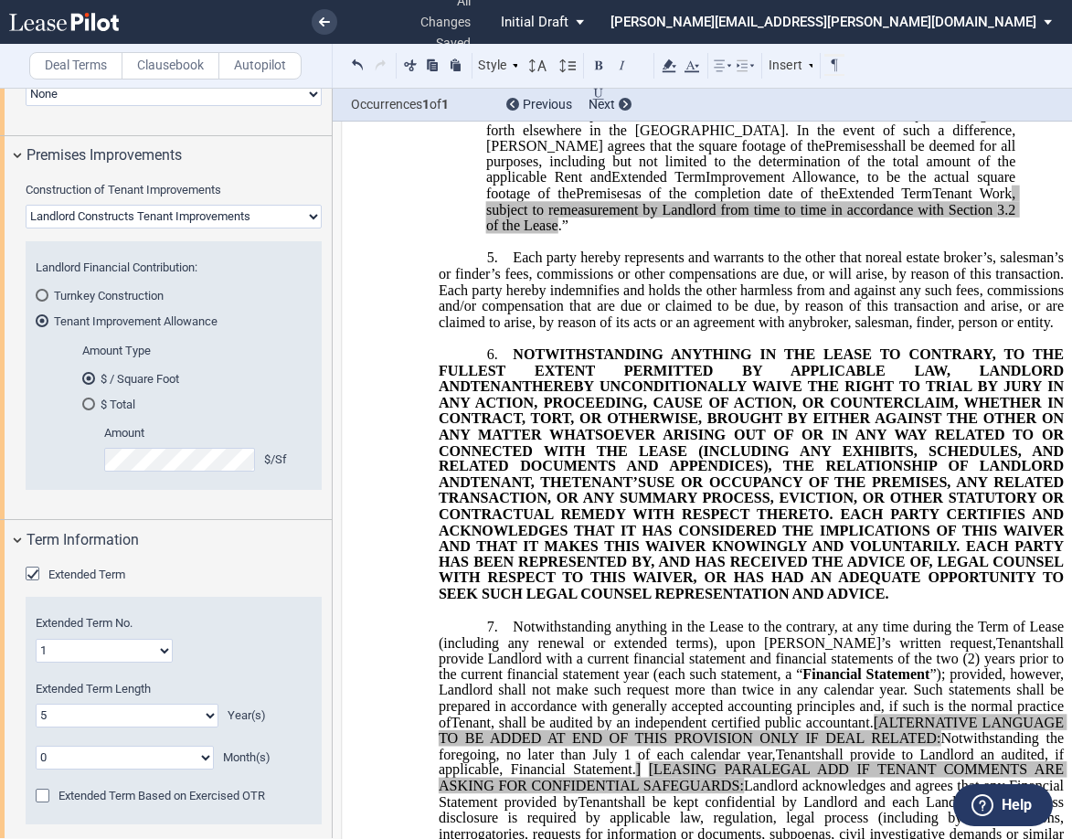
click at [379, 488] on div "﻿ ﻿ ﻿ FIRST AMENDMENT TO ﻿ ﻿ ASSIGNMENT, ASSUMPTION AND ﻿ ﻿ FIRST AMENDMENT TO …" at bounding box center [751, 27] width 821 height 4563
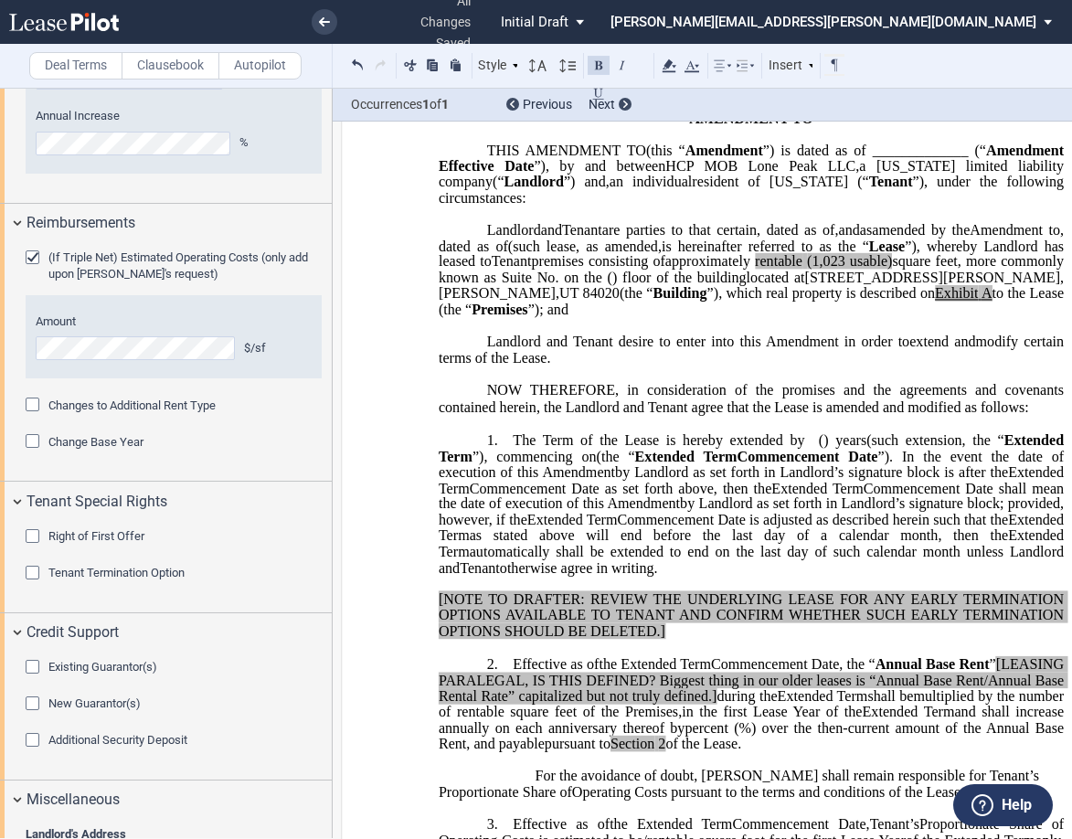
scroll to position [0, 0]
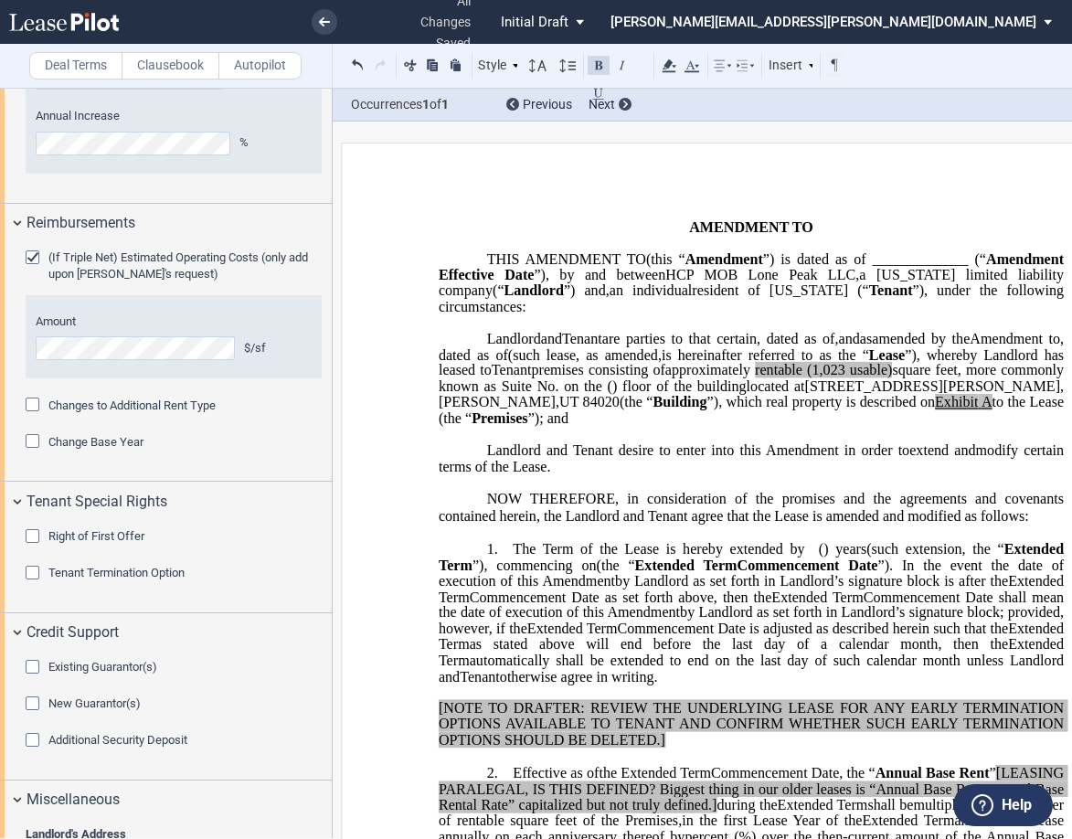
click at [841, 573] on span "Commencement Date" at bounding box center [807, 564] width 141 height 16
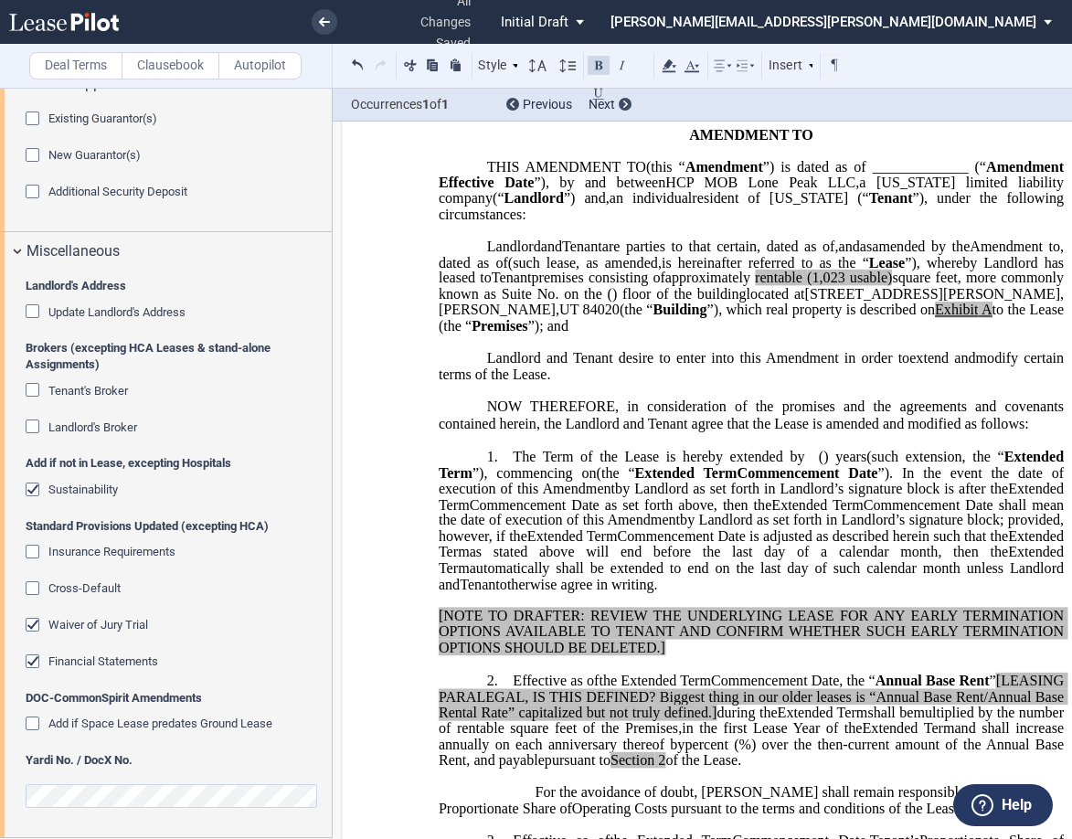
scroll to position [365, 0]
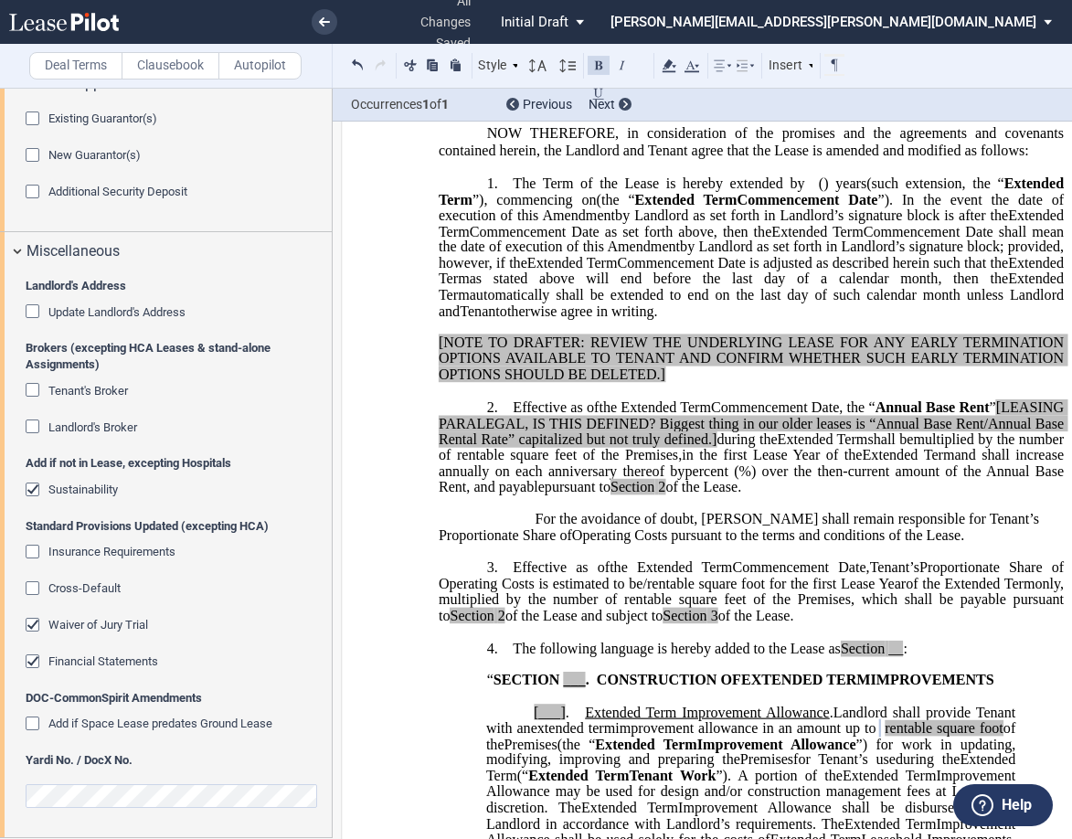
click at [574, 688] on span "___" at bounding box center [574, 680] width 22 height 16
click at [577, 688] on span "___" at bounding box center [574, 680] width 22 height 16
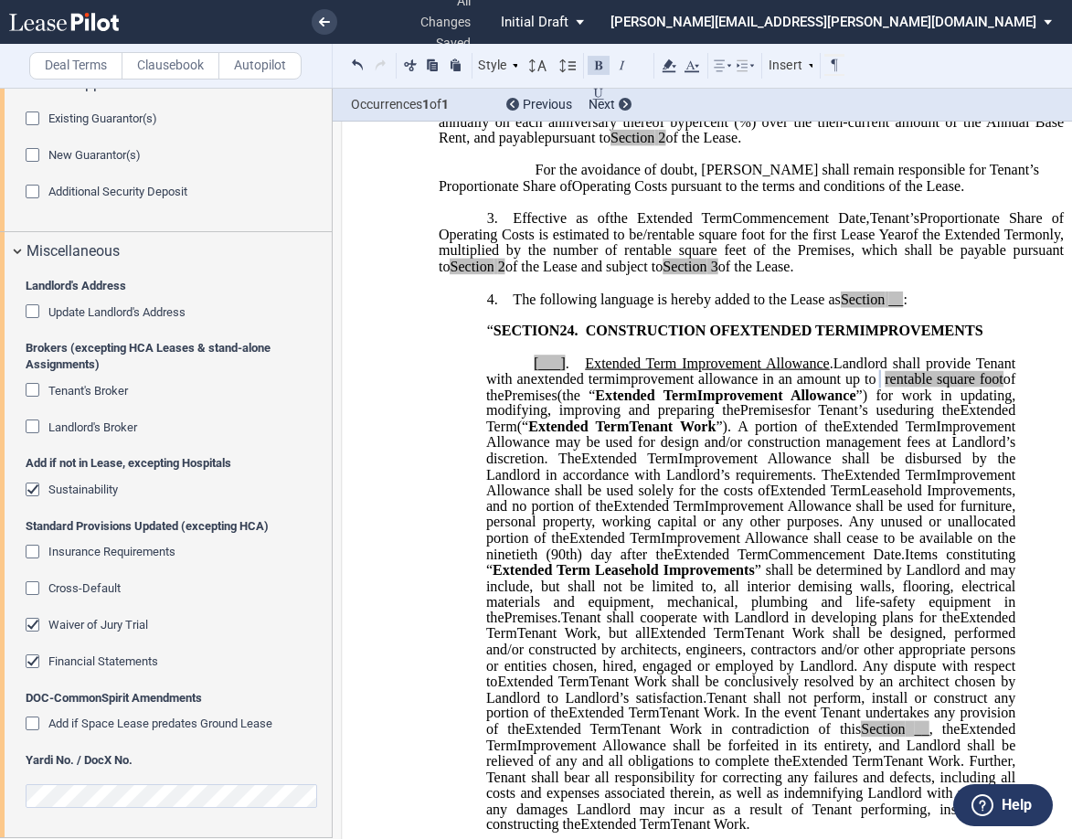
scroll to position [731, 0]
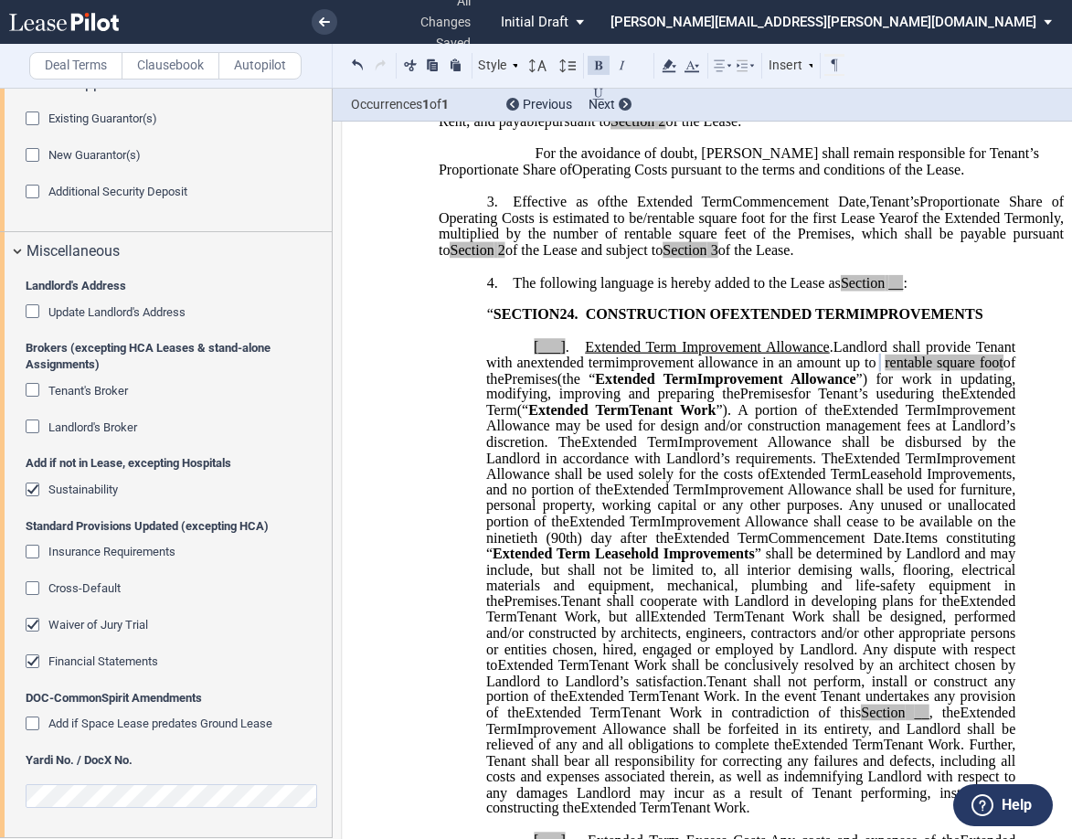
drag, startPoint x: 556, startPoint y: 378, endPoint x: 569, endPoint y: 386, distance: 14.7
click at [557, 355] on span "[___]" at bounding box center [550, 346] width 32 height 16
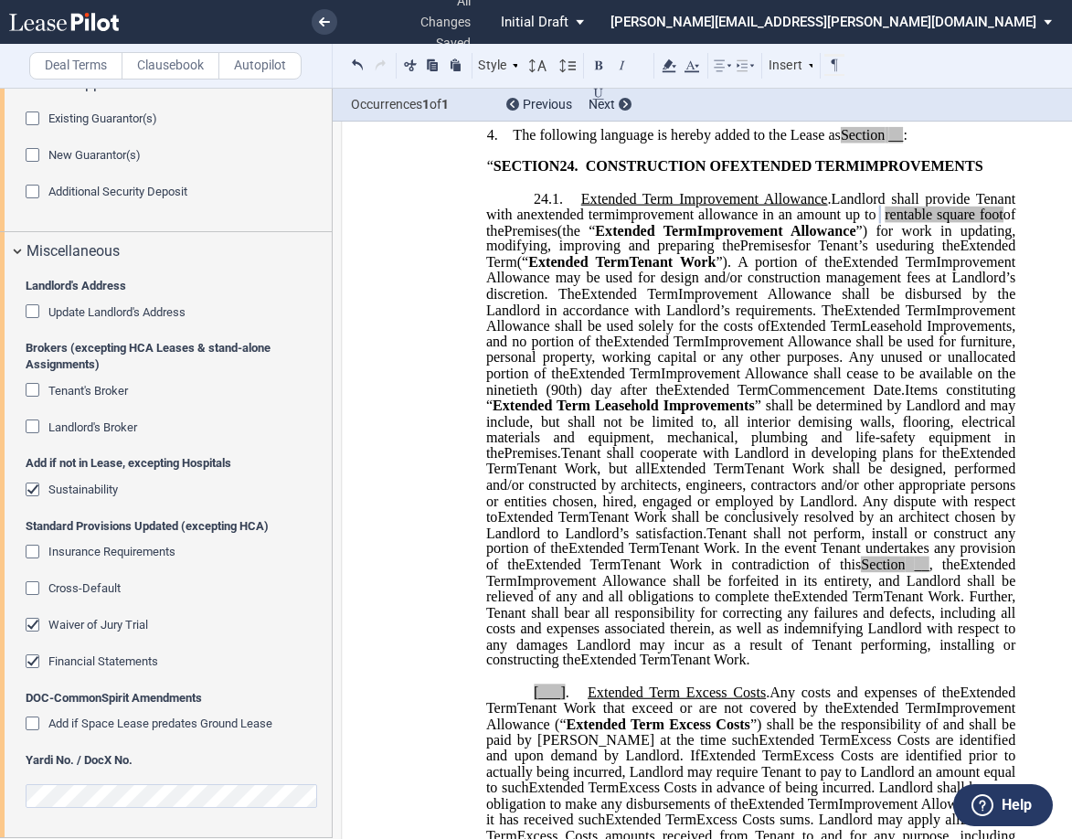
scroll to position [914, 0]
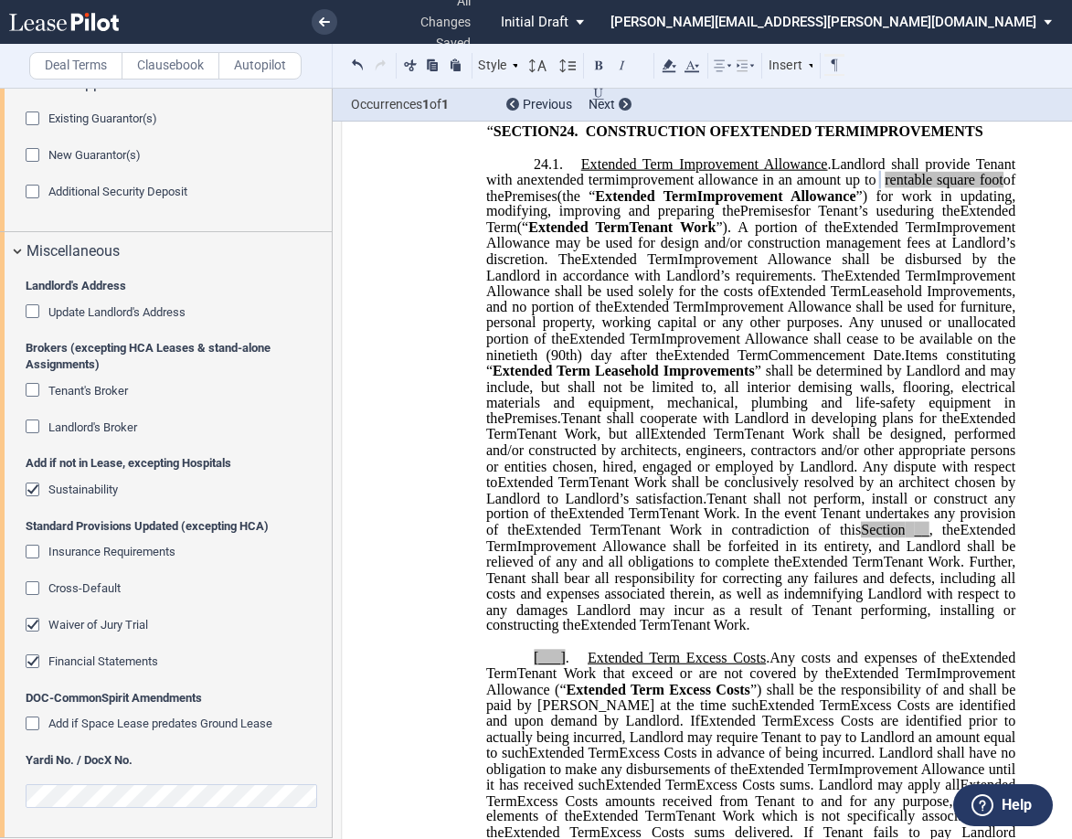
drag, startPoint x: 542, startPoint y: 577, endPoint x: 568, endPoint y: 587, distance: 28.3
click at [915, 538] on span "__" at bounding box center [922, 530] width 15 height 16
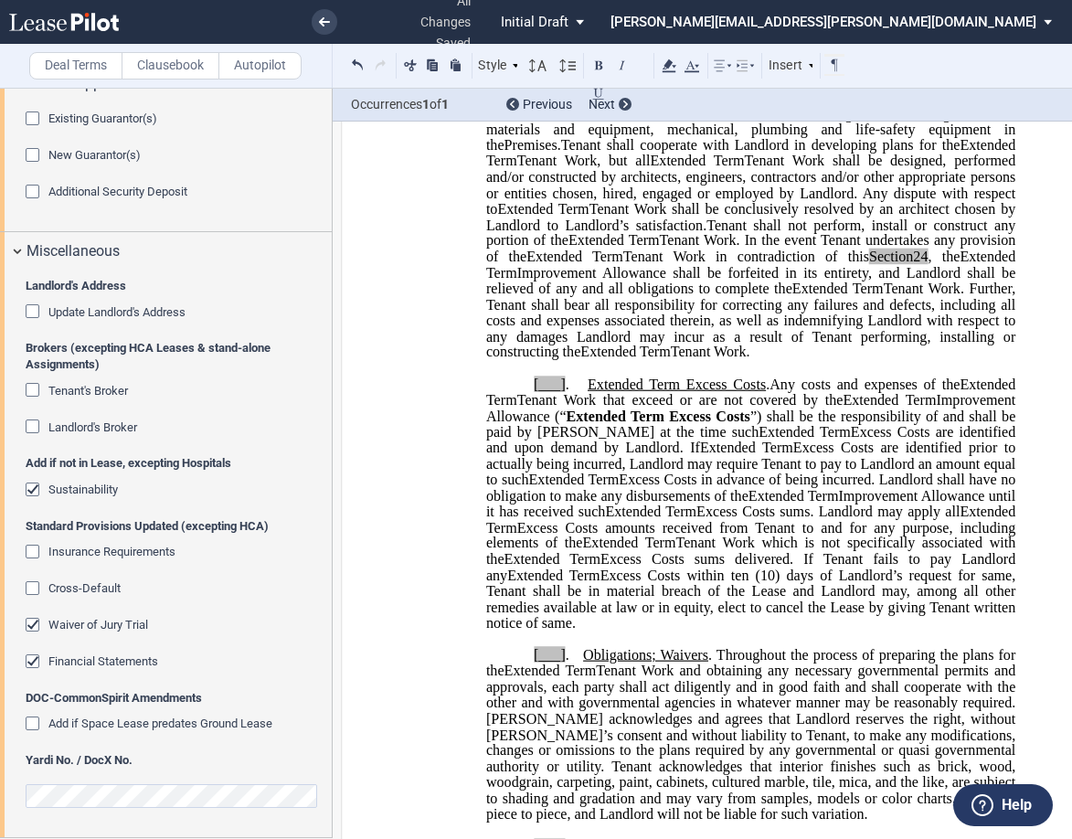
scroll to position [1188, 0]
click at [566, 391] on span "." at bounding box center [568, 383] width 4 height 16
click at [556, 678] on span "Extended Term" at bounding box center [550, 670] width 92 height 16
click at [555, 662] on span "[___]" at bounding box center [550, 654] width 32 height 16
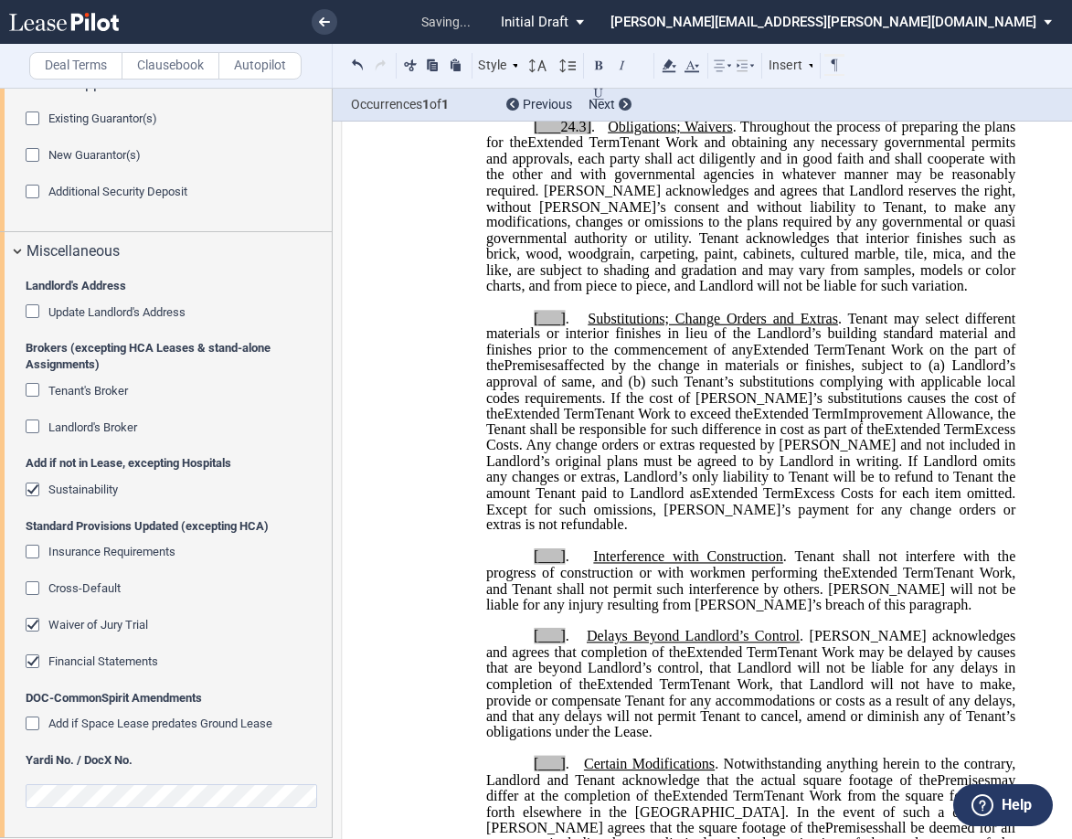
scroll to position [1736, 0]
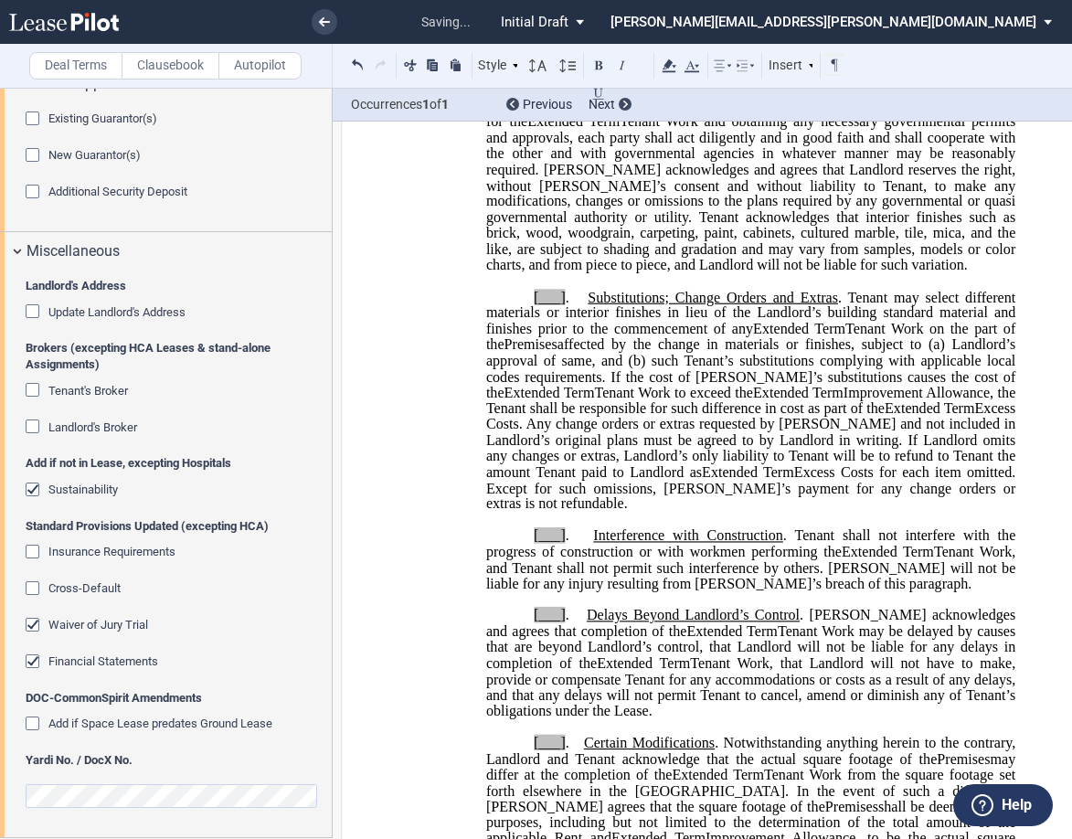
click at [556, 544] on span "[___]" at bounding box center [550, 535] width 32 height 16
click at [556, 623] on span "[___]" at bounding box center [550, 615] width 32 height 16
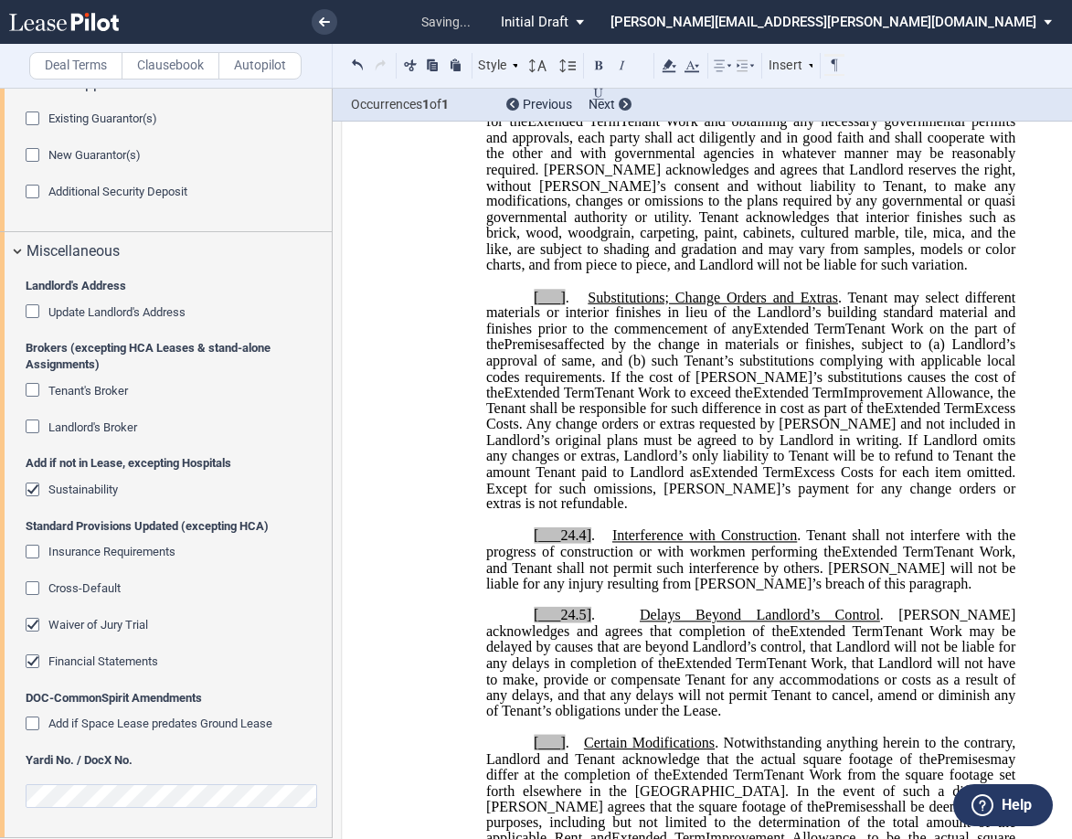
scroll to position [2010, 0]
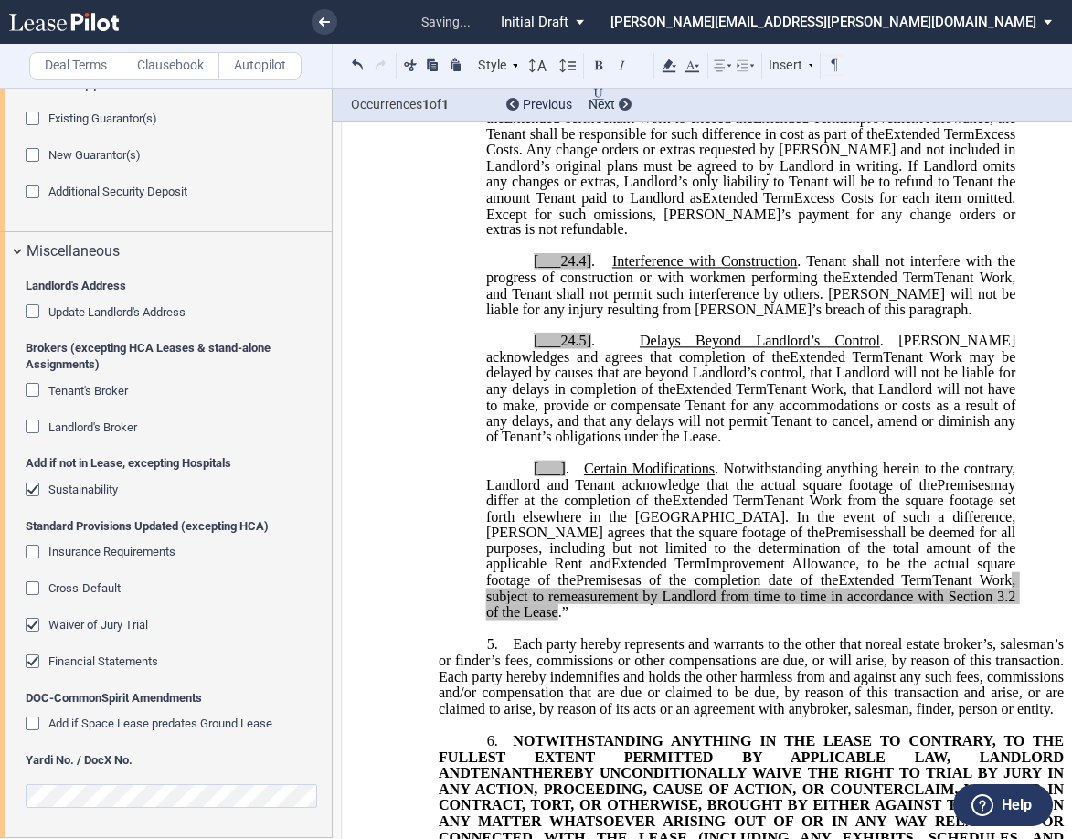
click at [554, 477] on span "[___]" at bounding box center [550, 469] width 32 height 16
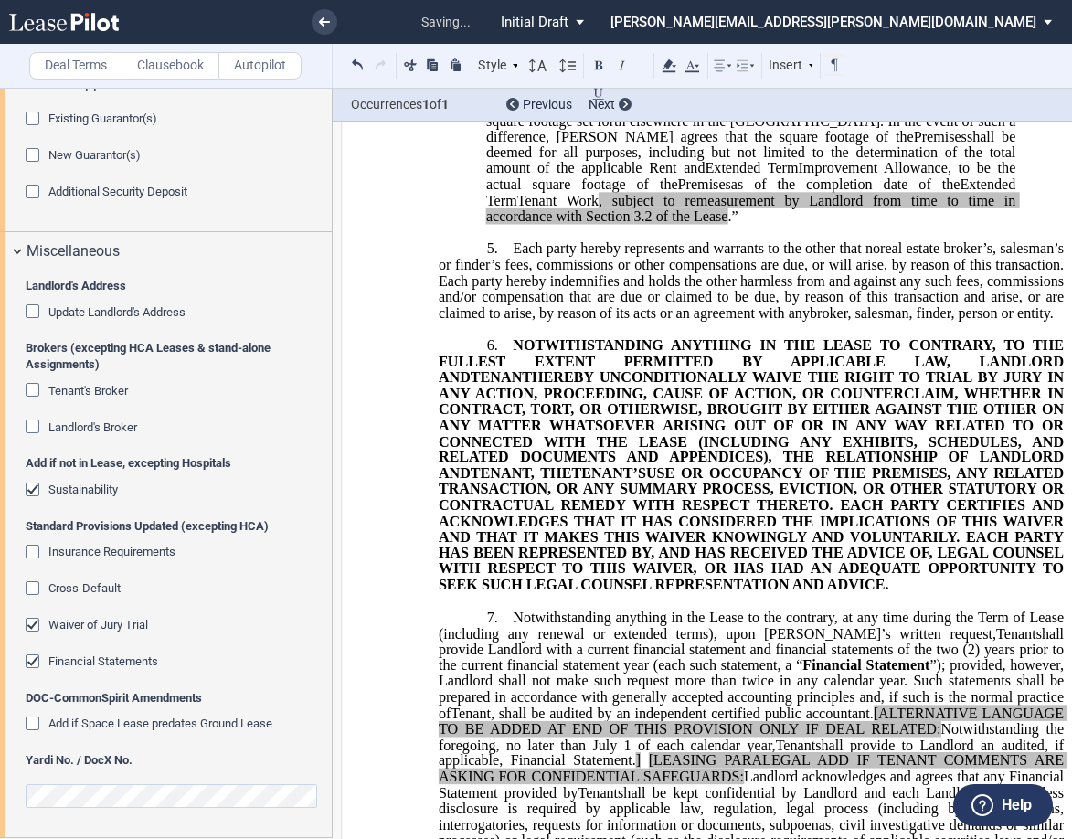
scroll to position [2558, 0]
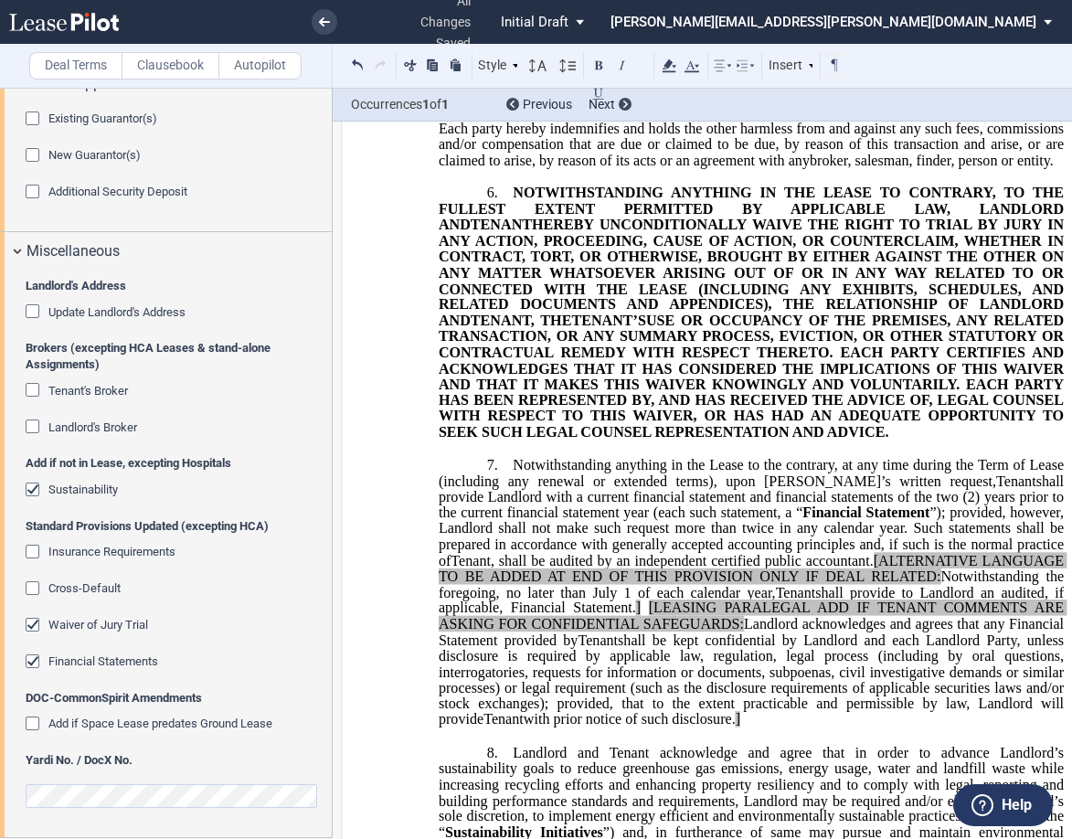
click at [475, 684] on span "shall be kept confidential by Landlord and each Landlord Party, unless disclosu…" at bounding box center [753, 679] width 629 height 96
click at [724, 728] on p "7. Notwithstanding anything in the Lease to the contrary, at any time during th…" at bounding box center [751, 592] width 625 height 271
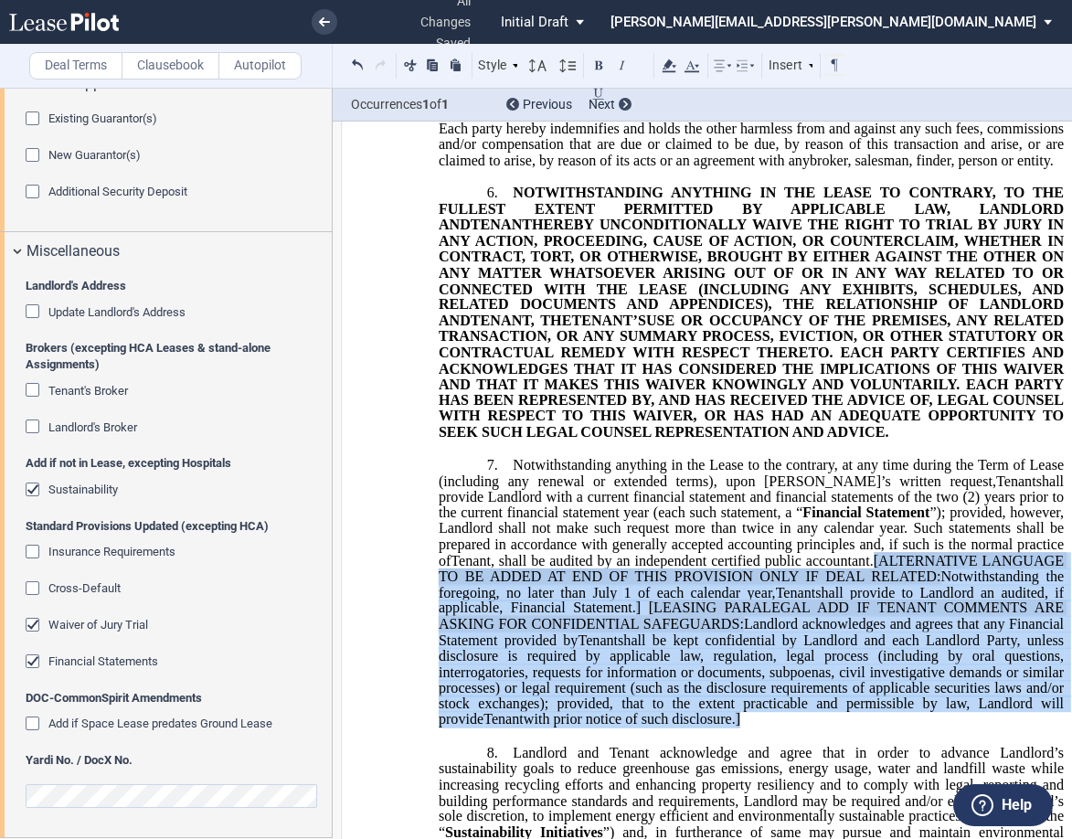
drag, startPoint x: 724, startPoint y: 742, endPoint x: 871, endPoint y: 576, distance: 222.0
click at [871, 576] on p "7. Notwithstanding anything in the Lease to the contrary, at any time during th…" at bounding box center [751, 592] width 625 height 271
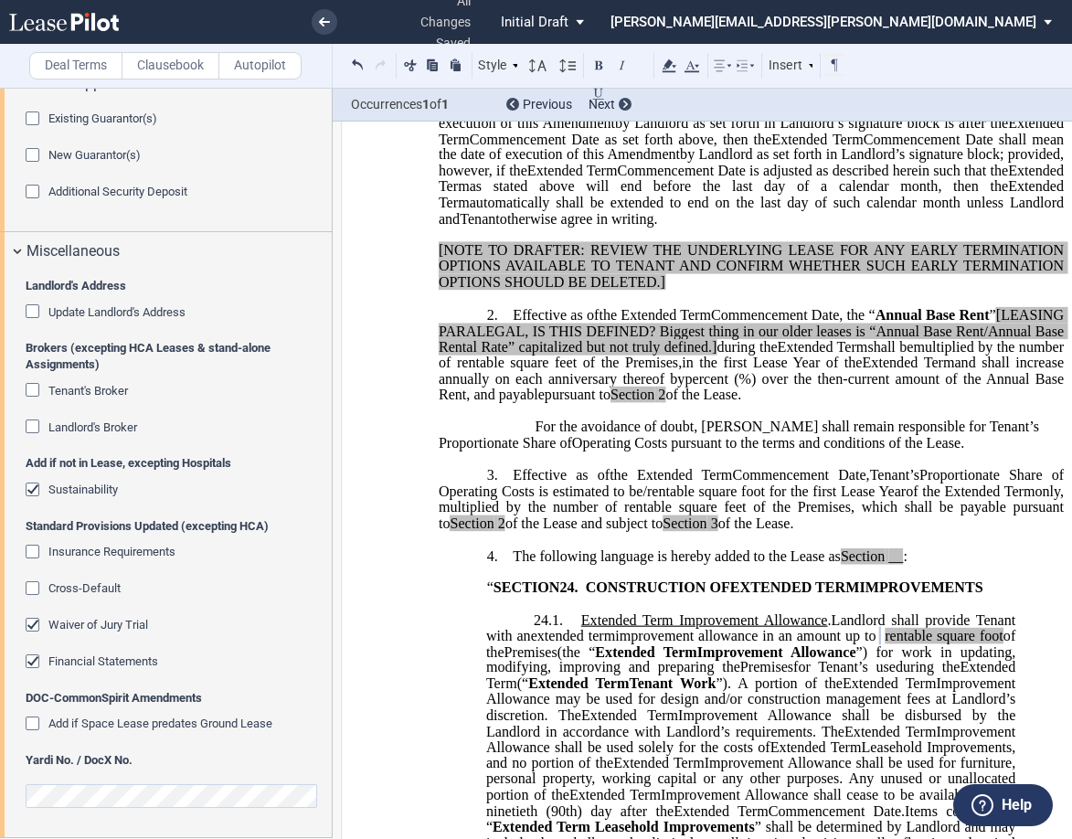
scroll to position [457, 0]
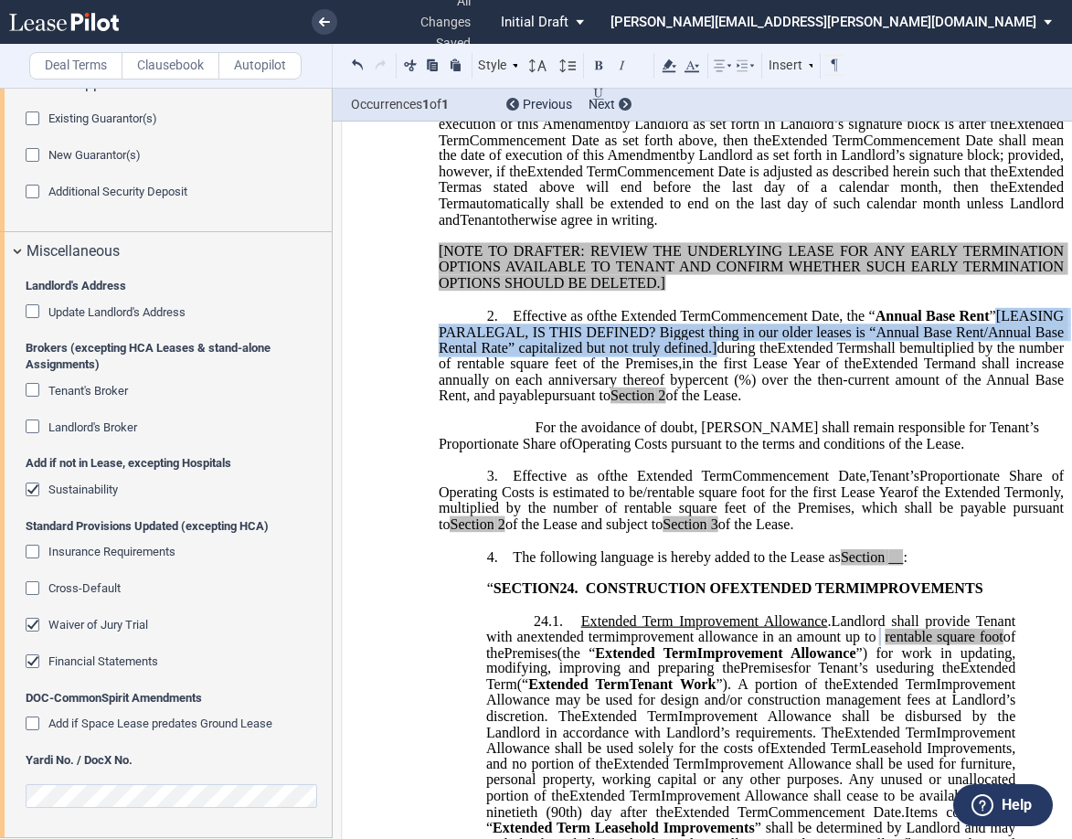
drag, startPoint x: 841, startPoint y: 384, endPoint x: 417, endPoint y: 370, distance: 424.2
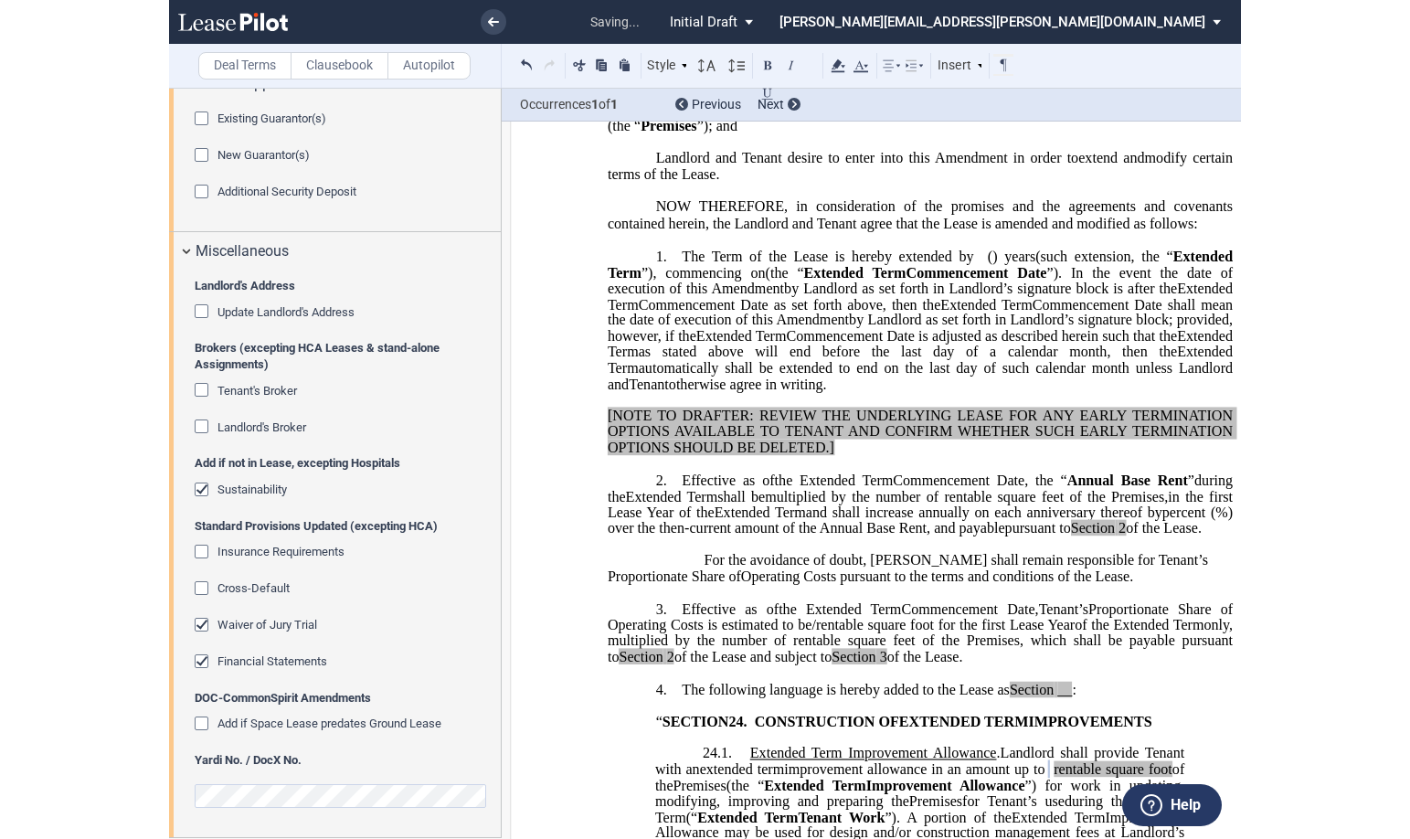
scroll to position [274, 0]
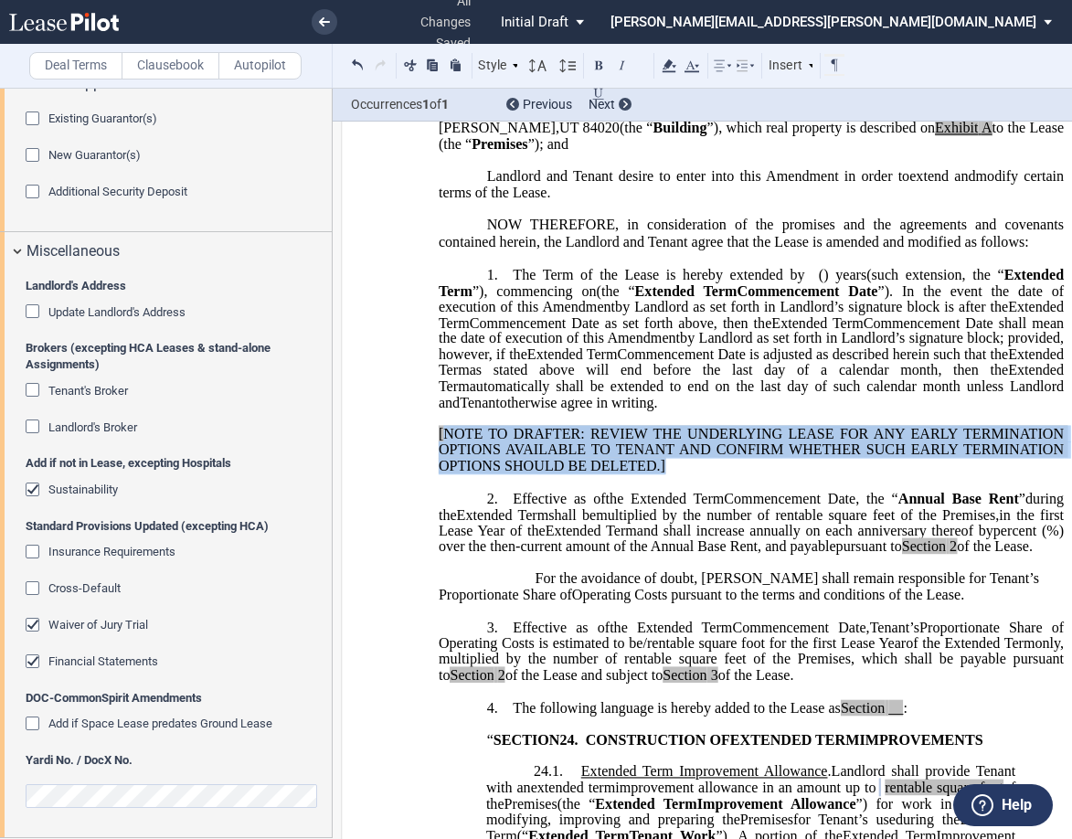
drag, startPoint x: 668, startPoint y: 502, endPoint x: 442, endPoint y: 468, distance: 228.2
click at [442, 468] on p "[NOTE TO DRAFTER: REVIEW THE UNDERLYING LEASE FOR ANY EARLY TERMINATION OPTIONS…" at bounding box center [751, 451] width 625 height 48
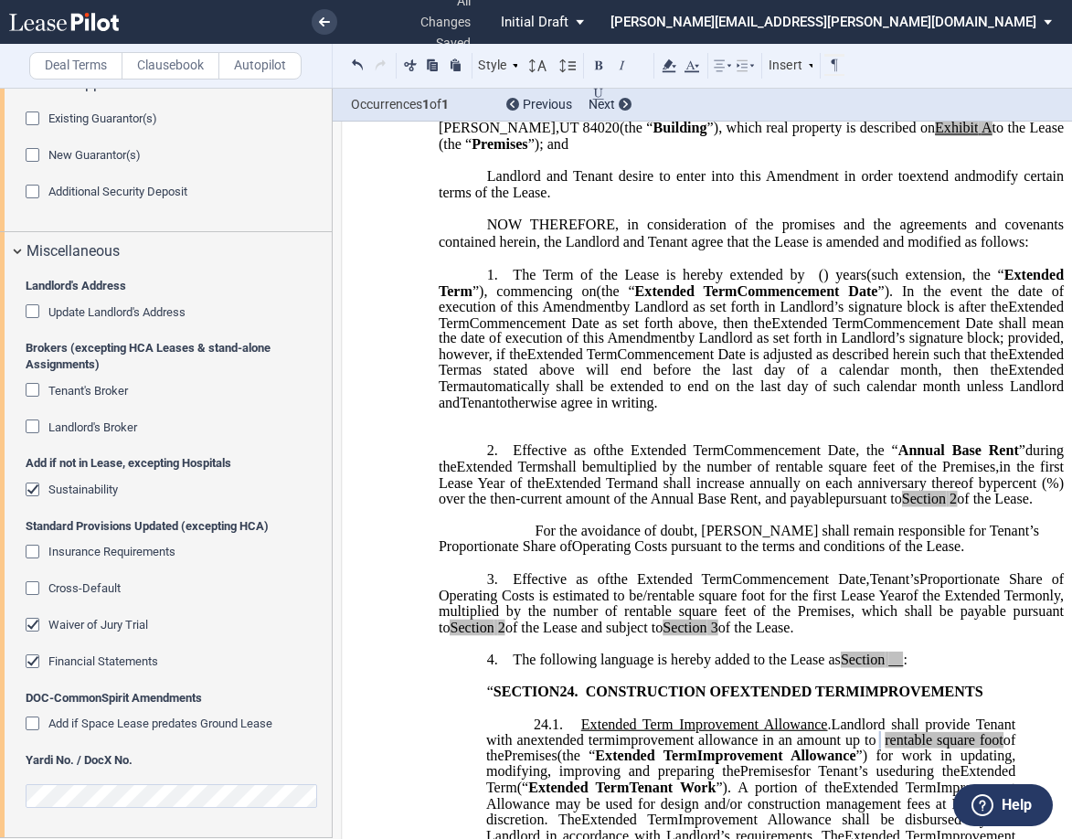
click at [475, 427] on p "﻿" at bounding box center [751, 419] width 625 height 16
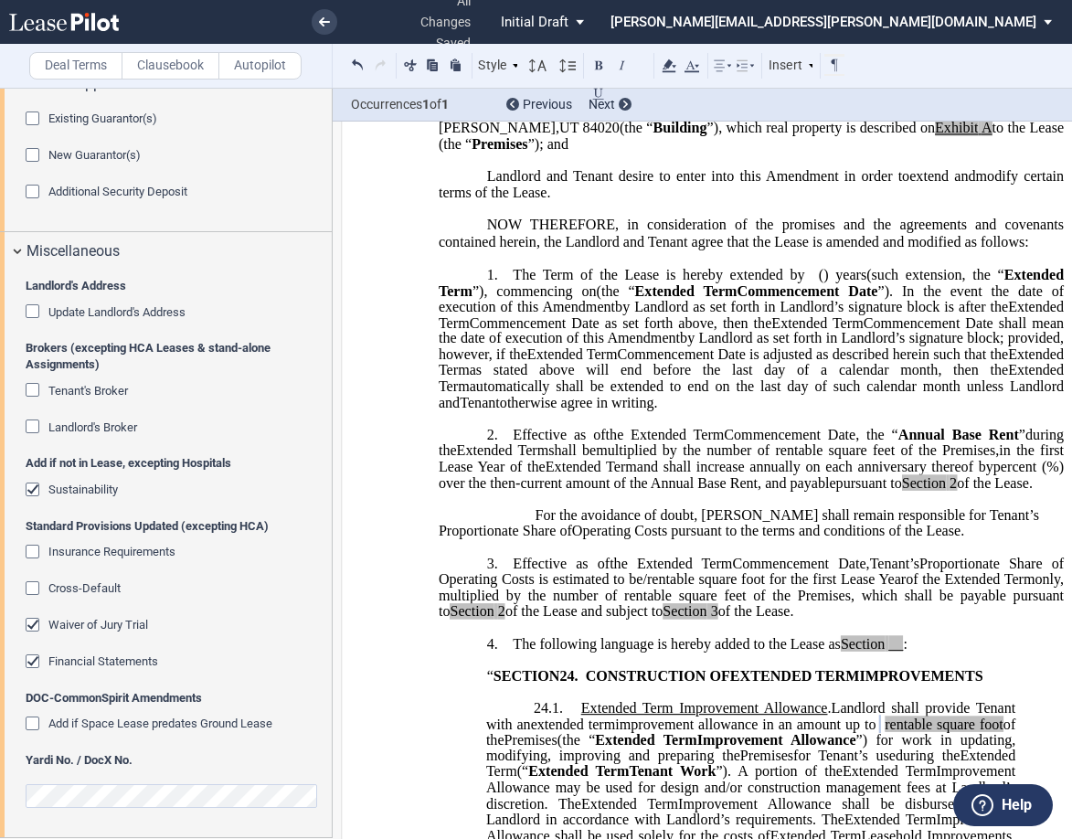
drag, startPoint x: 897, startPoint y: 687, endPoint x: 915, endPoint y: 706, distance: 25.9
click at [897, 652] on span "__" at bounding box center [895, 644] width 15 height 16
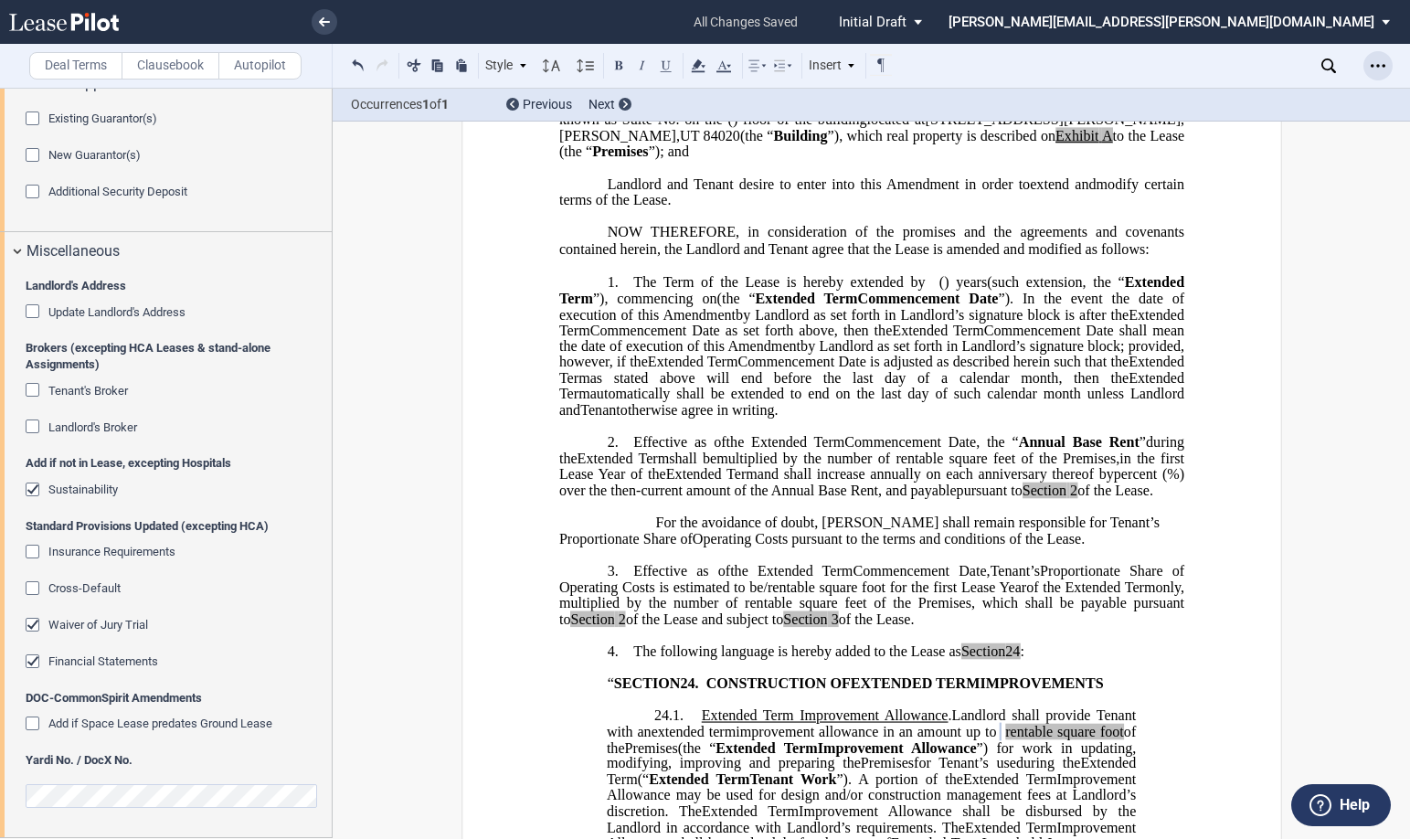
click at [1144, 67] on use "Open Lease options menu" at bounding box center [1378, 65] width 15 height 3
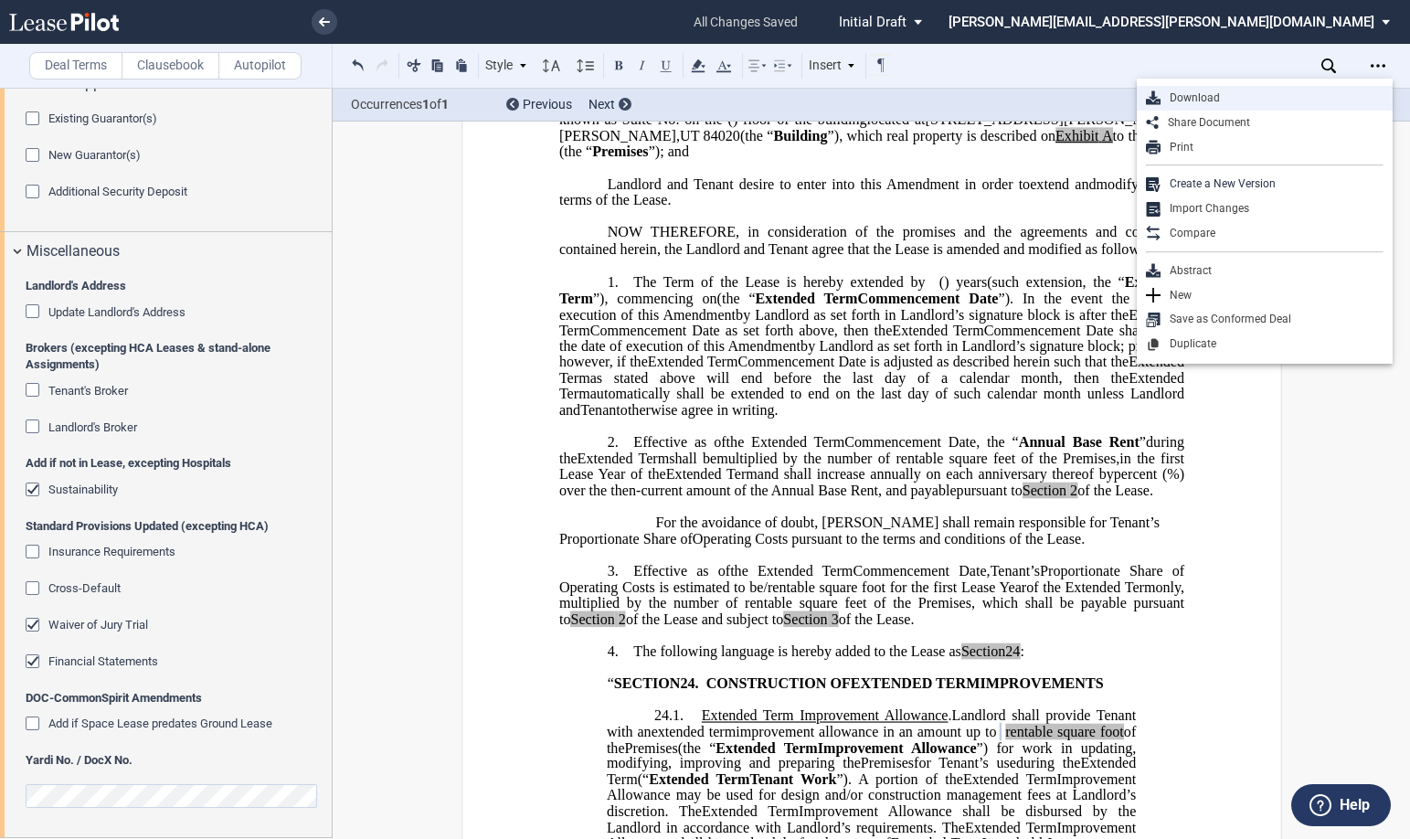
click at [1144, 99] on div "Download" at bounding box center [1271, 98] width 223 height 16
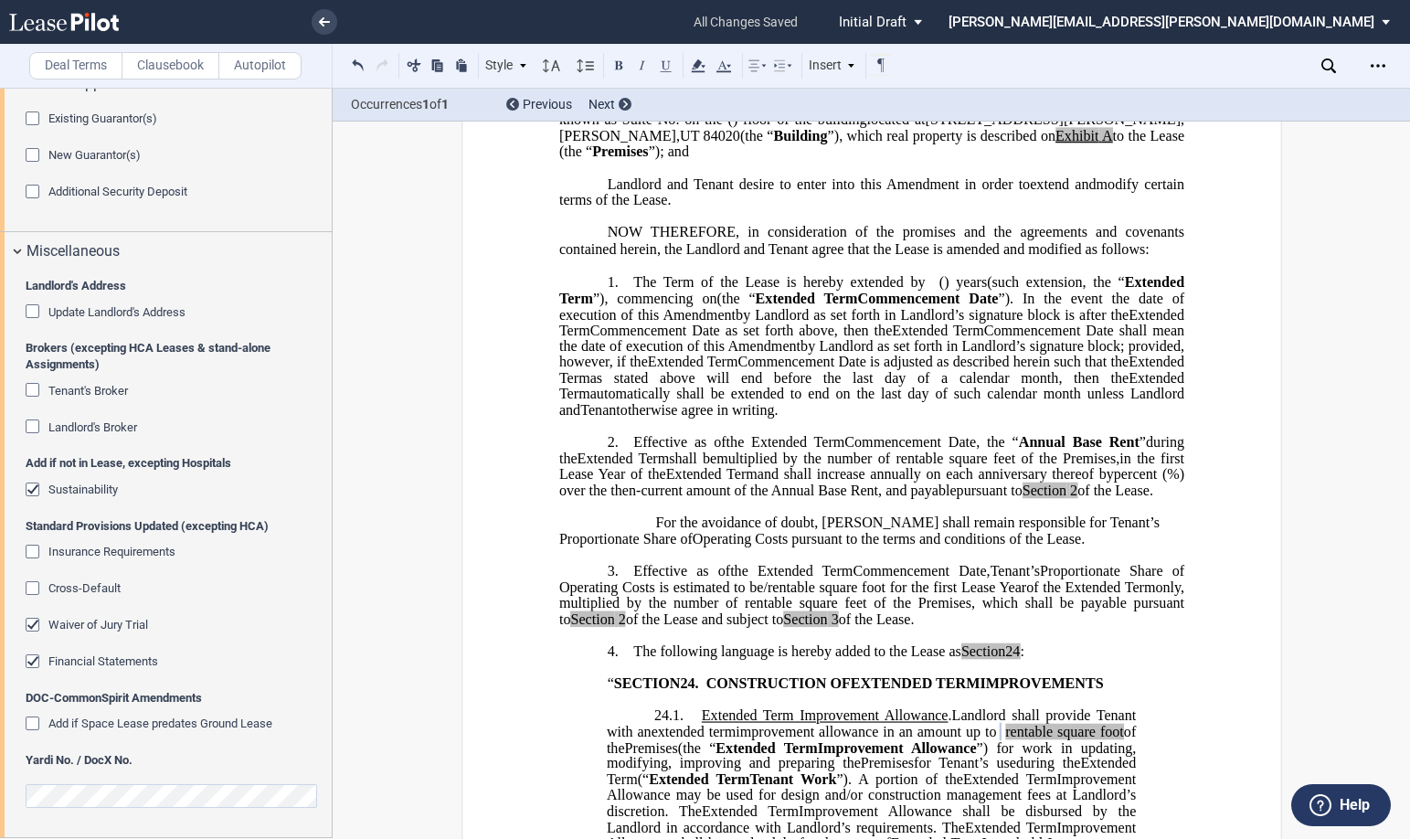
click at [26, 589] on div "Cross-Default" at bounding box center [35, 590] width 18 height 18
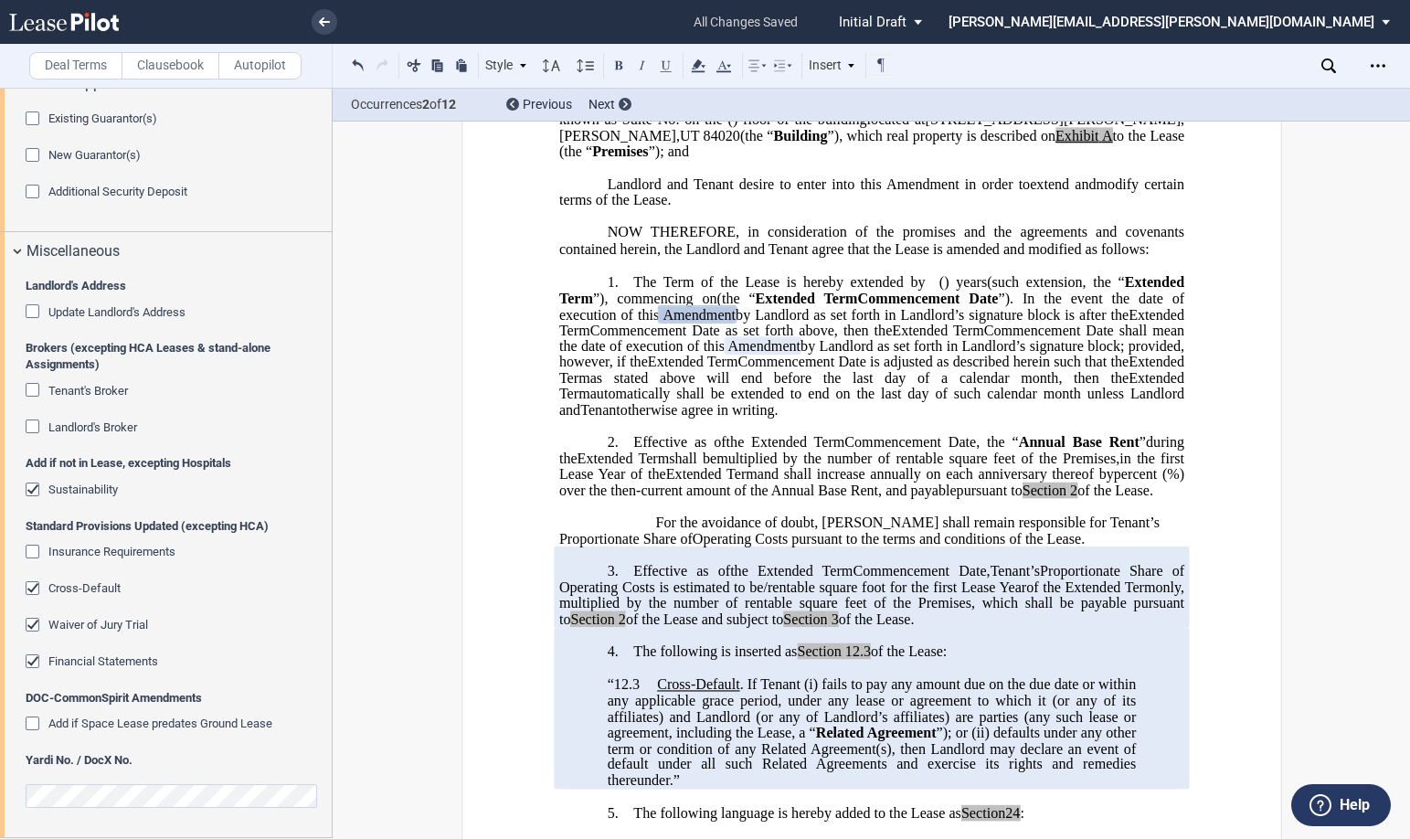
click at [763, 546] on span "Operating Costs pursuant to the terms and conditions of the Lease." at bounding box center [888, 538] width 392 height 16
click at [26, 590] on div "Cross-Default" at bounding box center [35, 590] width 18 height 18
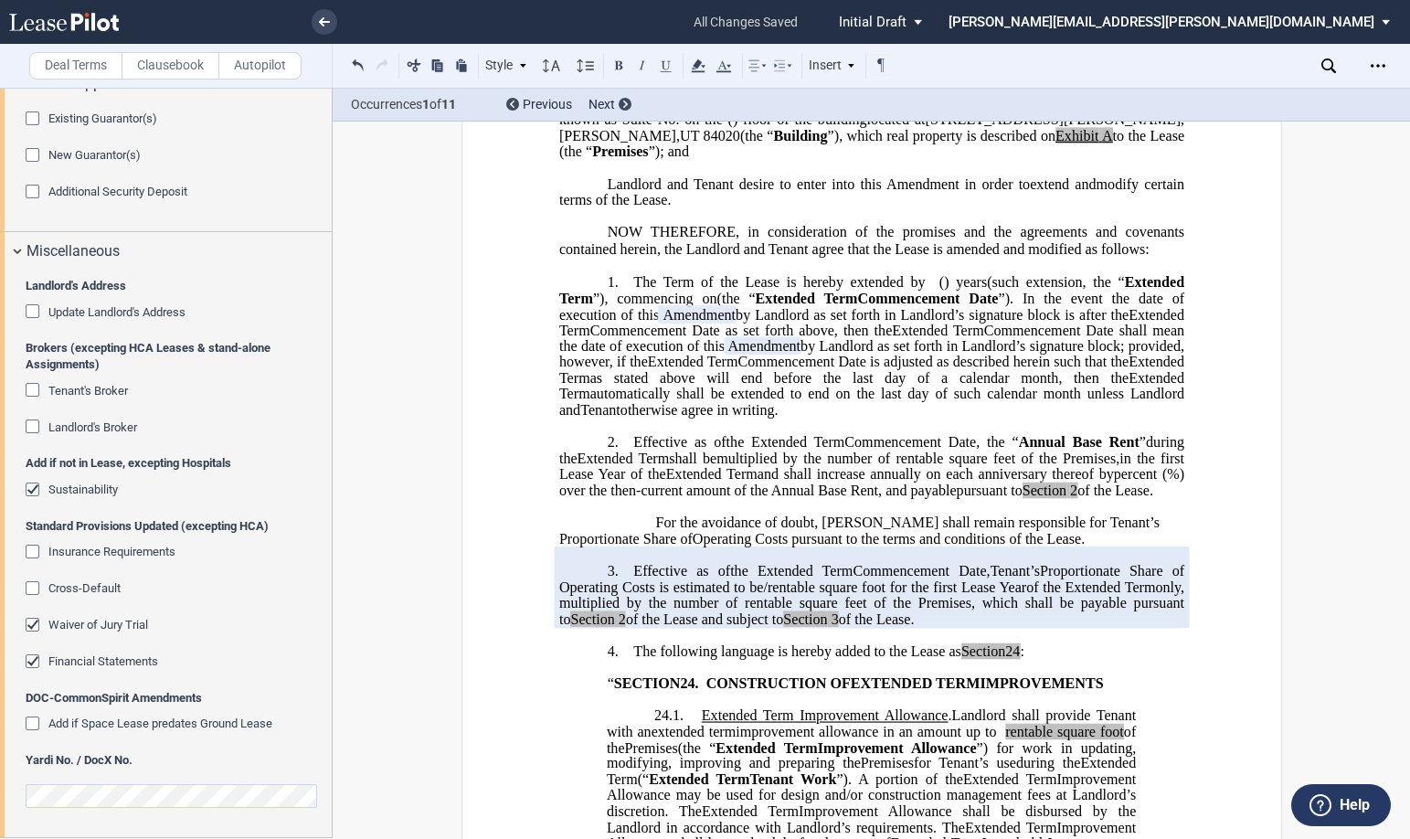
click at [661, 207] on span "modify certain terms of the Lease." at bounding box center [872, 191] width 629 height 32
click at [32, 622] on div "Waiver of Jury Trial" at bounding box center [35, 627] width 18 height 18
click at [634, 418] on span "automatically shall be extended to end on the last day of such calendar month u…" at bounding box center [872, 402] width 629 height 32
click at [35, 658] on div "Financial Statements" at bounding box center [35, 663] width 18 height 18
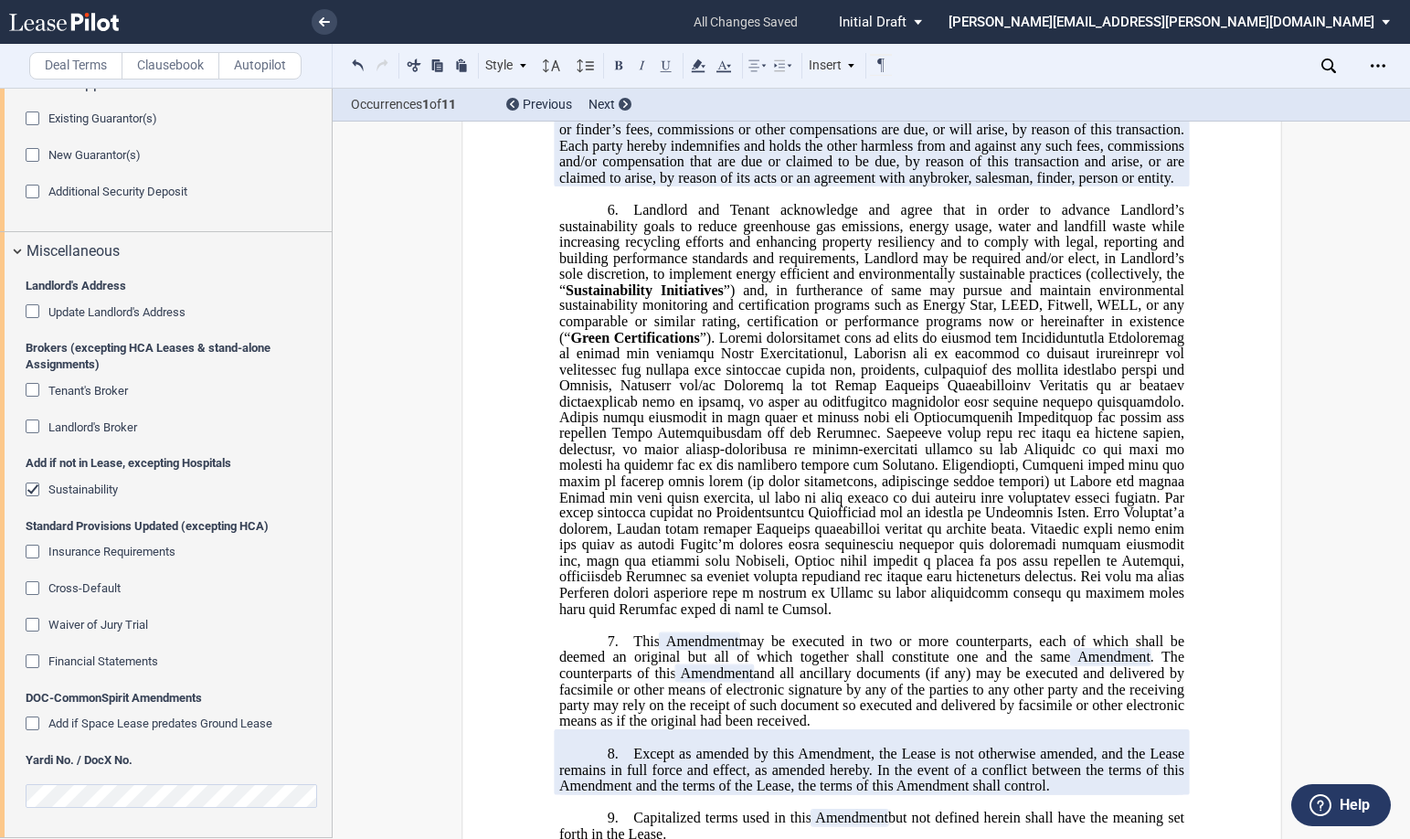
scroll to position [2193, 0]
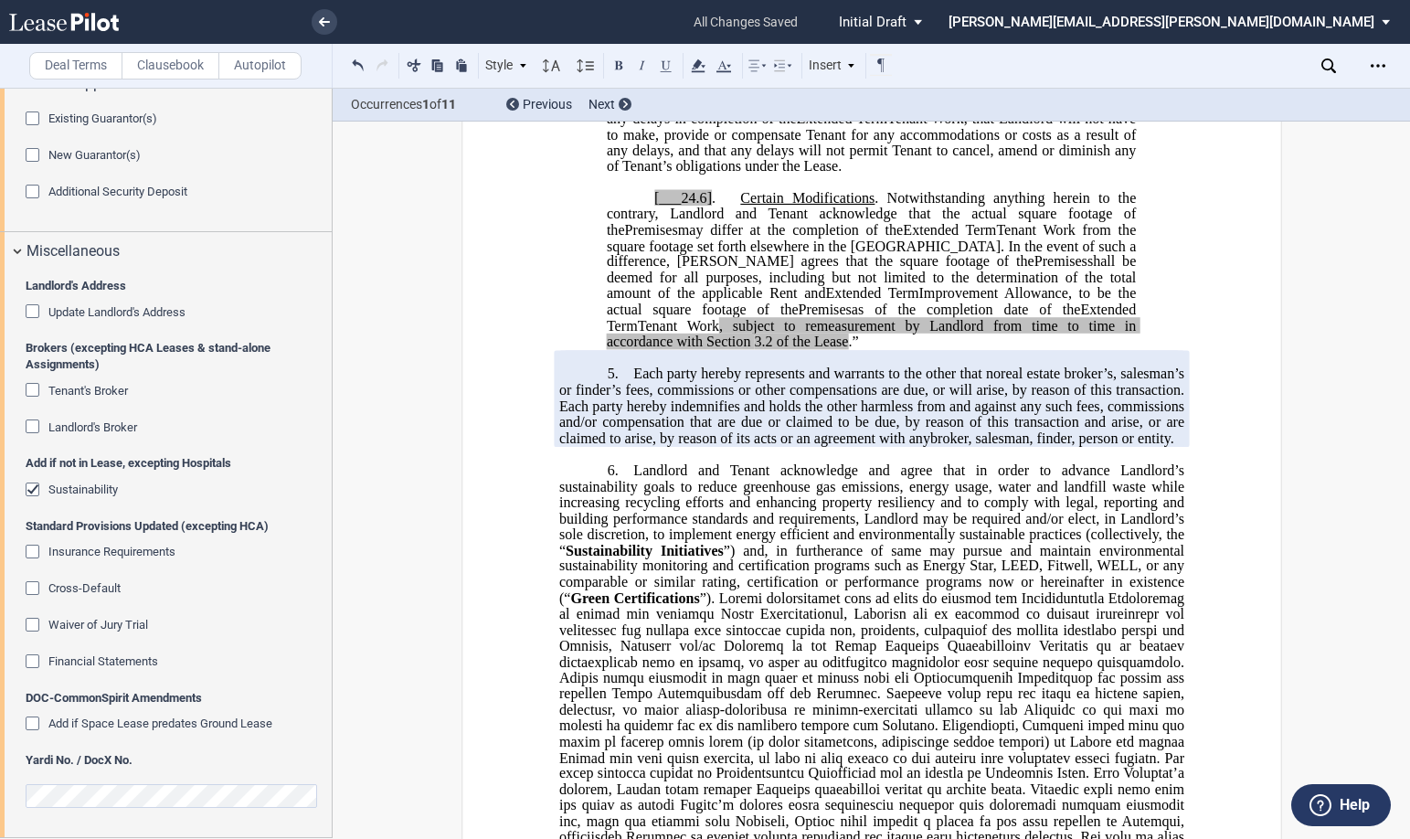
click at [625, 498] on p "6. Landlord and Tenant acknowledge and agree that in order to advance Landlord’…" at bounding box center [870, 669] width 625 height 415
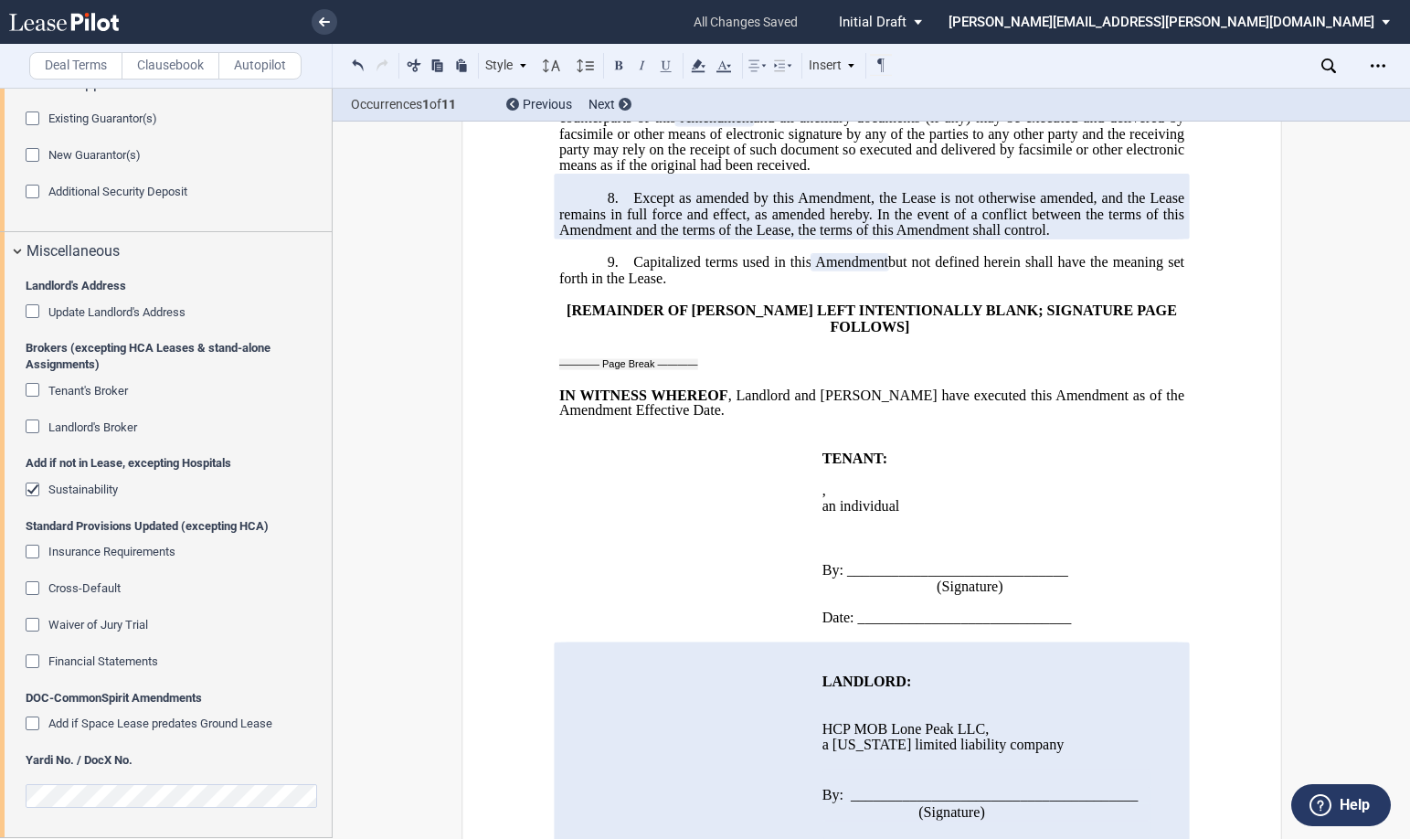
scroll to position [3226, 0]
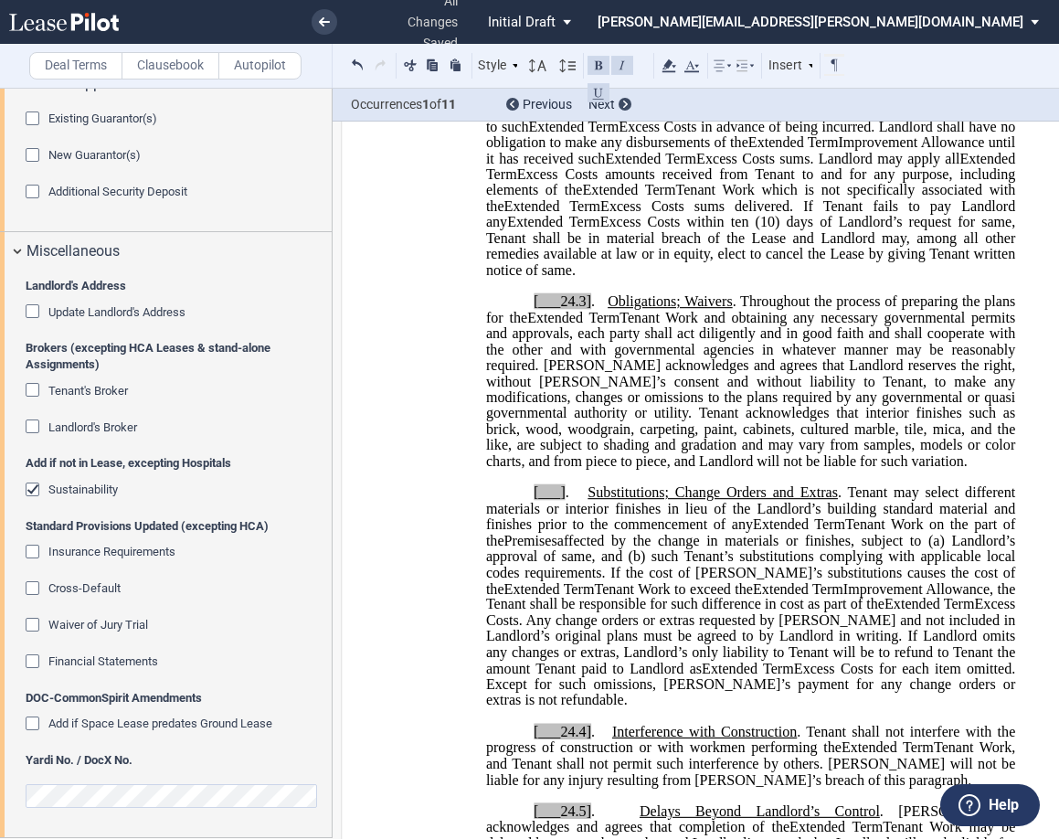
scroll to position [1490, 0]
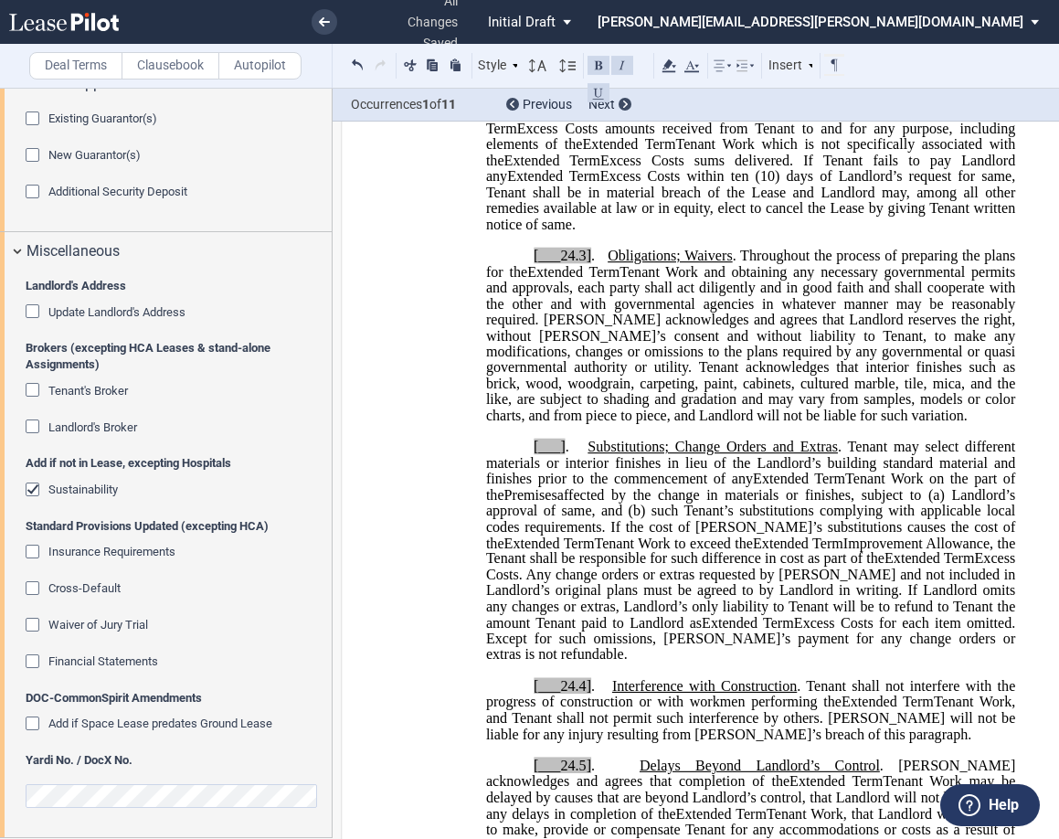
click at [552, 455] on span "[___]" at bounding box center [550, 447] width 32 height 16
click at [576, 694] on span "[___24.4]" at bounding box center [563, 686] width 58 height 16
click at [582, 774] on span "[___24.5]" at bounding box center [563, 765] width 58 height 16
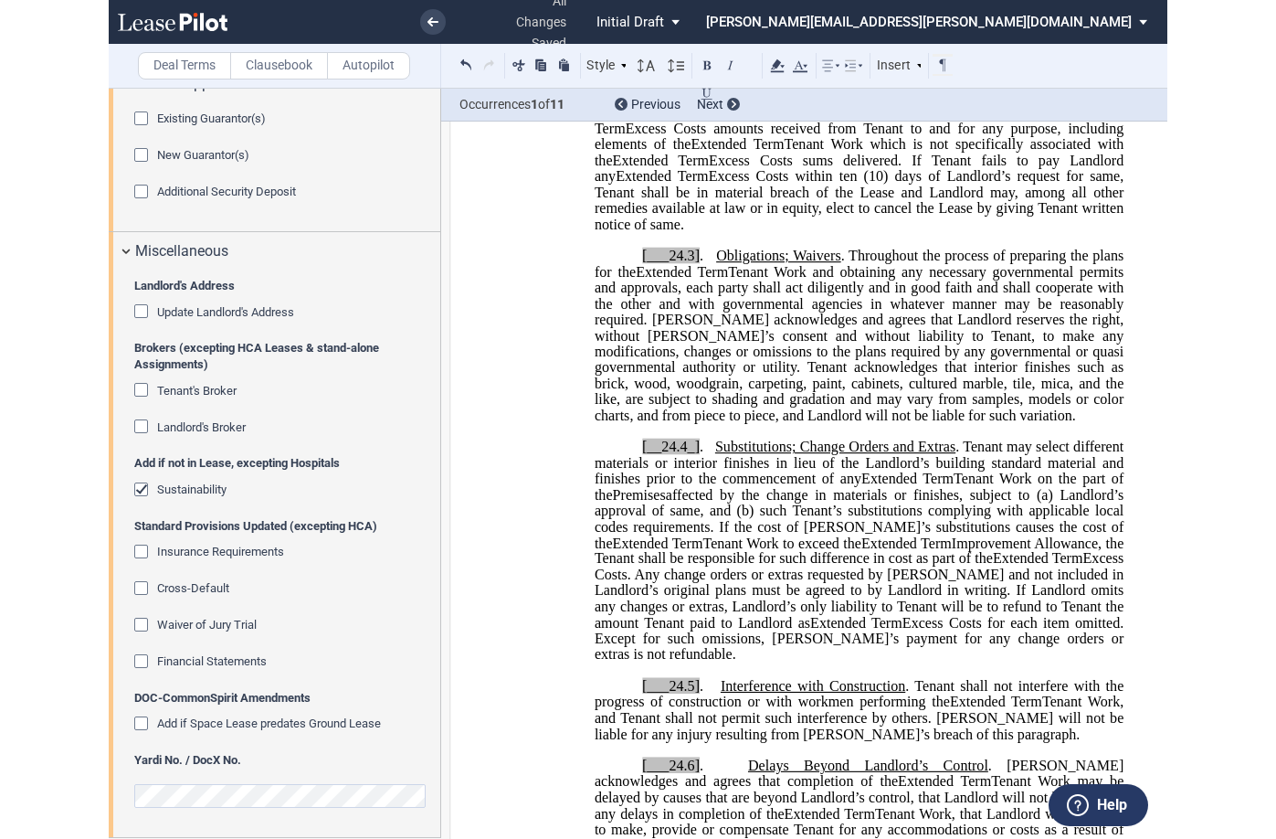
scroll to position [2039, 0]
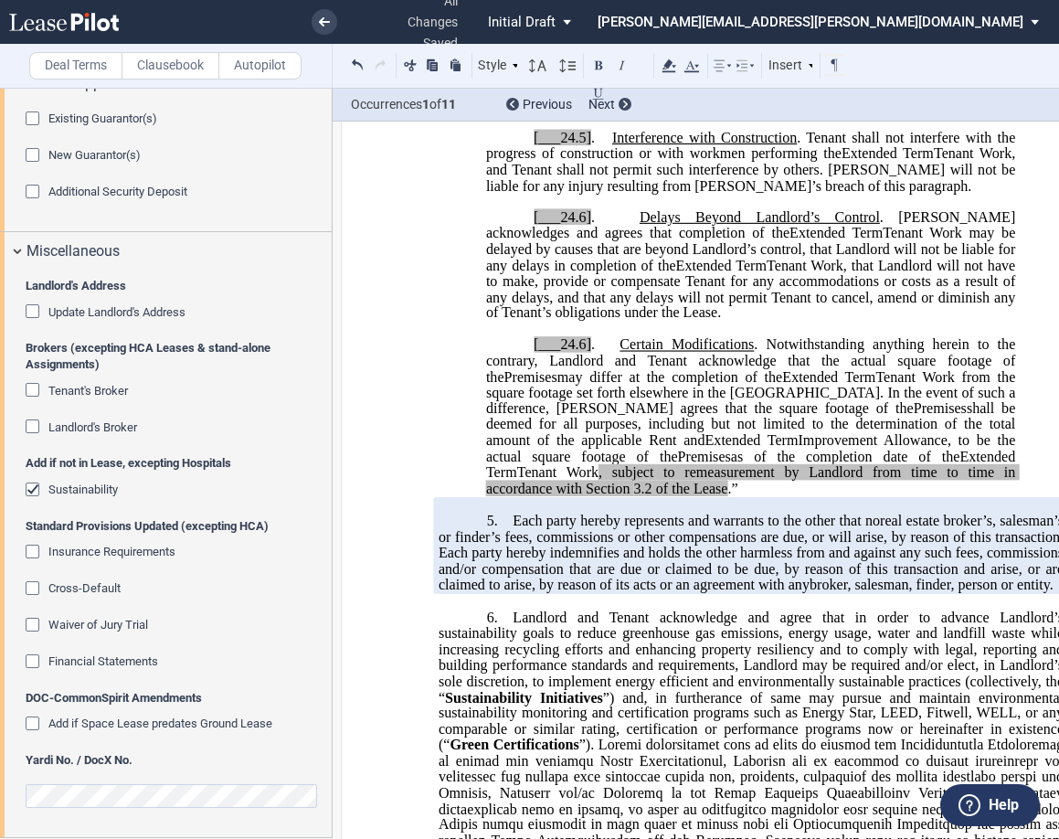
click at [579, 353] on span "[___24.6]" at bounding box center [563, 344] width 58 height 16
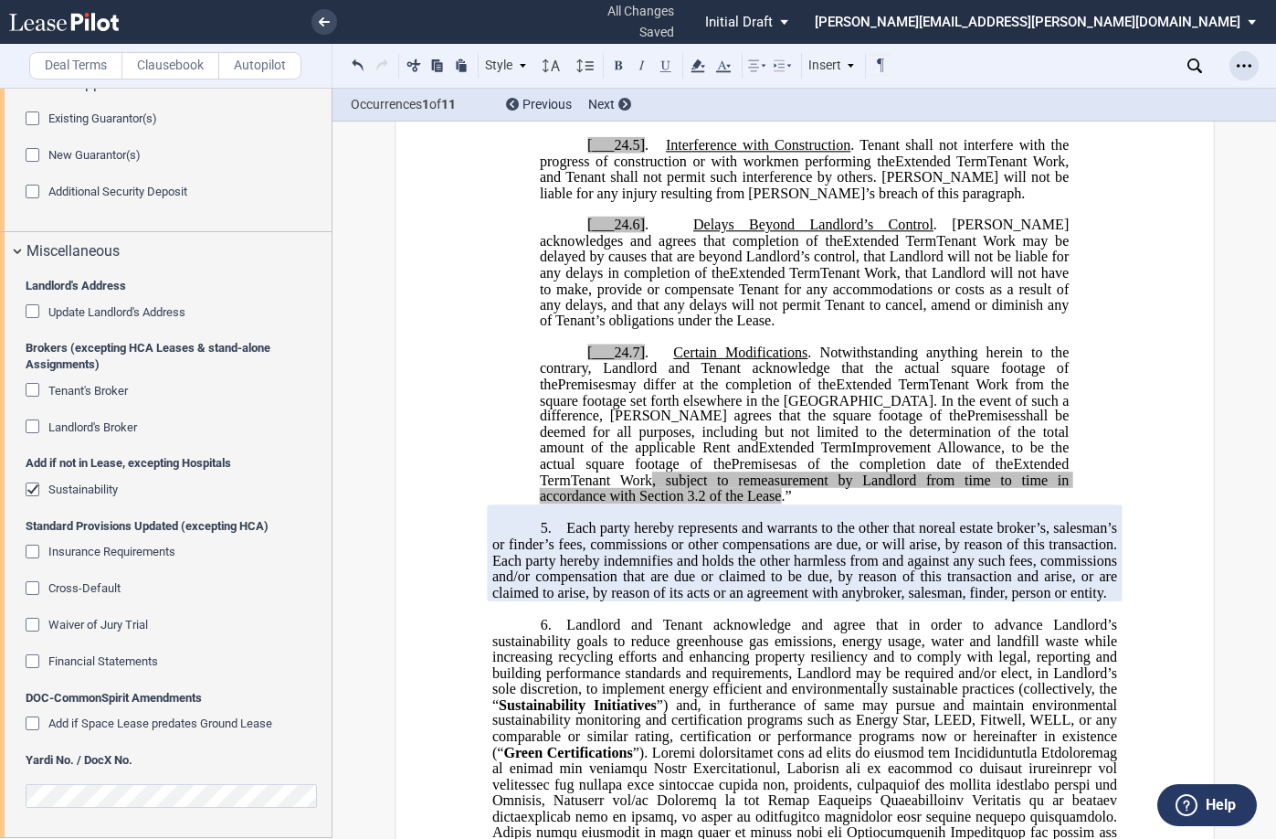
click at [1144, 69] on icon "Open Lease options menu" at bounding box center [1244, 65] width 15 height 15
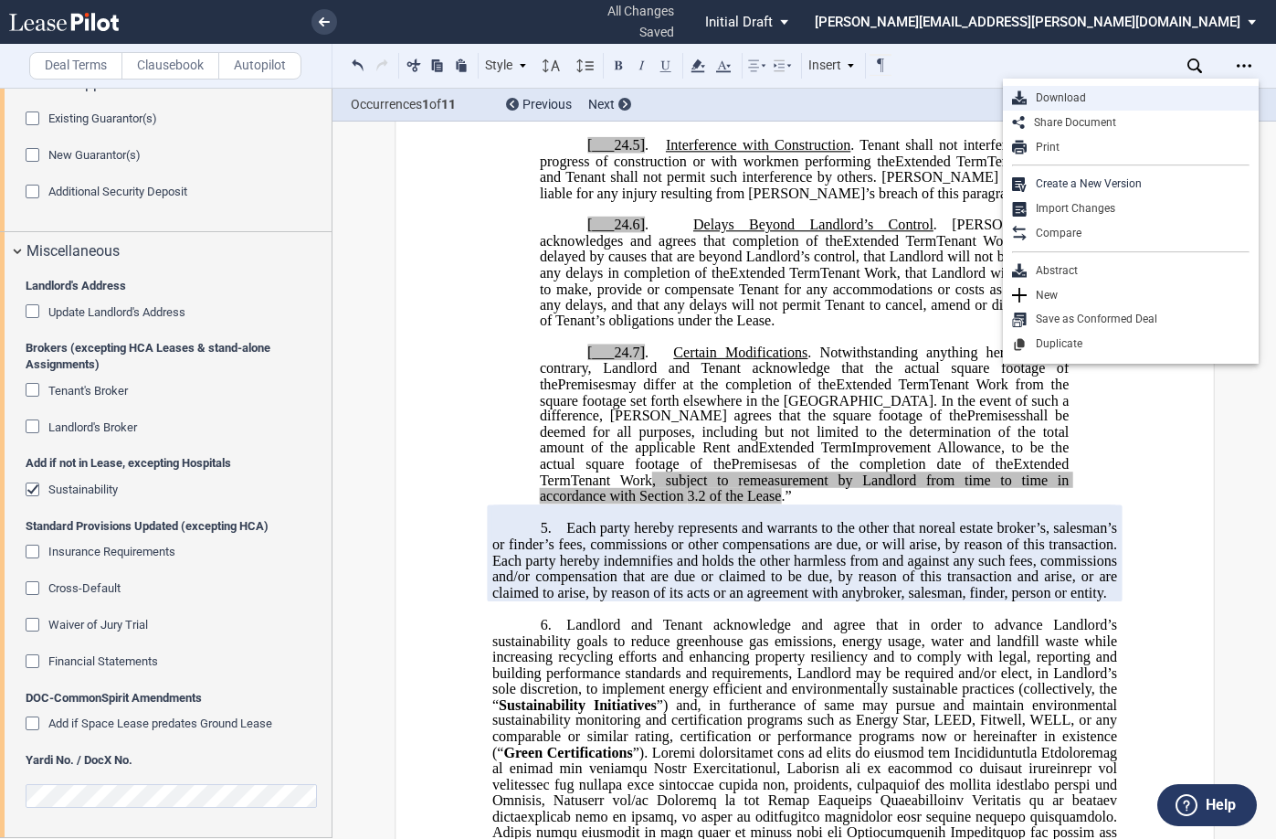
click at [1093, 92] on div "Download" at bounding box center [1138, 98] width 223 height 16
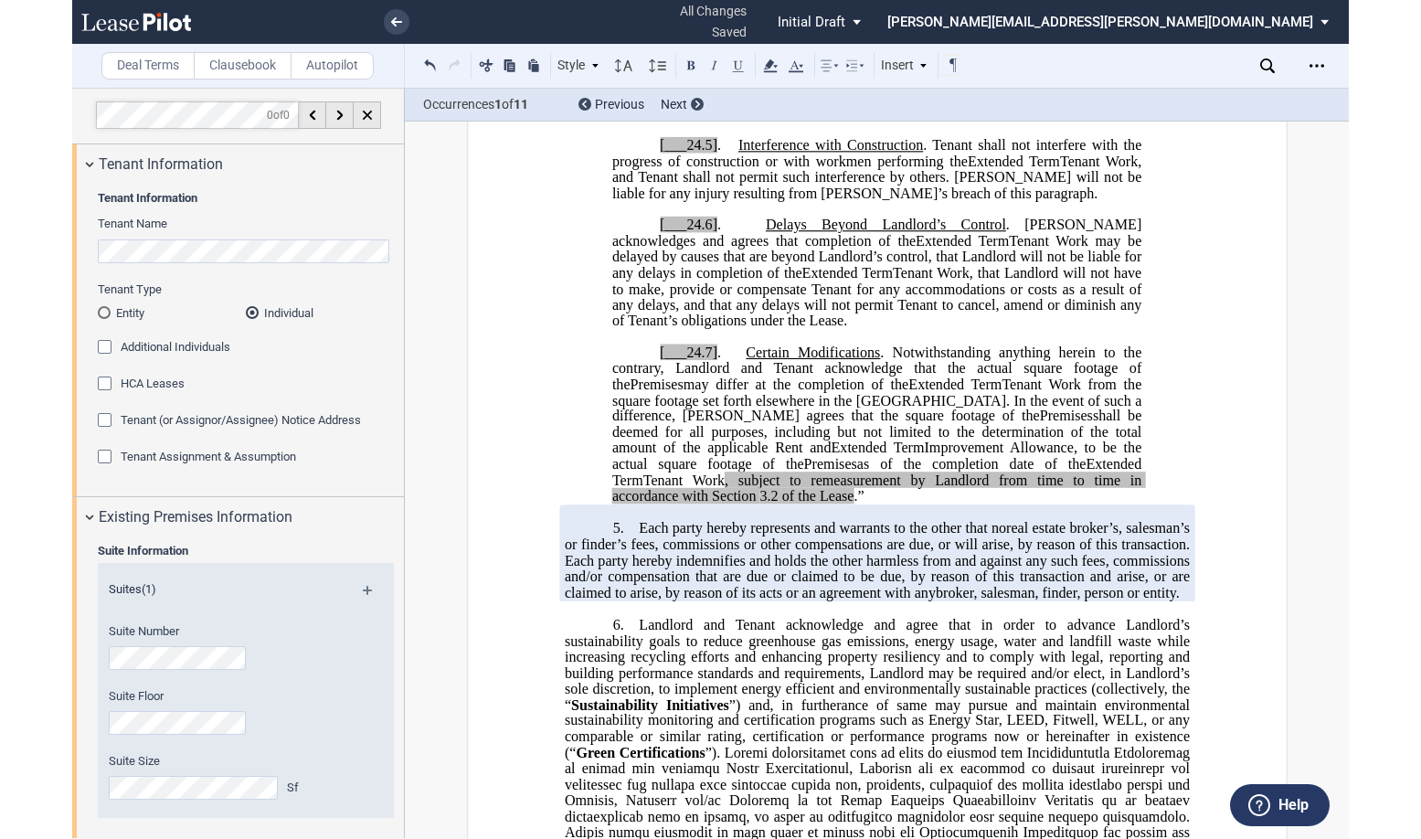
scroll to position [0, 0]
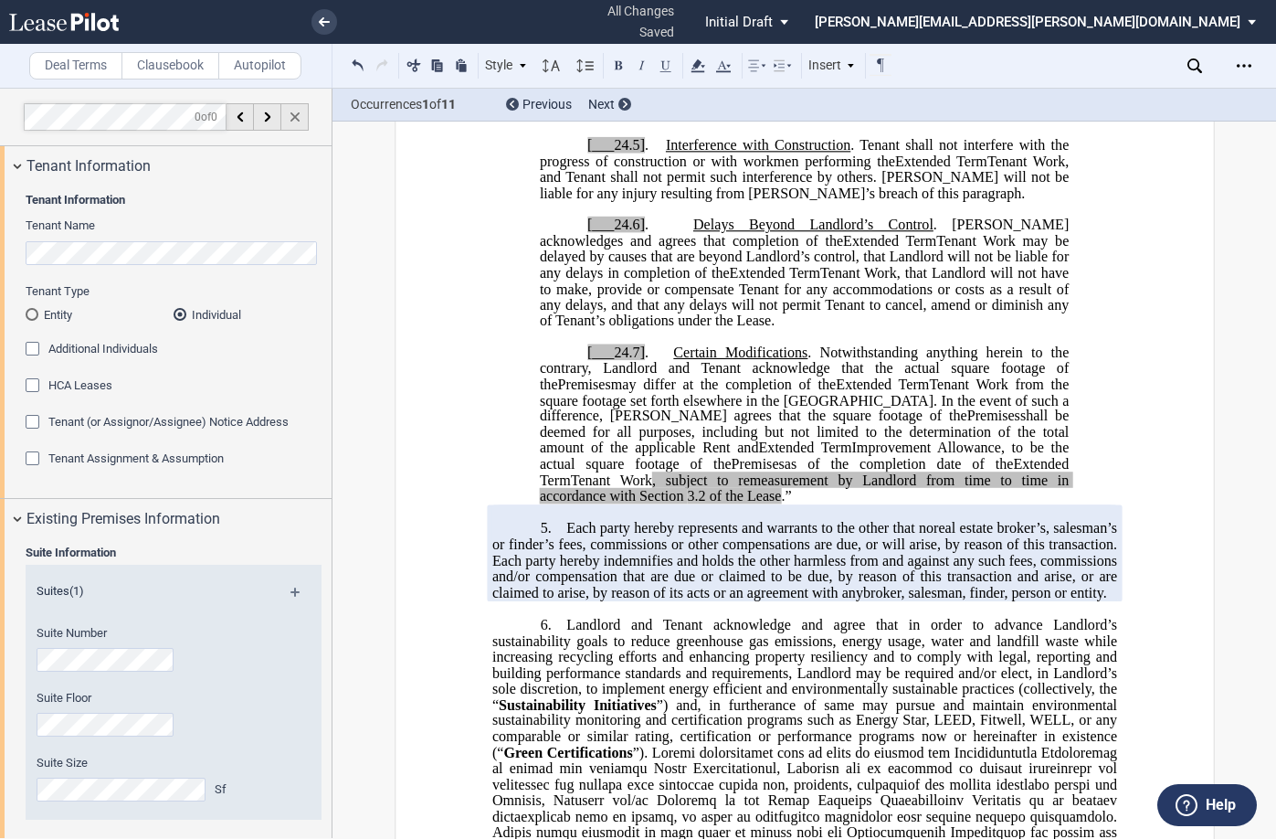
click at [291, 111] on div at bounding box center [294, 116] width 27 height 27
click at [773, 14] on span "Initial Draft" at bounding box center [739, 22] width 68 height 16
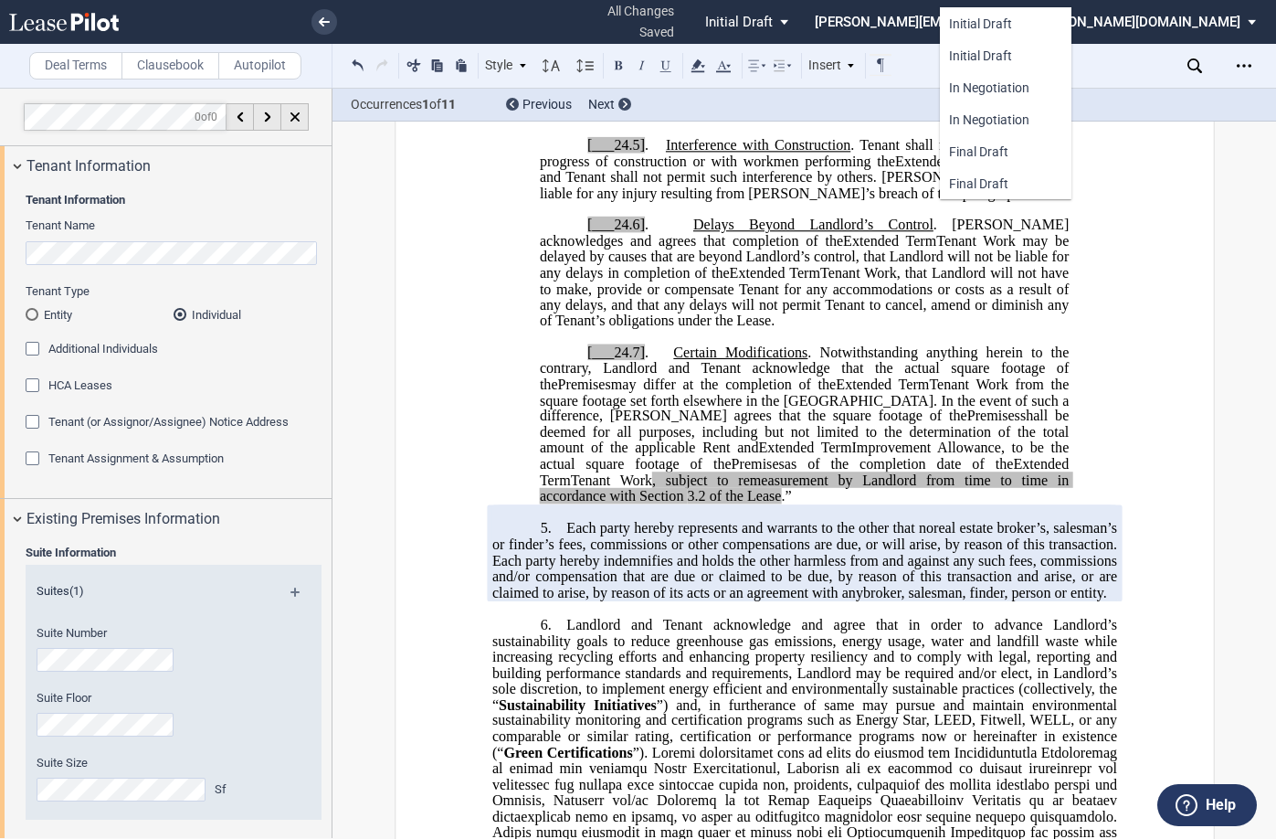
click at [1144, 165] on md-backdrop at bounding box center [638, 419] width 1276 height 839
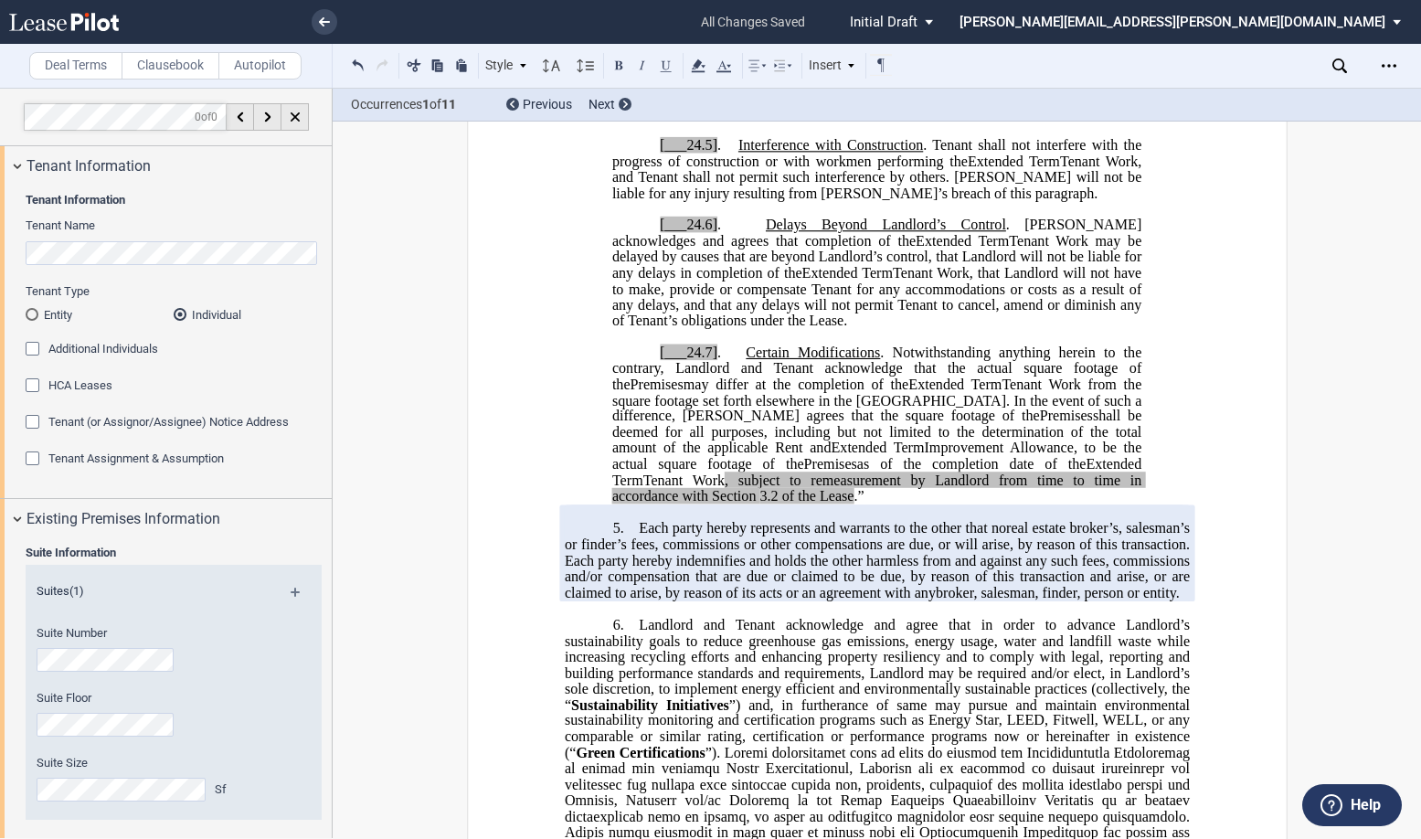
click at [6, 676] on div "Suite Information Suites (1) Suite Number Suite Floor Suite Size Sf" at bounding box center [166, 693] width 332 height 311
click at [325, 16] on link at bounding box center [325, 22] width 26 height 26
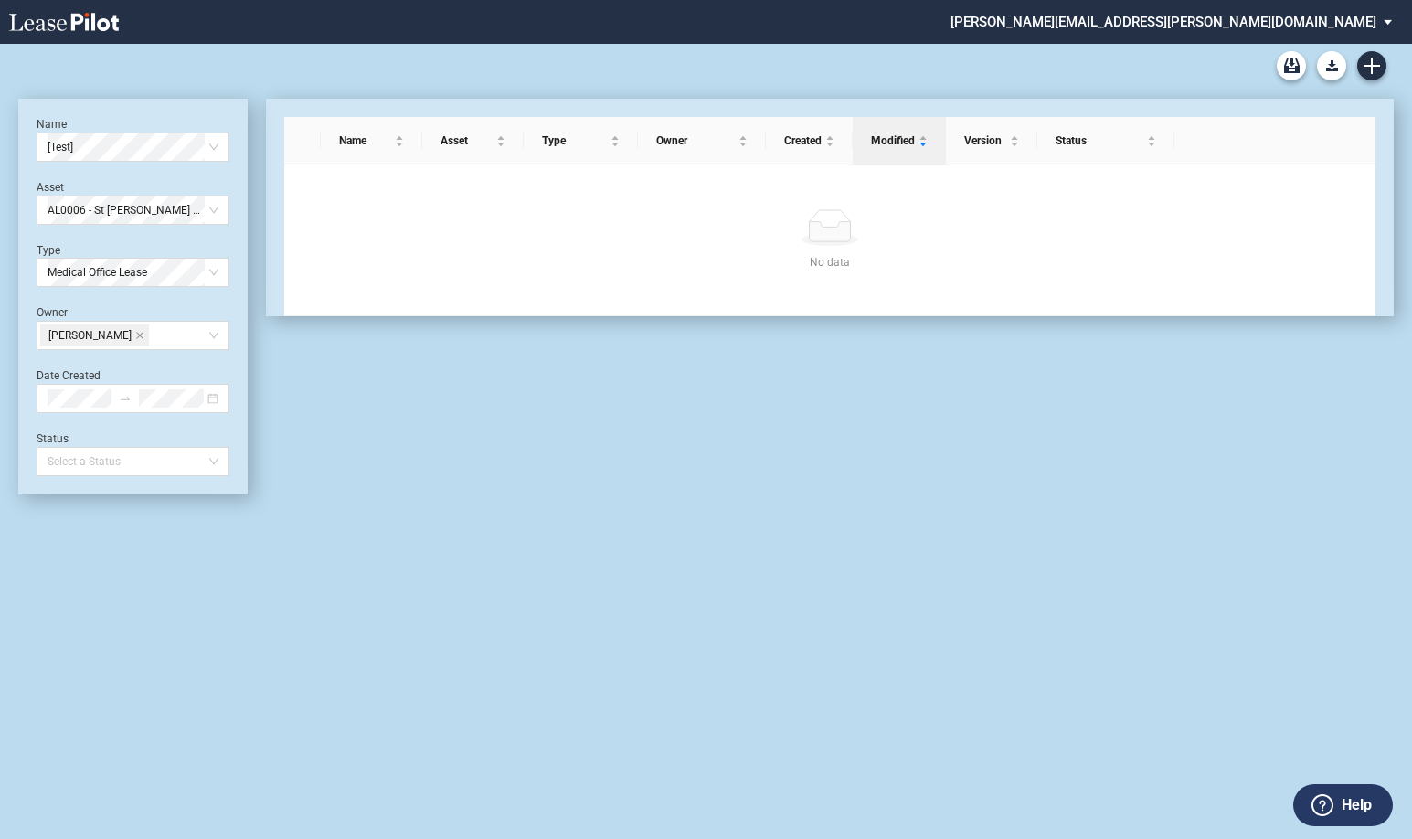
click at [1382, 55] on div "Medical Office Lease Blank Form Medical Office Amendment Blank Form Medical Off…" at bounding box center [705, 66] width 1375 height 44
click at [1379, 57] on link "Create new document" at bounding box center [1371, 65] width 29 height 29
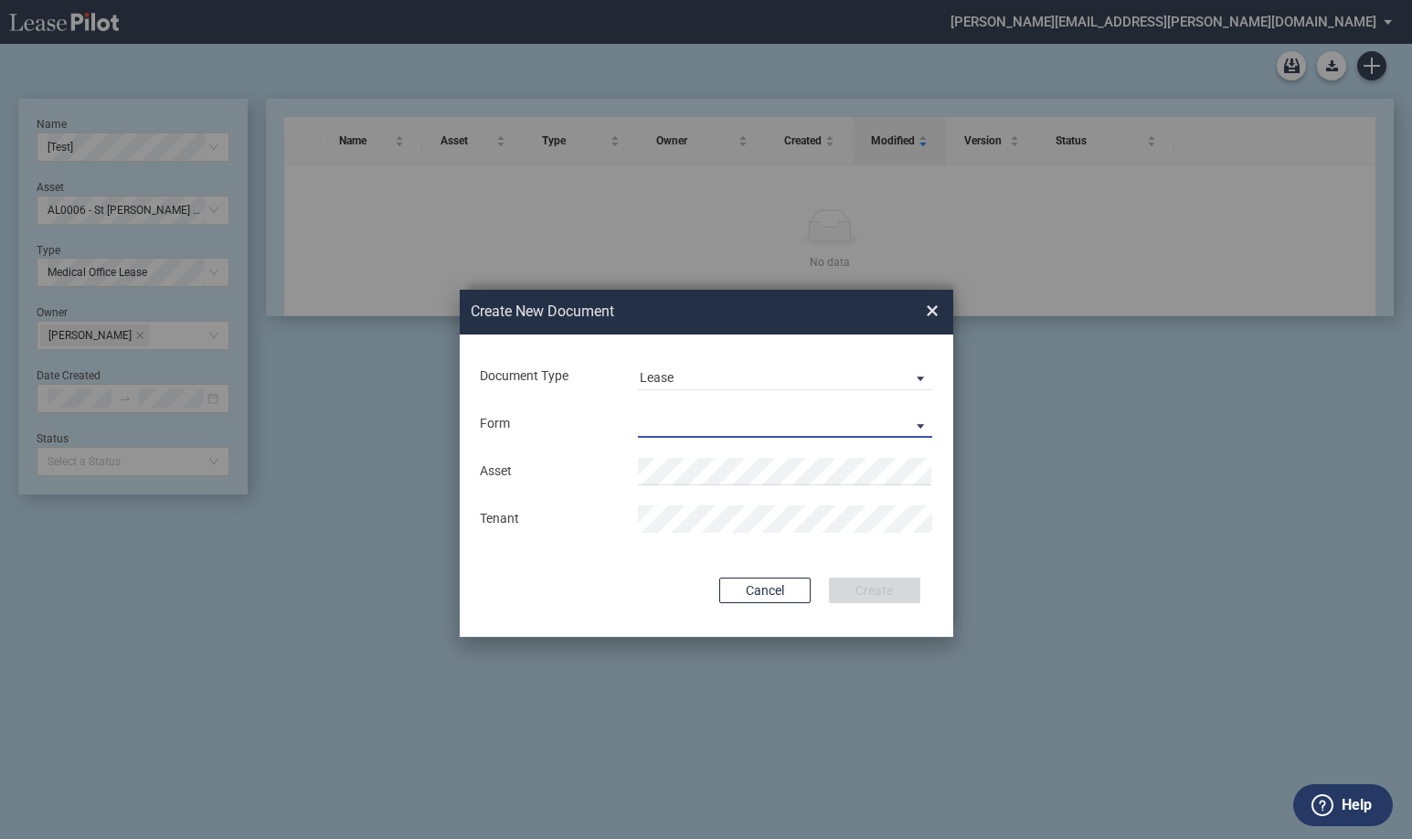
click at [762, 411] on md-select "Medical Office Lease Scottsdale Lease Louisville Lease [GEOGRAPHIC_DATA] [GEOGR…" at bounding box center [785, 423] width 295 height 27
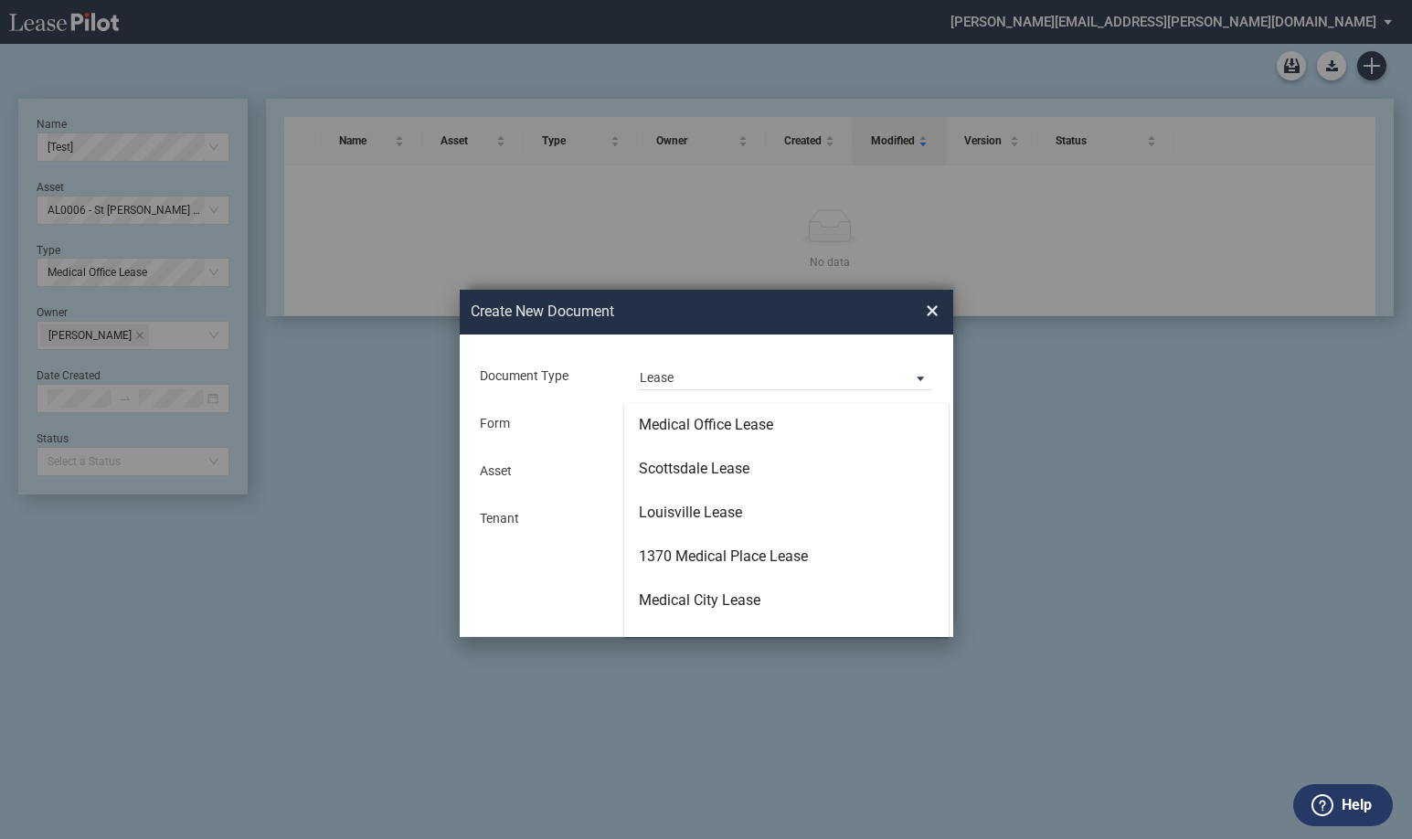
click at [751, 365] on md-backdrop at bounding box center [706, 419] width 1412 height 839
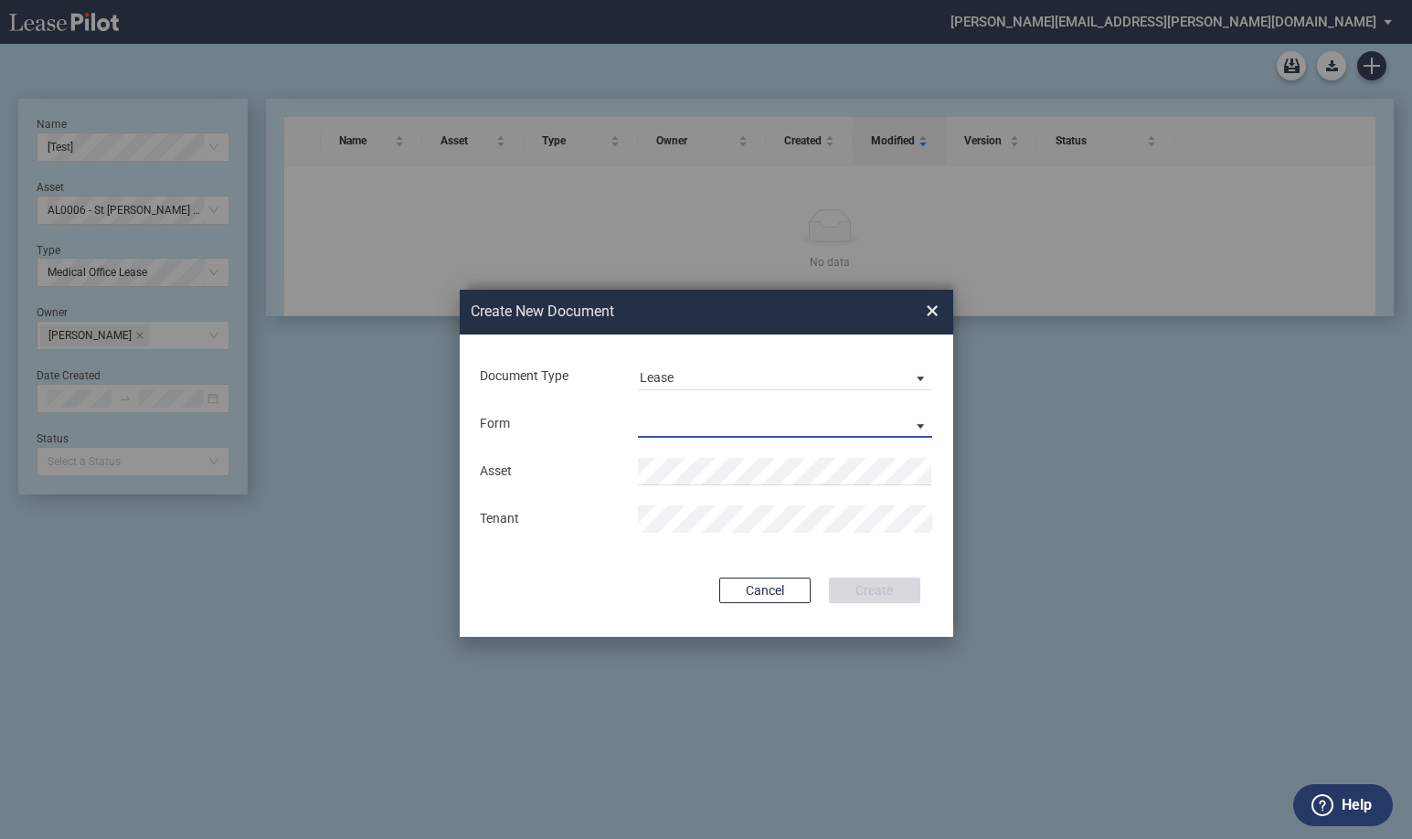
click at [751, 374] on span "Lease" at bounding box center [771, 378] width 262 height 18
click at [748, 413] on md-option "Amendment" at bounding box center [786, 421] width 324 height 44
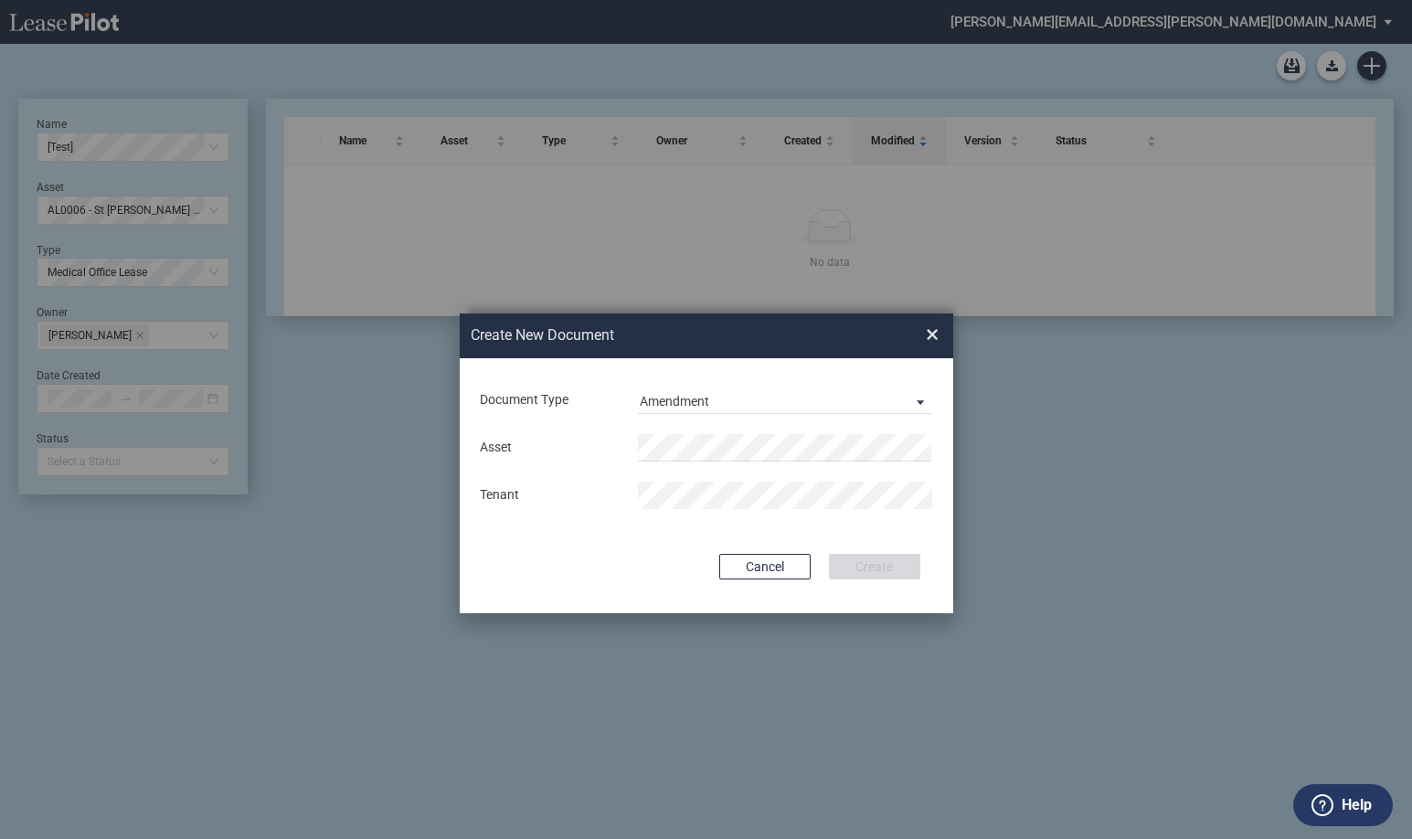
click at [746, 429] on div "Asset Tenant" at bounding box center [706, 471] width 457 height 95
click at [757, 484] on span "UT 2035 - [GEOGRAPHIC_DATA]" at bounding box center [738, 483] width 175 height 15
click at [828, 535] on div "Document Type Amendment Deal Type Office Deal Type Office Form Amendment & Assi…" at bounding box center [706, 485] width 493 height 255
click at [869, 564] on button "Create" at bounding box center [874, 567] width 91 height 26
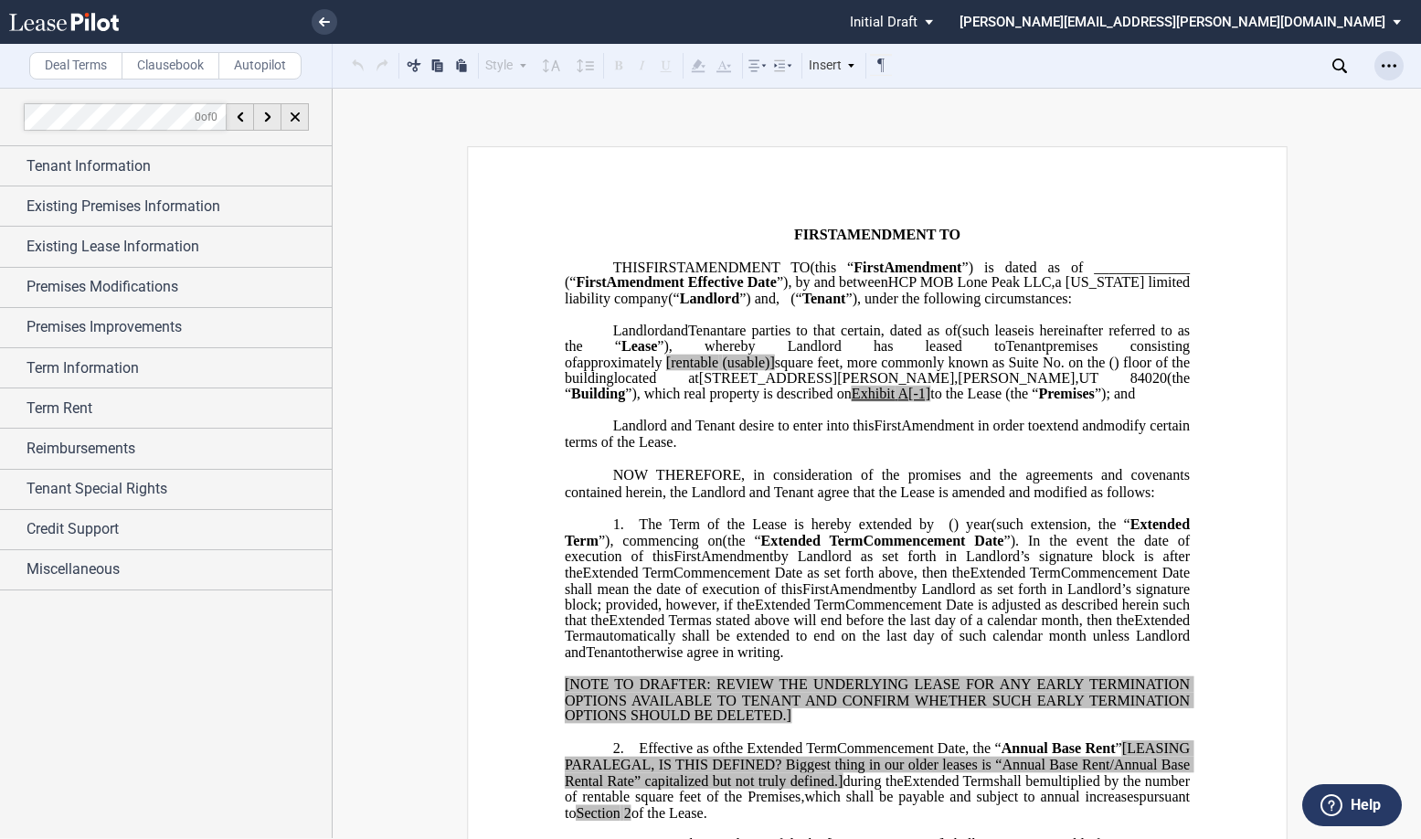
click at [1394, 63] on icon "Open Lease options menu" at bounding box center [1389, 65] width 15 height 15
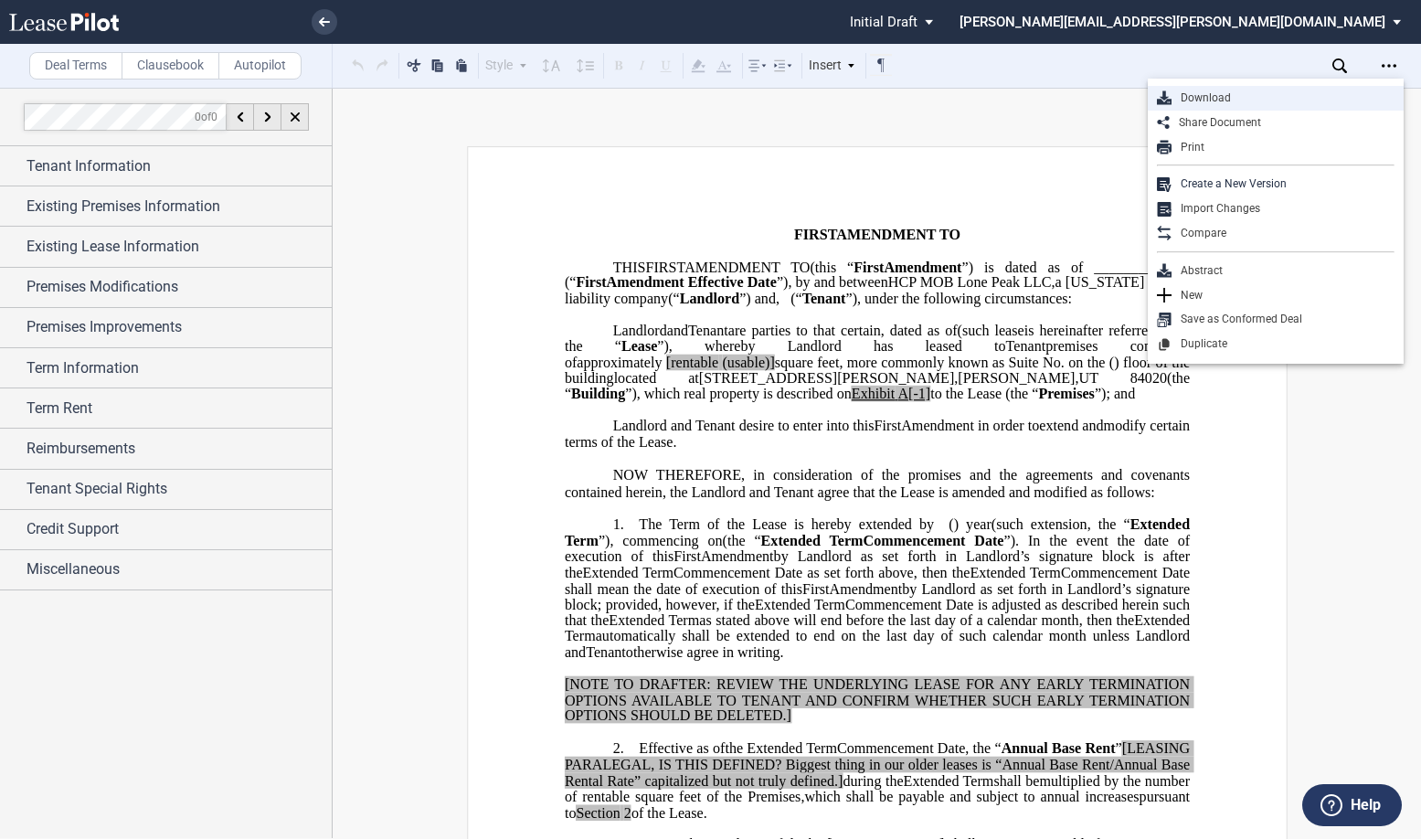
click at [1240, 92] on div "Download" at bounding box center [1282, 98] width 223 height 16
